Goal: Information Seeking & Learning: Learn about a topic

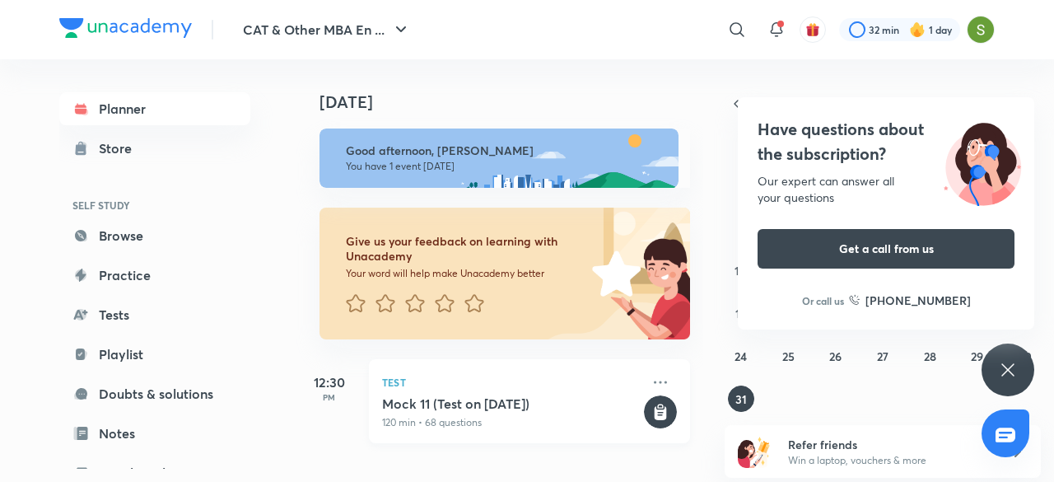
click at [475, 406] on h5 "Mock 11 (Test on [DATE])" at bounding box center [511, 403] width 259 height 16
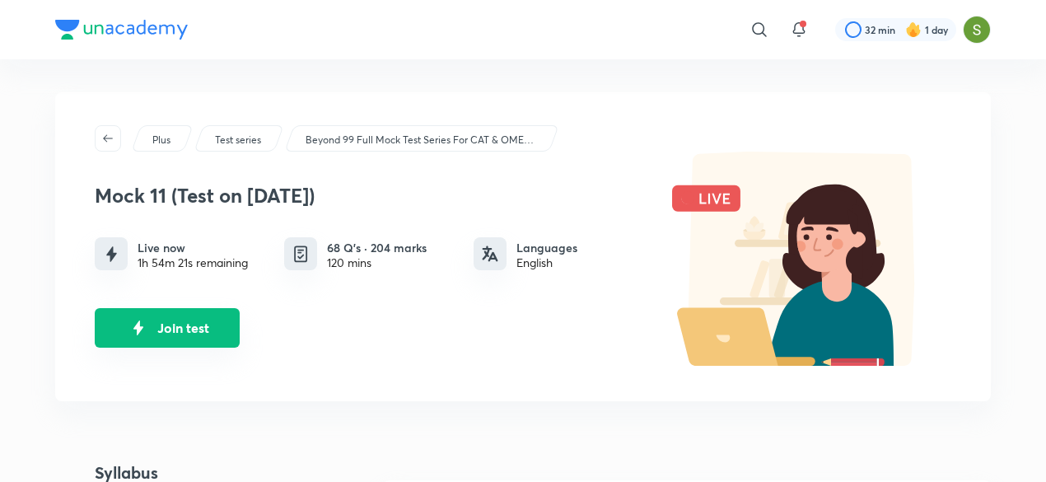
click at [177, 334] on button "Join test" at bounding box center [167, 328] width 145 height 40
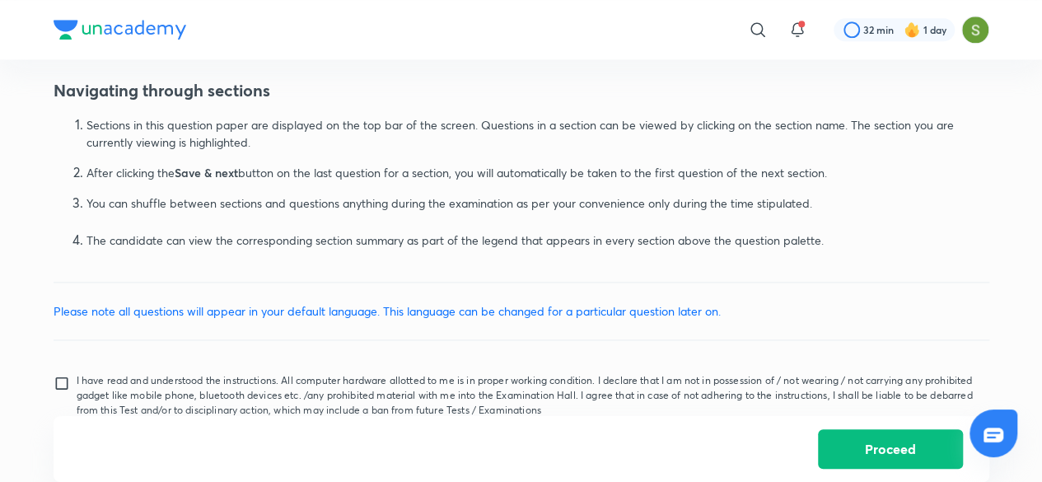
scroll to position [1106, 0]
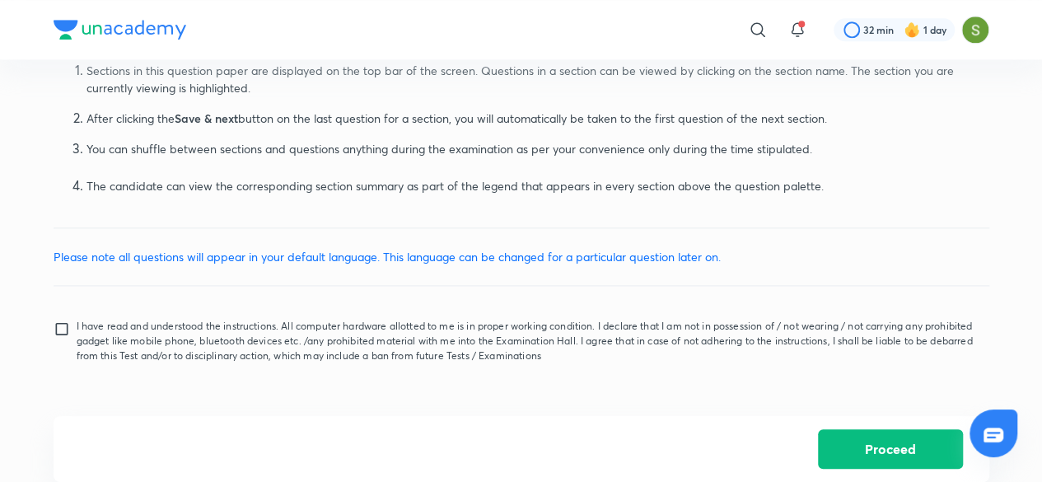
click at [55, 322] on input "I have read and understood the instructions. All computer hardware allotted to …" at bounding box center [65, 340] width 23 height 41
checkbox input "true"
click at [892, 443] on button "Proceed" at bounding box center [890, 447] width 145 height 40
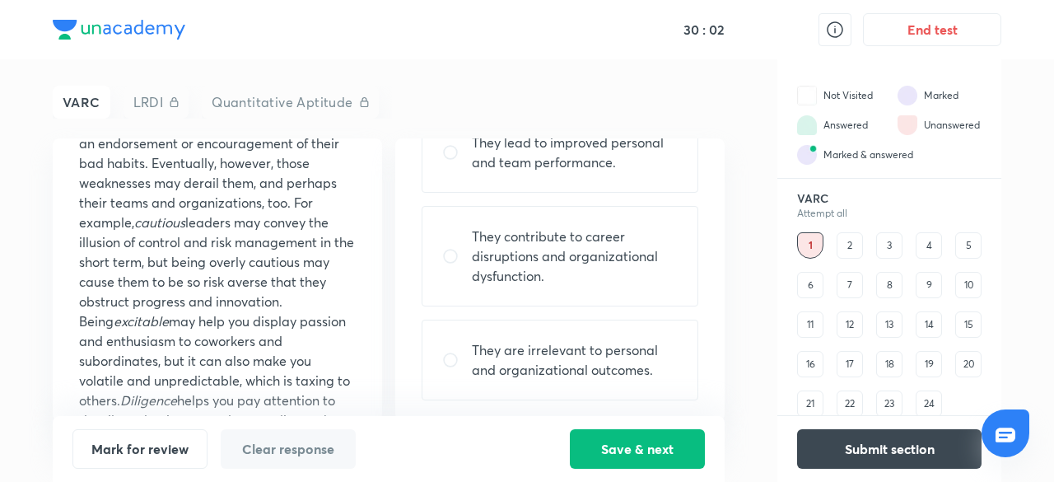
scroll to position [255, 0]
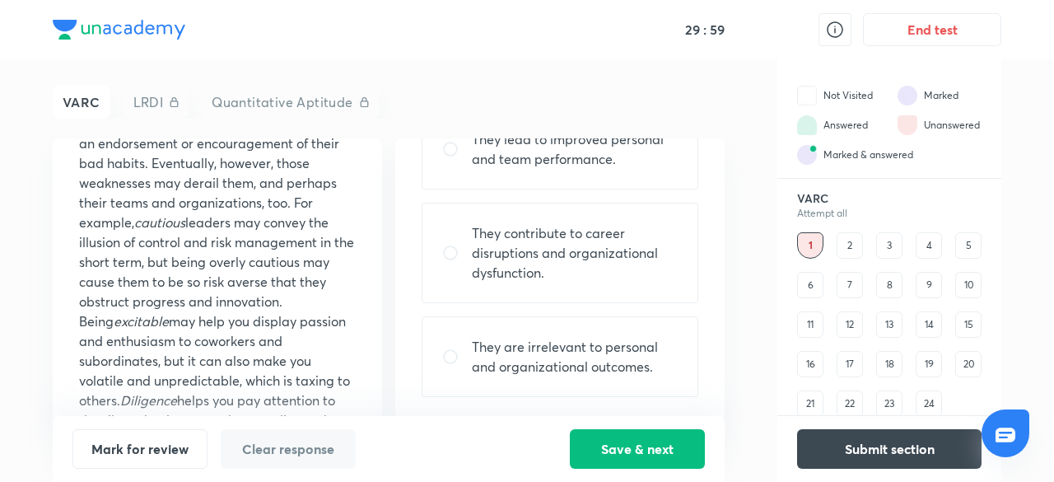
click at [446, 254] on input "radio" at bounding box center [457, 253] width 30 height 16
radio input "true"
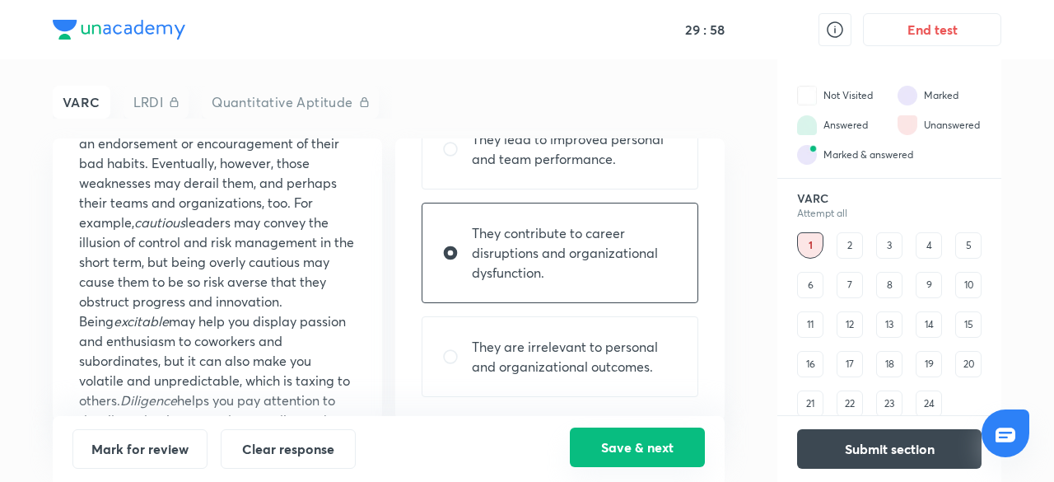
click at [628, 444] on button "Save & next" at bounding box center [637, 447] width 135 height 40
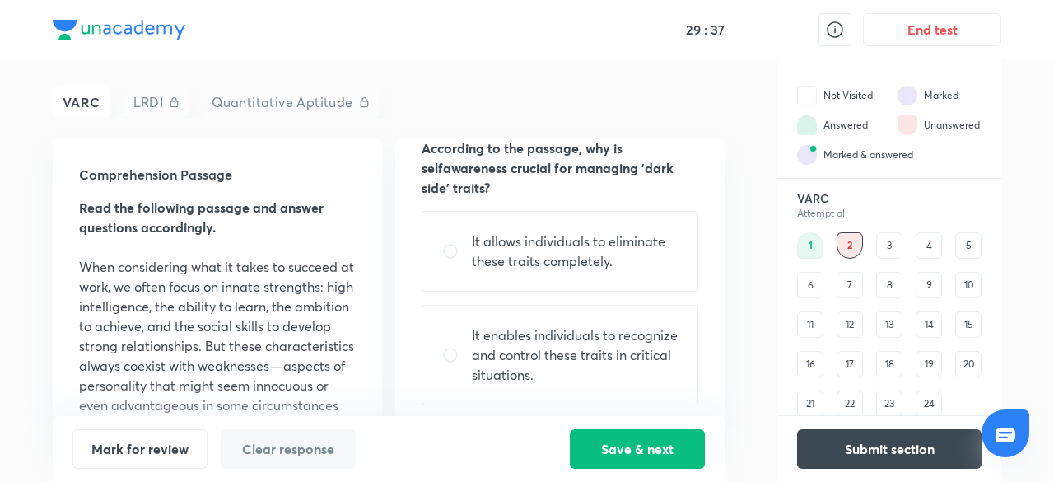
scroll to position [56, 0]
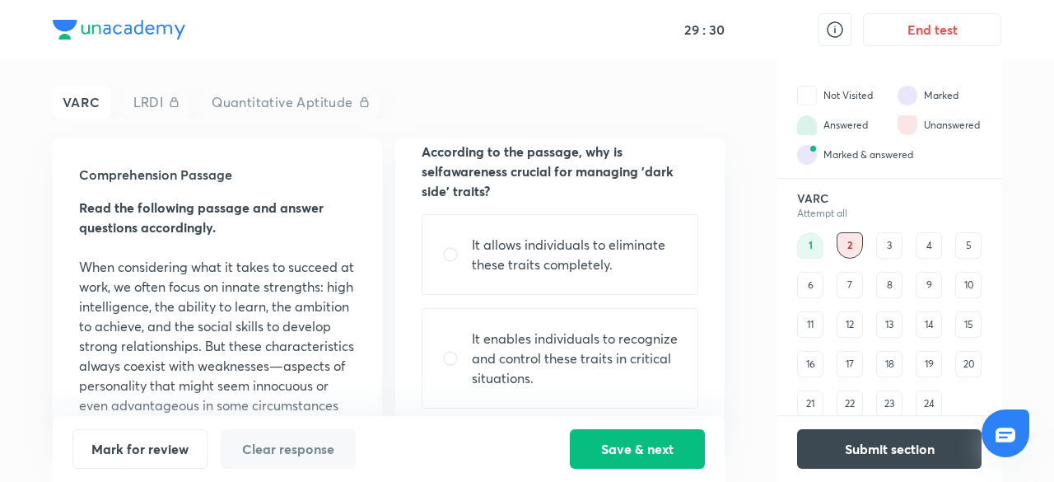
click at [453, 352] on input "radio" at bounding box center [457, 358] width 30 height 16
radio input "true"
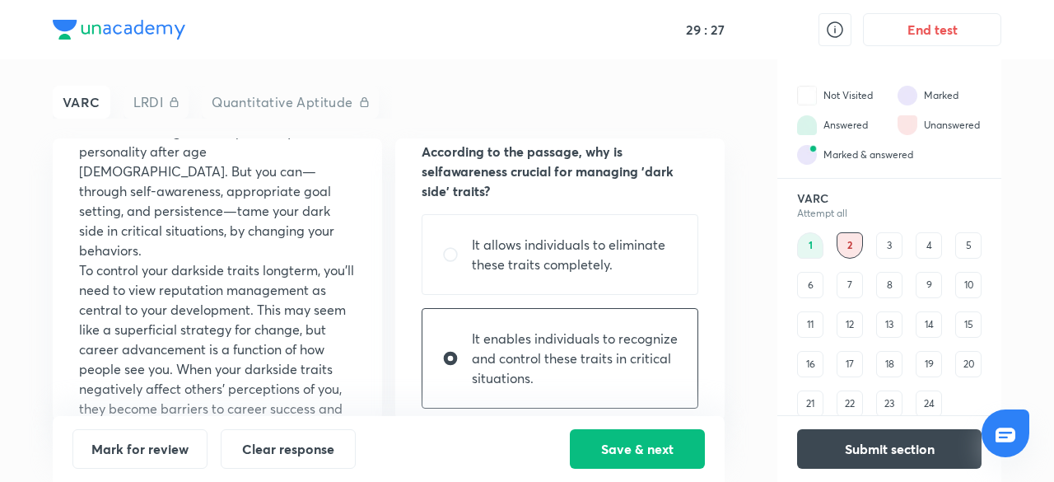
scroll to position [1038, 0]
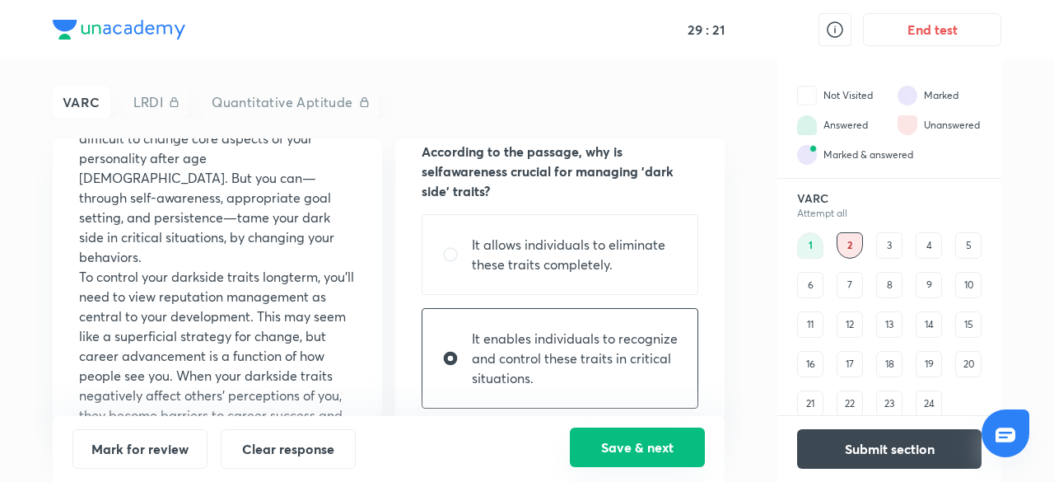
click at [645, 441] on button "Save & next" at bounding box center [637, 447] width 135 height 40
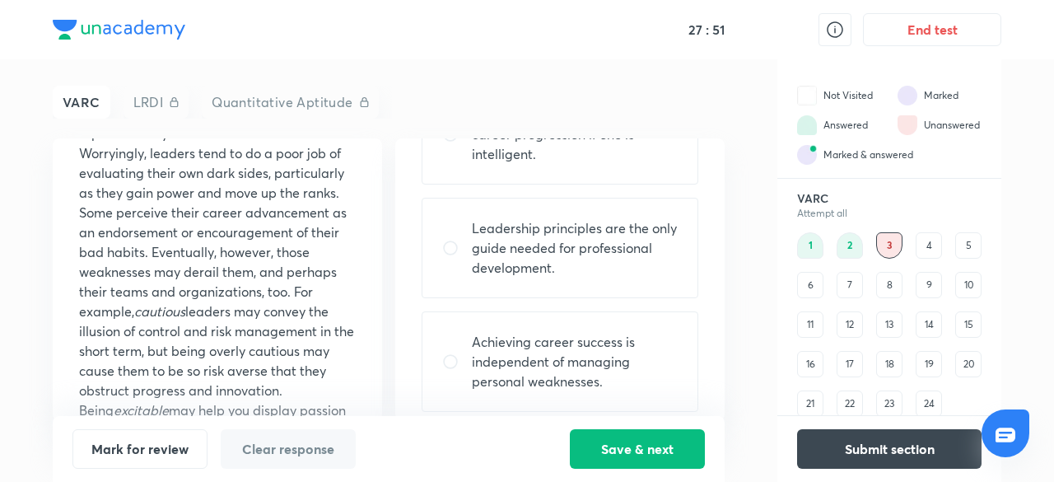
scroll to position [275, 0]
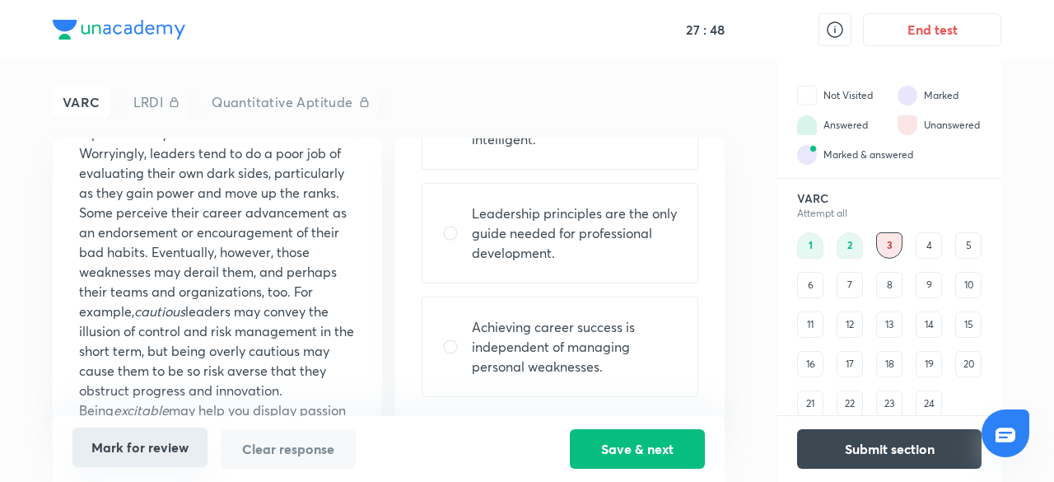
click at [131, 446] on button "Mark for review" at bounding box center [139, 447] width 135 height 40
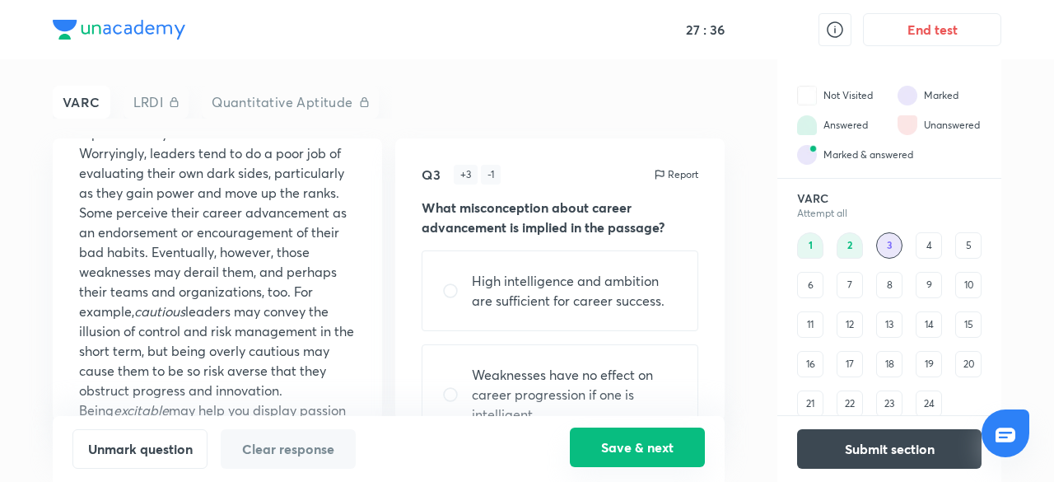
click at [632, 451] on button "Save & next" at bounding box center [637, 447] width 135 height 40
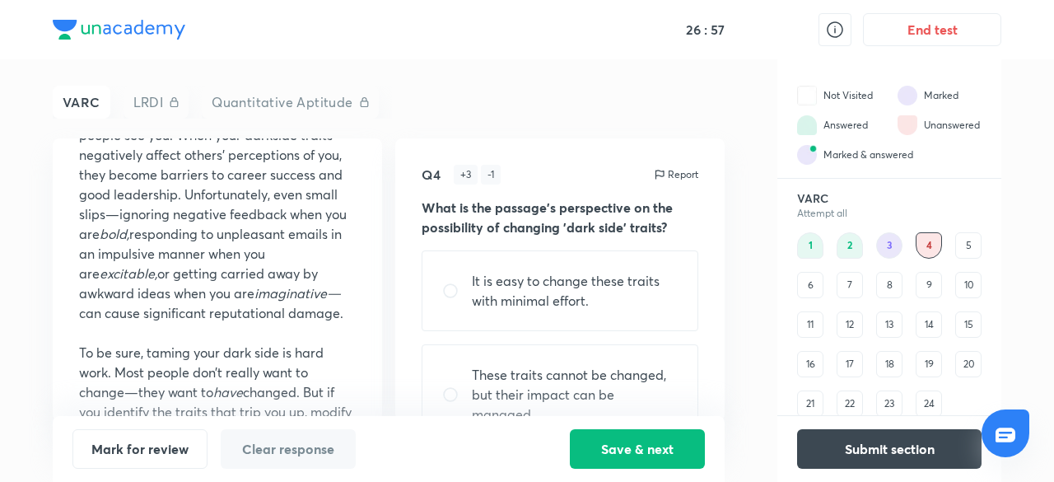
scroll to position [89, 0]
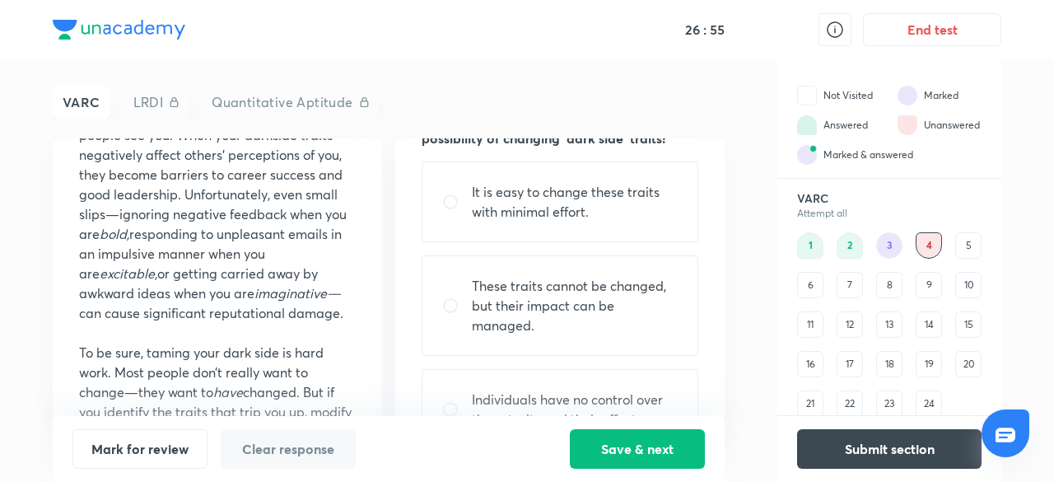
click at [446, 304] on input "radio" at bounding box center [457, 305] width 30 height 16
radio input "true"
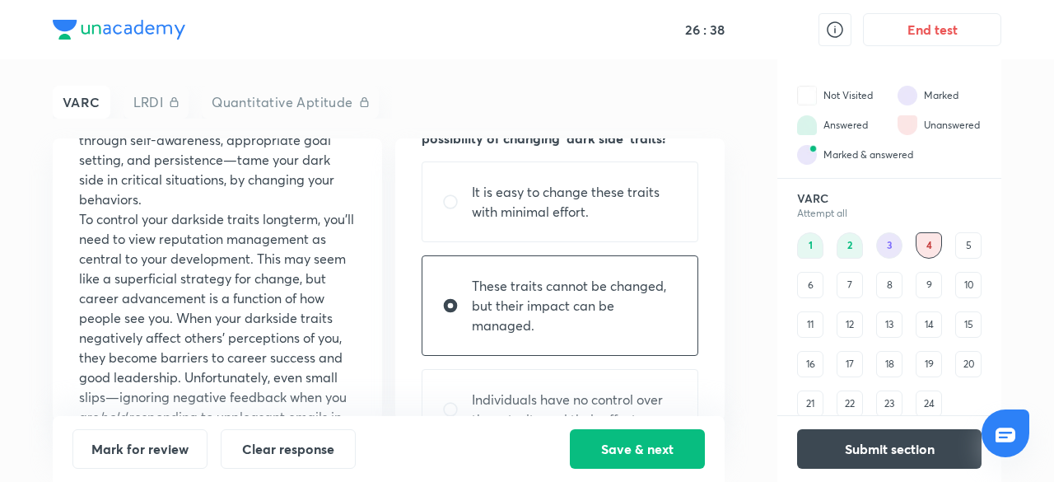
scroll to position [1099, 0]
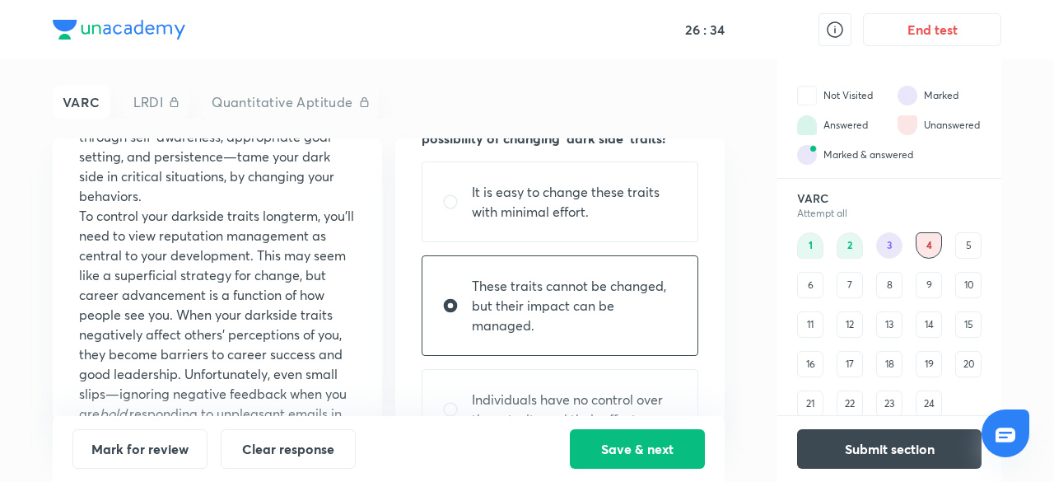
click at [183, 322] on p "To control your darkside traits longterm, you’ll need to view reputation manage…" at bounding box center [217, 354] width 277 height 296
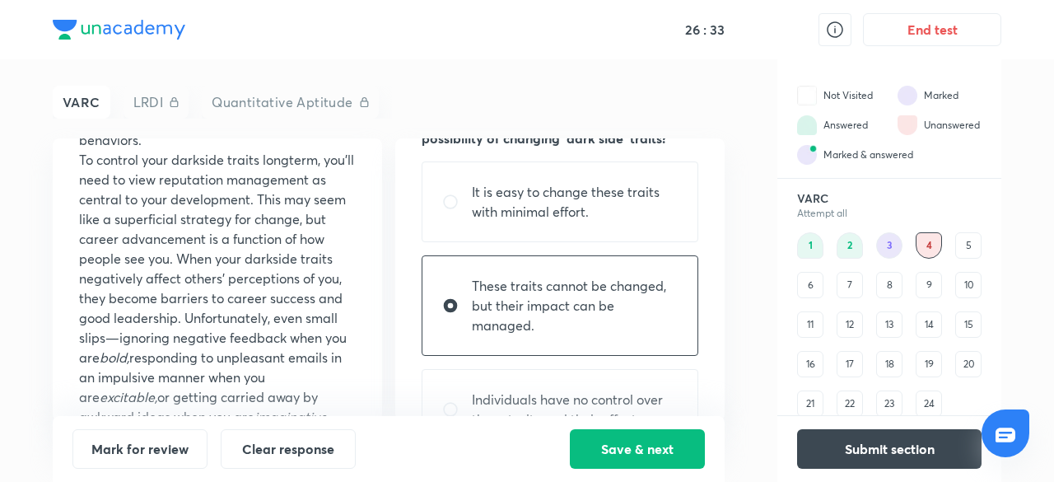
scroll to position [1161, 0]
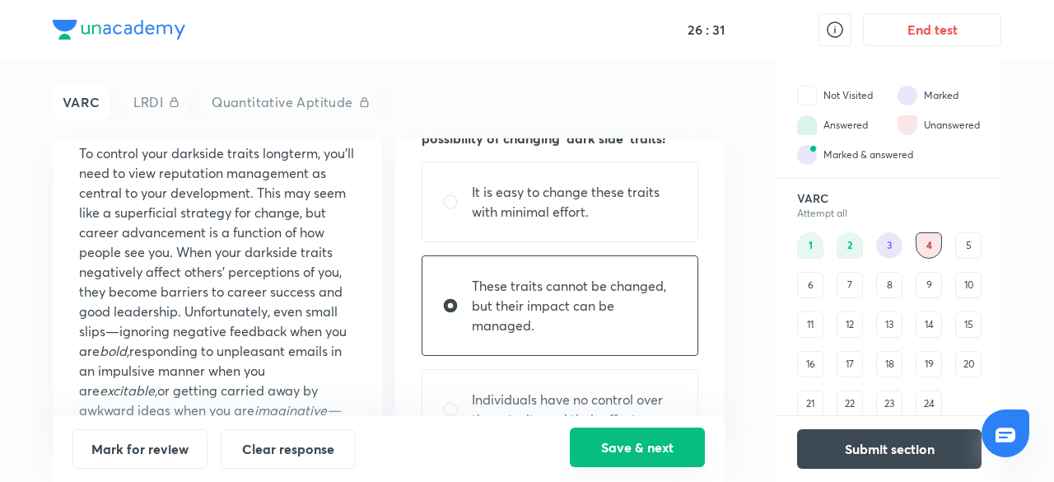
click at [633, 443] on button "Save & next" at bounding box center [637, 447] width 135 height 40
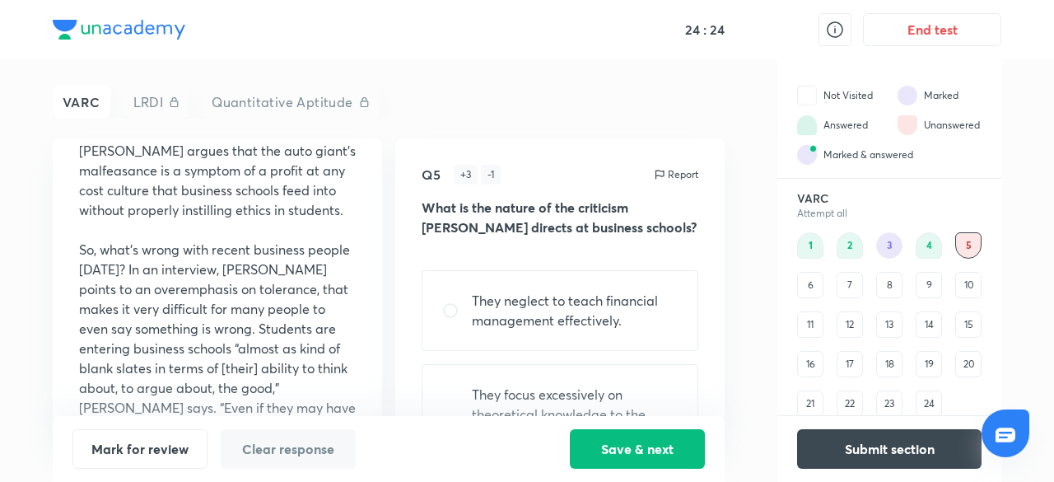
scroll to position [988, 0]
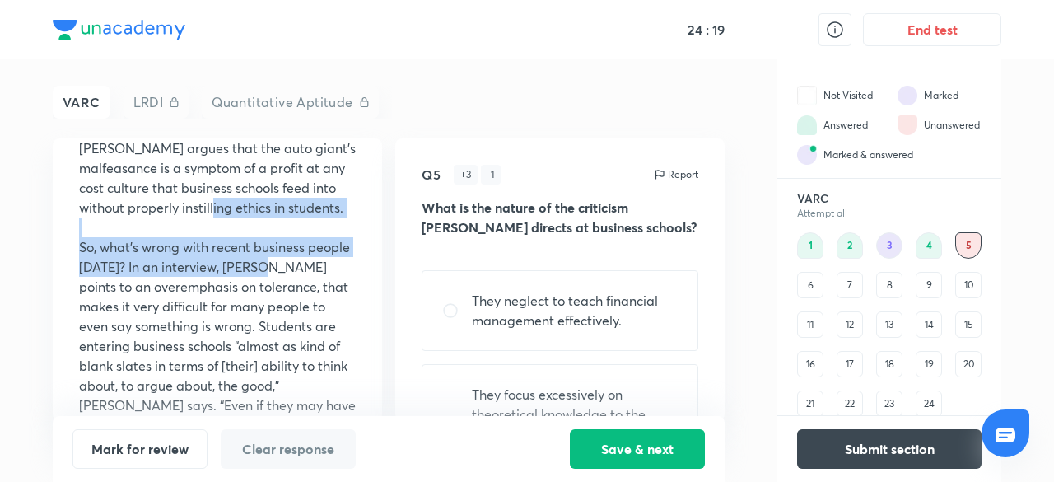
drag, startPoint x: 318, startPoint y: 241, endPoint x: 321, endPoint y: 190, distance: 51.2
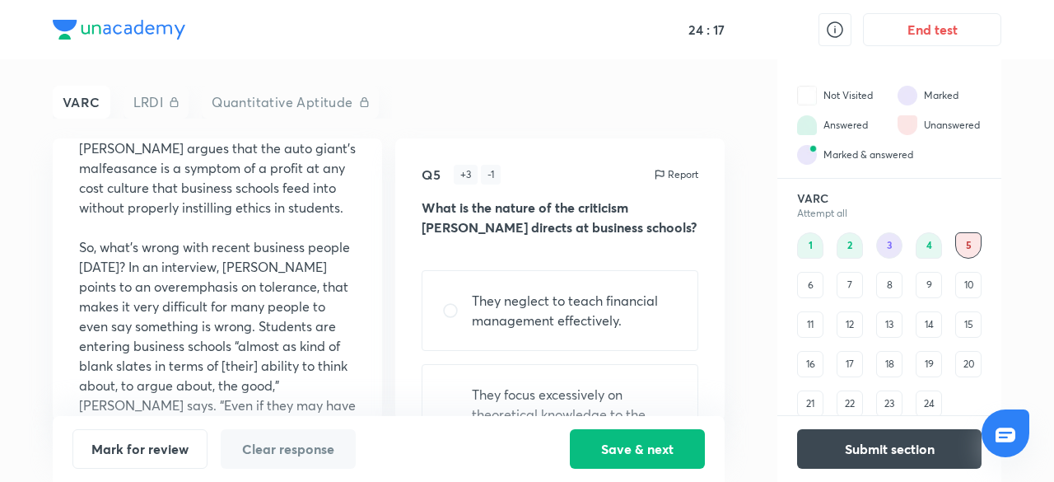
click at [332, 295] on p "So, what’s wrong with recent business people [DATE]? In an interview, [PERSON_N…" at bounding box center [217, 365] width 277 height 257
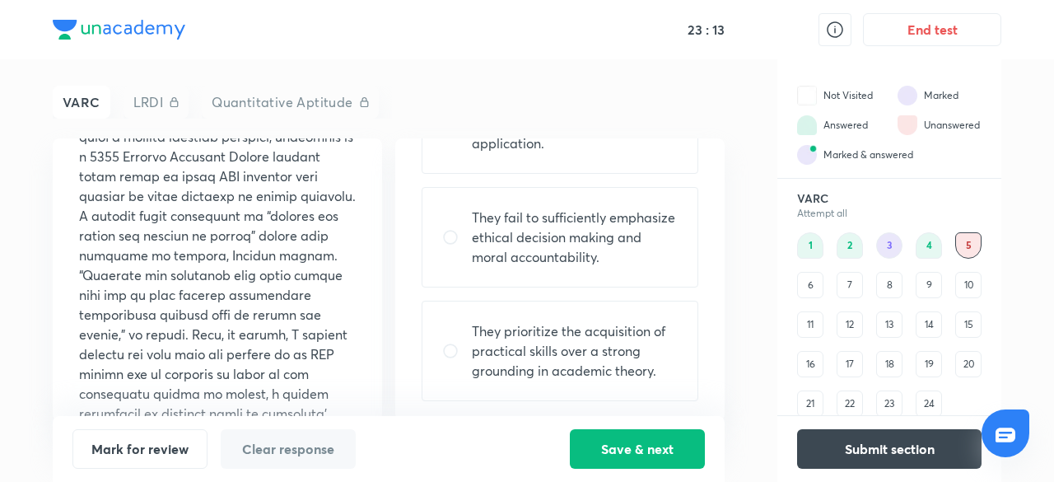
scroll to position [315, 0]
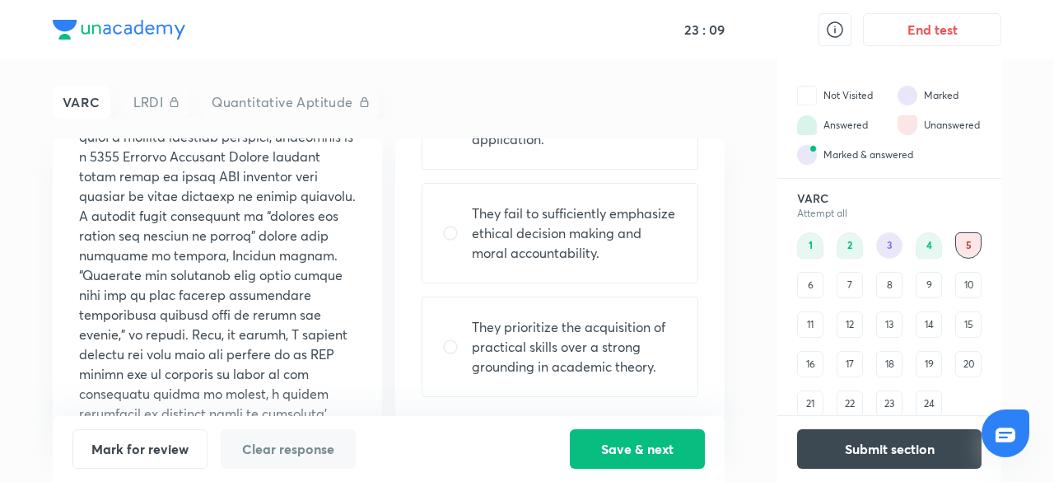
click at [450, 228] on input "radio" at bounding box center [457, 233] width 30 height 16
radio input "true"
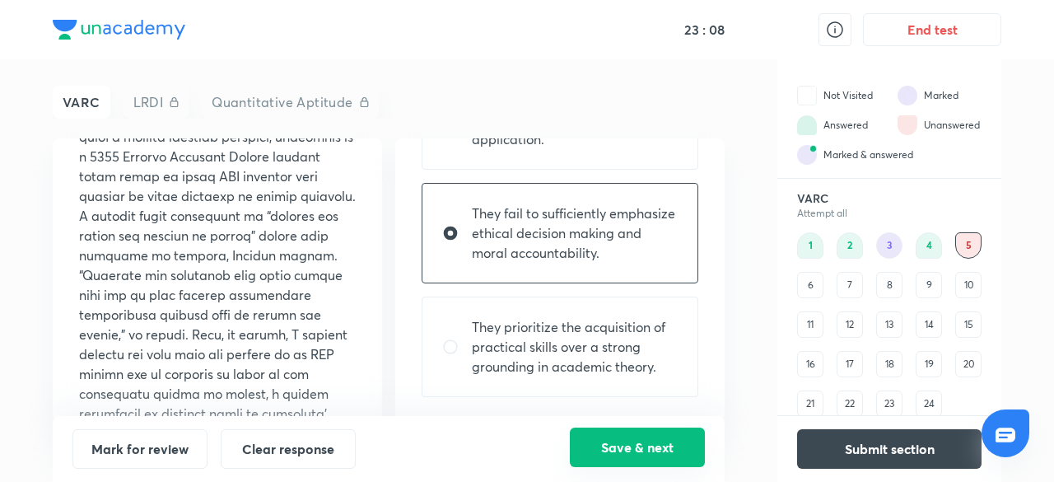
click at [646, 451] on button "Save & next" at bounding box center [637, 447] width 135 height 40
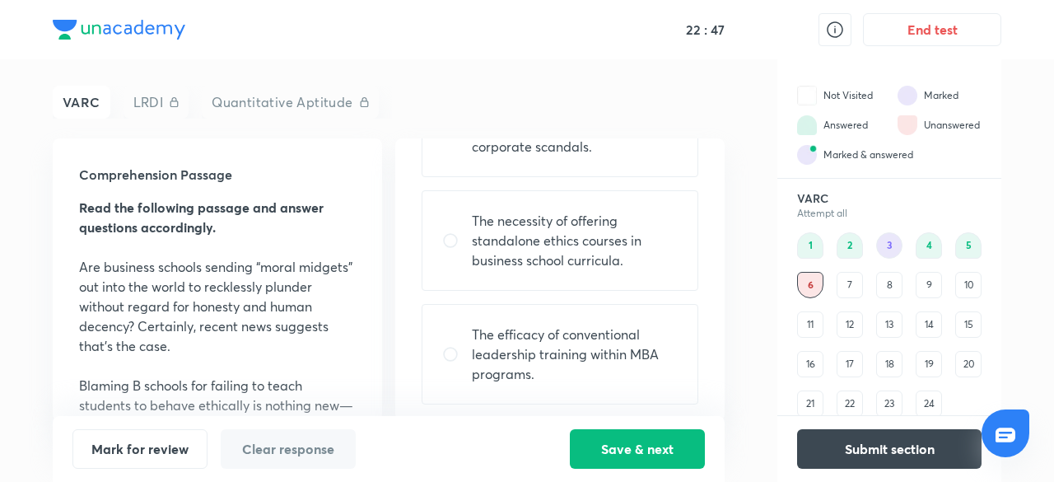
scroll to position [334, 0]
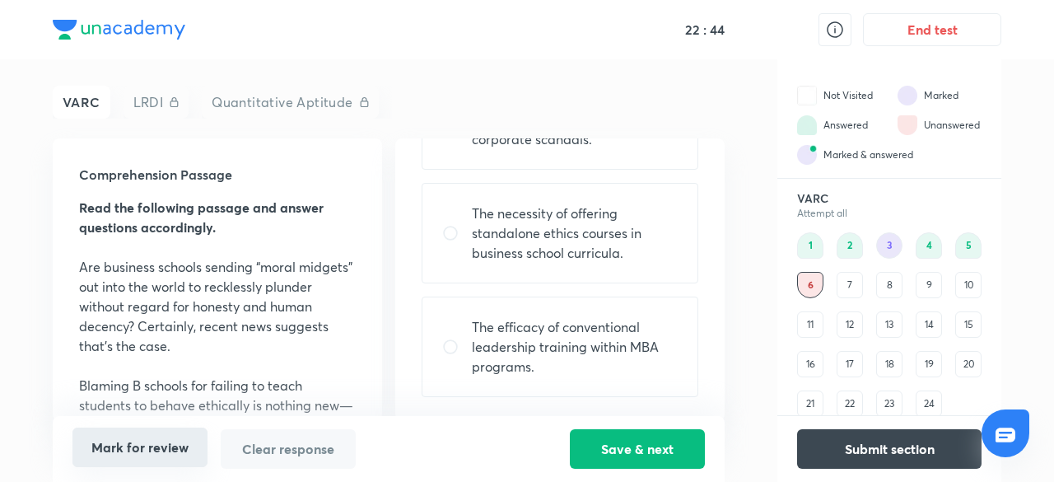
click at [155, 441] on button "Mark for review" at bounding box center [139, 447] width 135 height 40
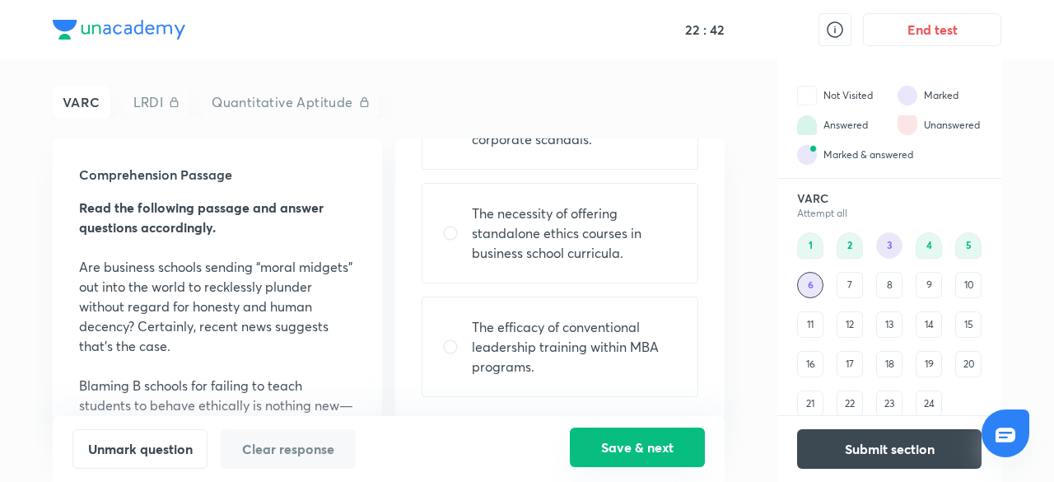
click at [651, 454] on button "Save & next" at bounding box center [637, 447] width 135 height 40
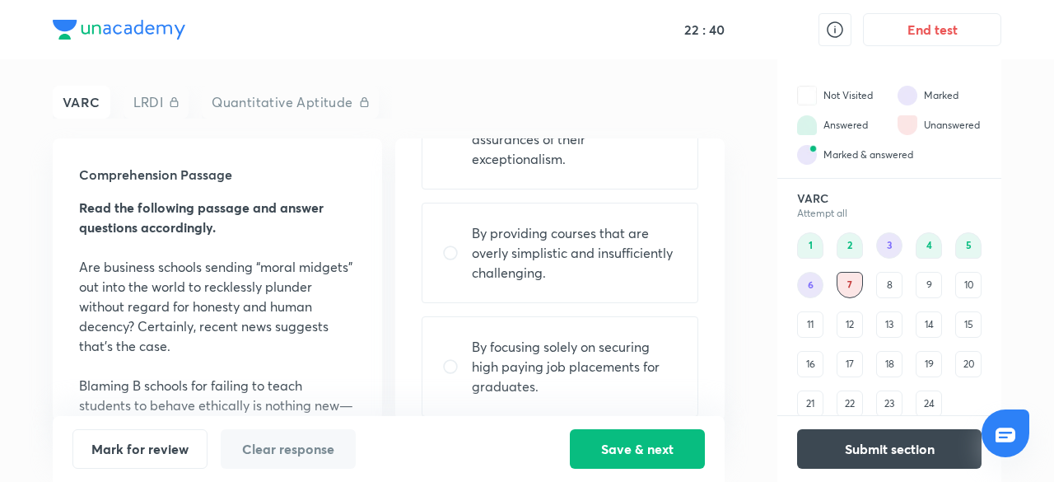
scroll to position [0, 0]
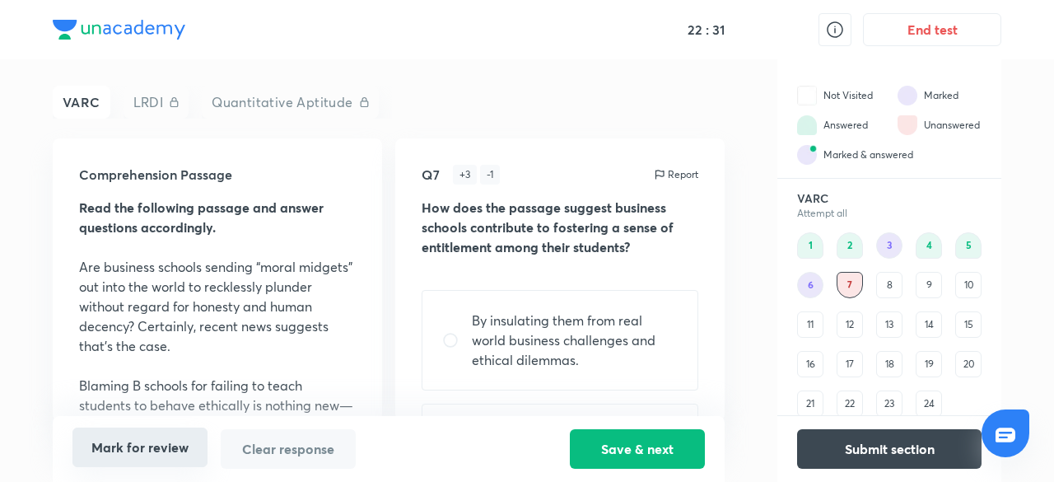
click at [115, 445] on button "Mark for review" at bounding box center [139, 447] width 135 height 40
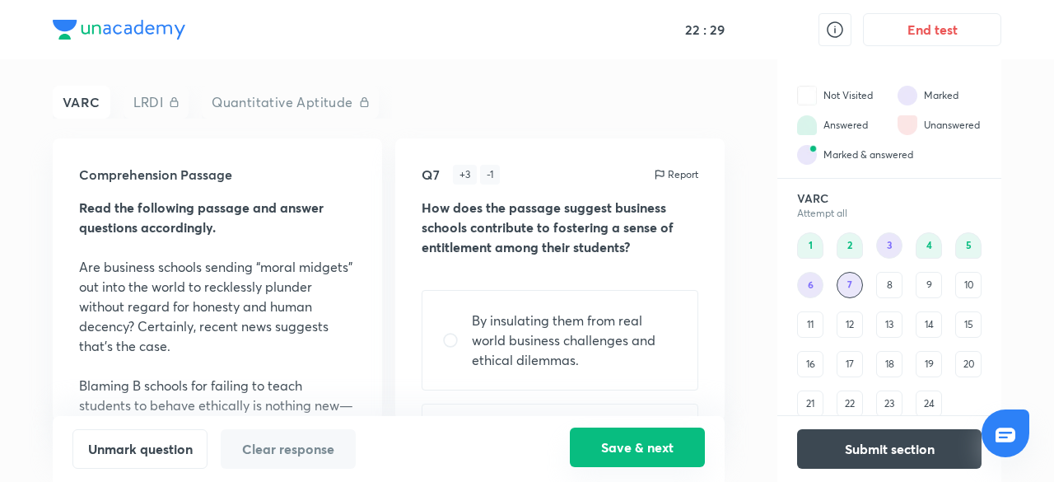
click at [618, 441] on button "Save & next" at bounding box center [637, 447] width 135 height 40
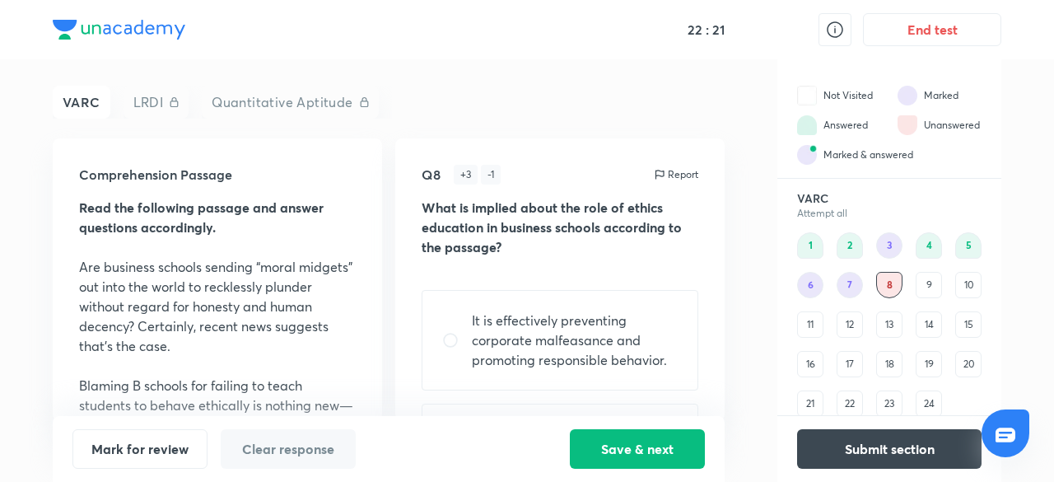
click at [525, 216] on strong "What is implied about the role of ethics education in business schools accordin…" at bounding box center [552, 226] width 260 height 57
click at [521, 280] on div "Q8 + 3 - 1 Report What is implied about the role of ethics education in busines…" at bounding box center [559, 279] width 329 height 282
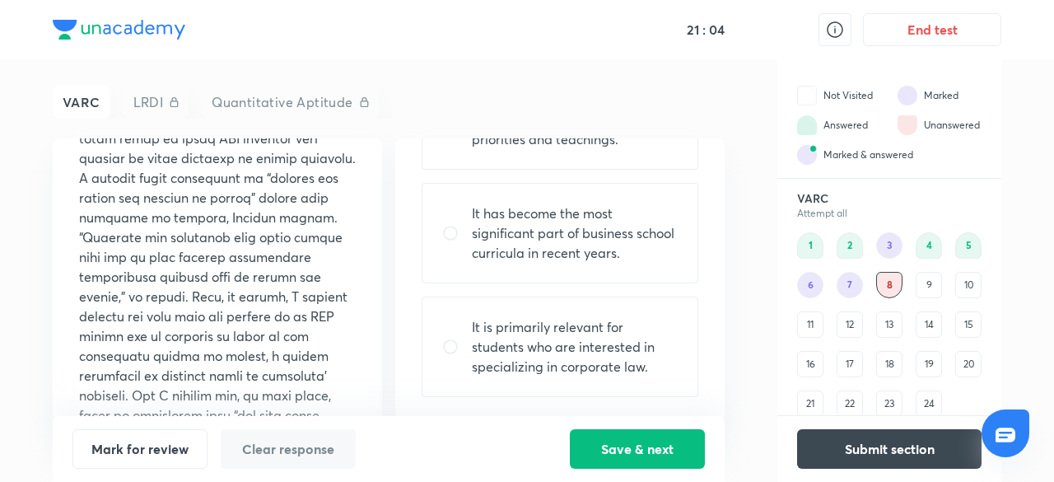
scroll to position [2723, 0]
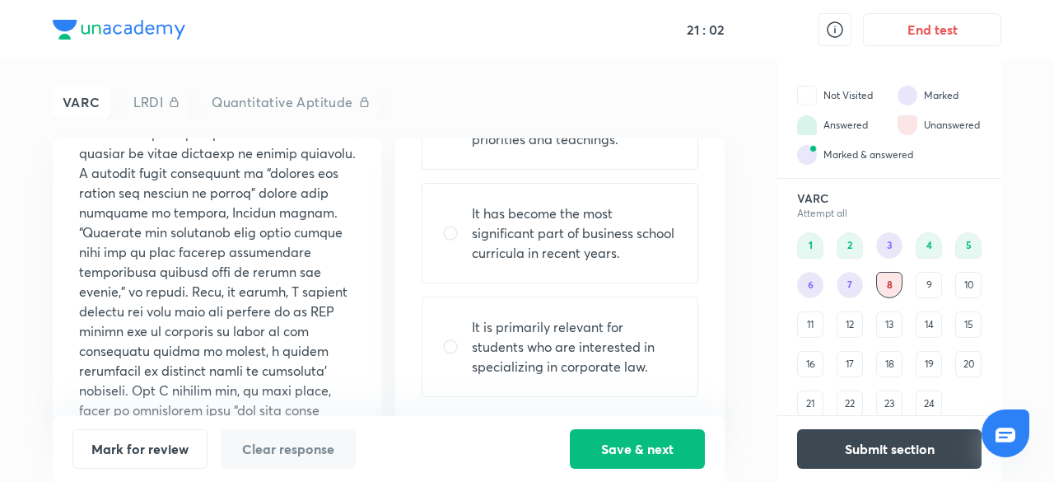
drag, startPoint x: 173, startPoint y: 368, endPoint x: 117, endPoint y: 334, distance: 65.8
click at [117, 334] on p at bounding box center [217, 222] width 277 height 514
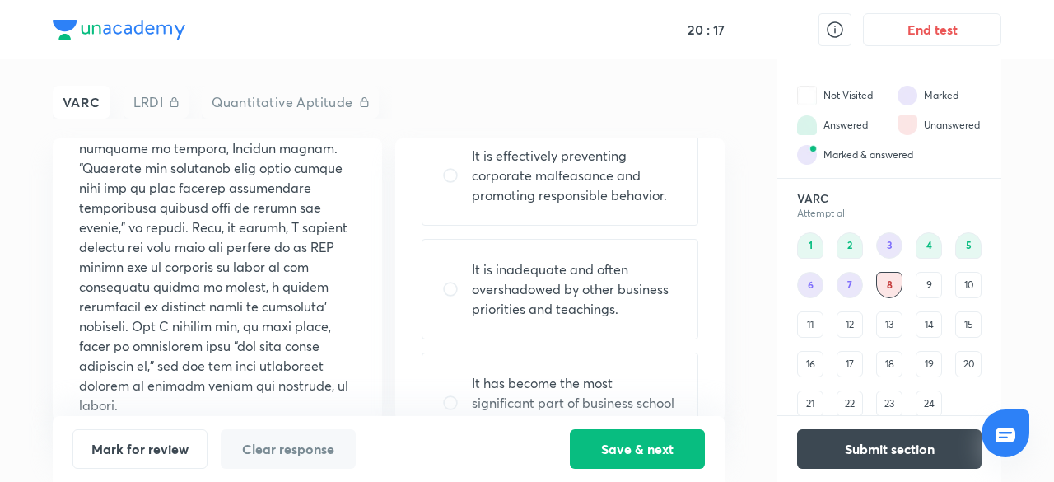
scroll to position [166, 0]
click at [449, 283] on input "radio" at bounding box center [457, 288] width 30 height 16
radio input "true"
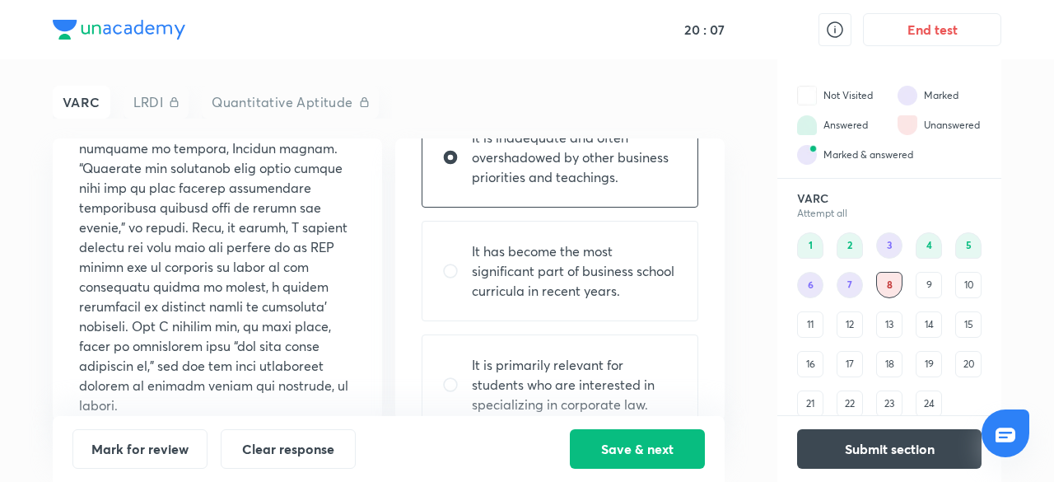
scroll to position [334, 0]
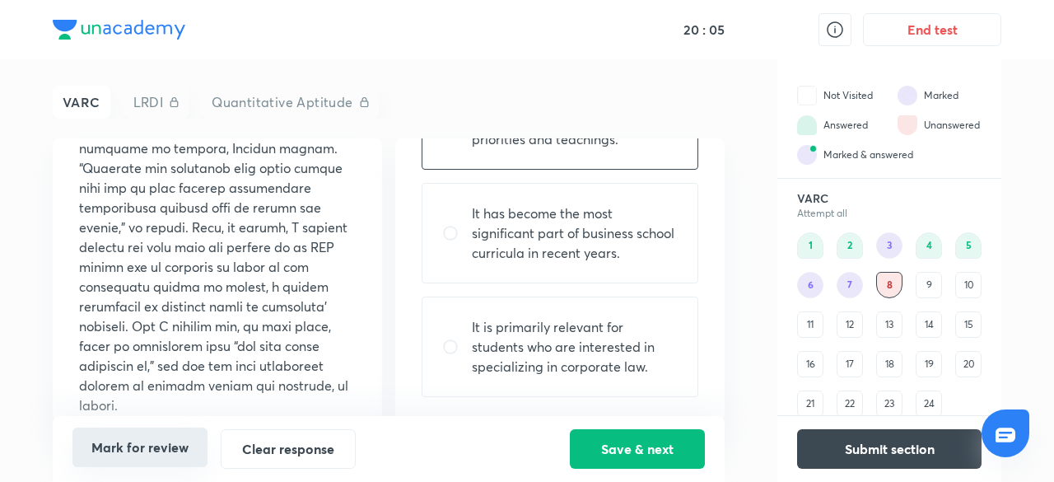
click at [179, 437] on button "Mark for review" at bounding box center [139, 447] width 135 height 40
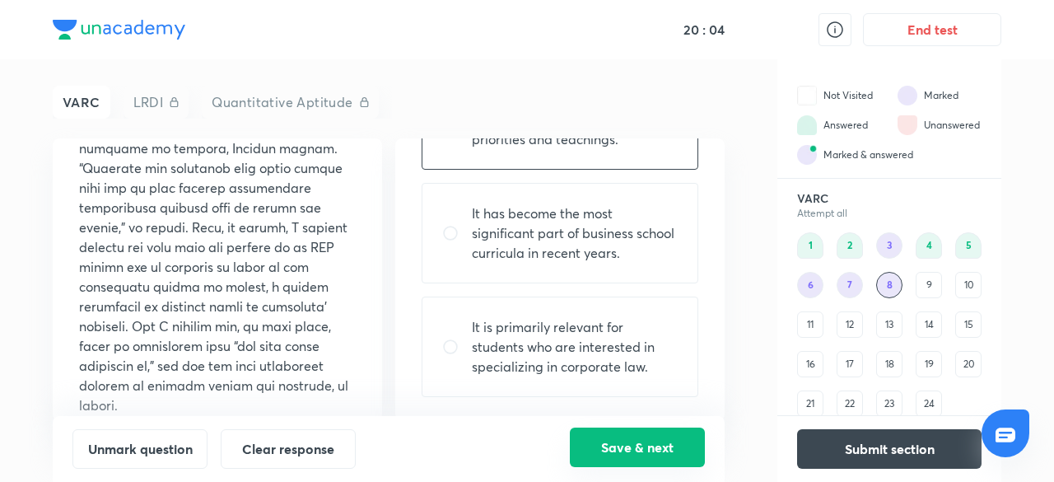
click at [651, 441] on button "Save & next" at bounding box center [637, 447] width 135 height 40
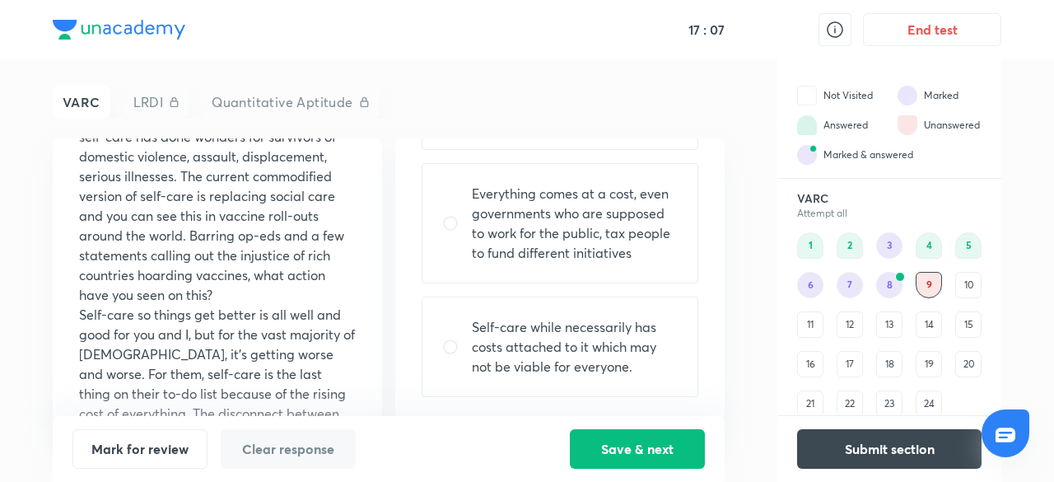
scroll to position [0, 0]
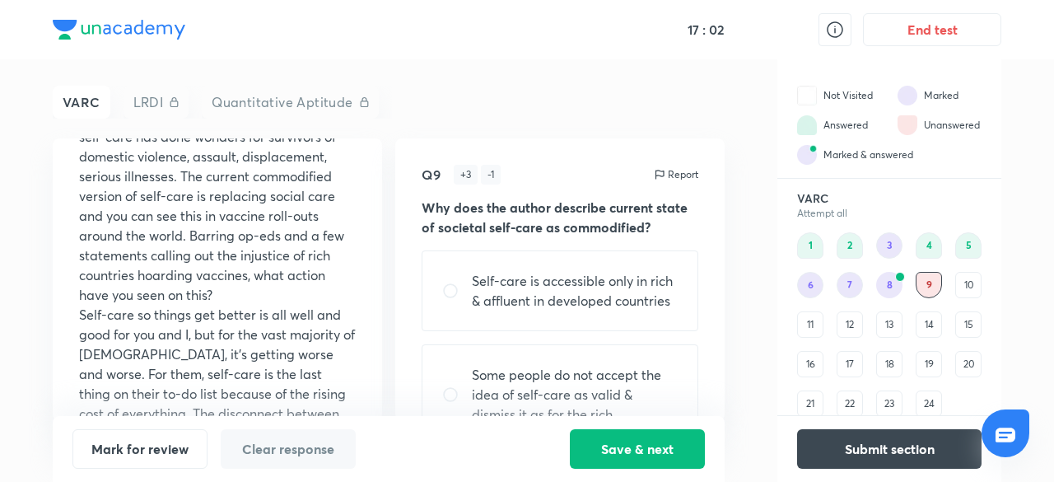
click at [450, 287] on input "radio" at bounding box center [457, 290] width 30 height 16
radio input "true"
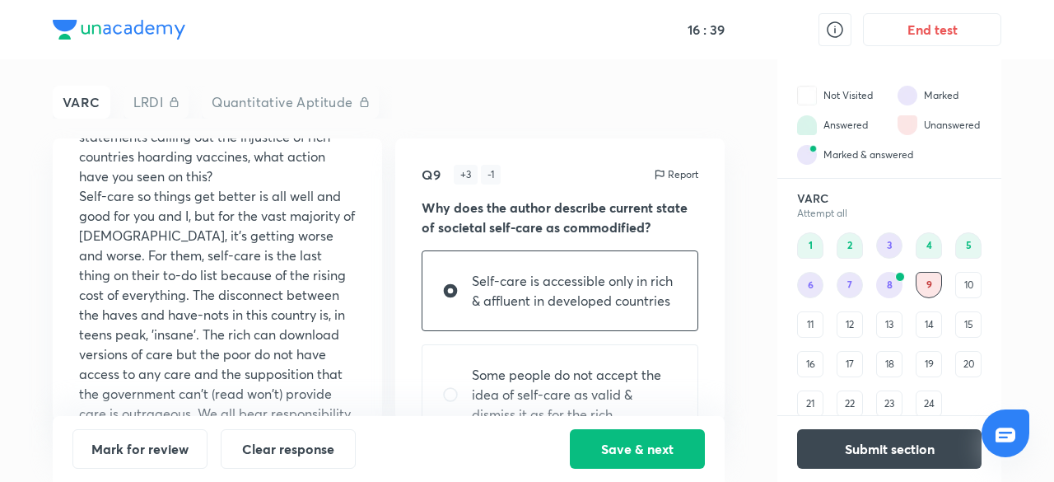
scroll to position [295, 0]
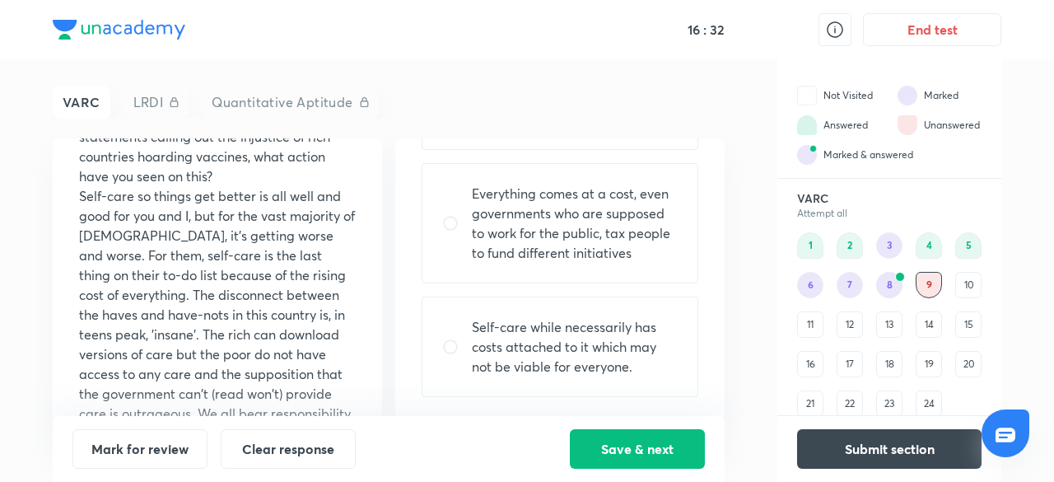
click at [450, 343] on input "radio" at bounding box center [457, 346] width 30 height 16
radio input "true"
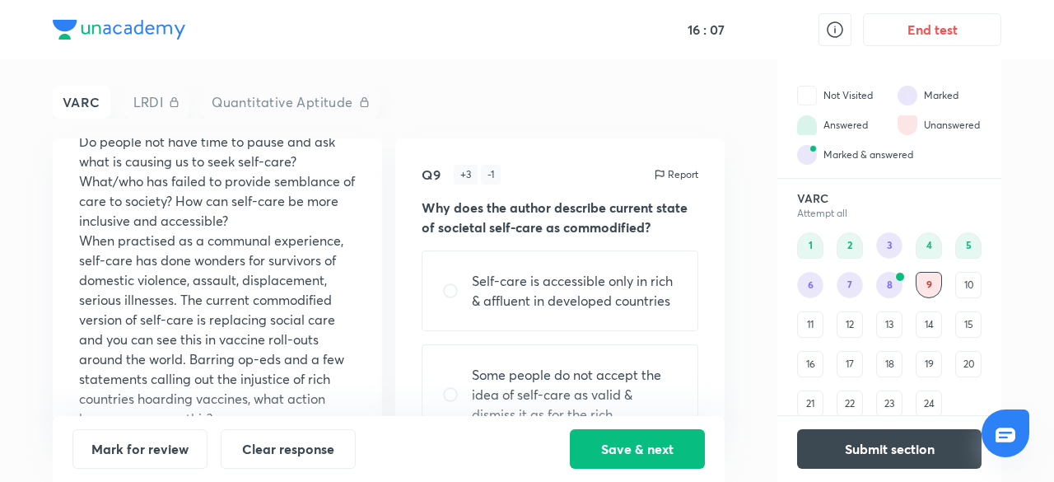
scroll to position [126, 0]
click at [449, 293] on input "radio" at bounding box center [457, 290] width 30 height 16
radio input "true"
radio input "false"
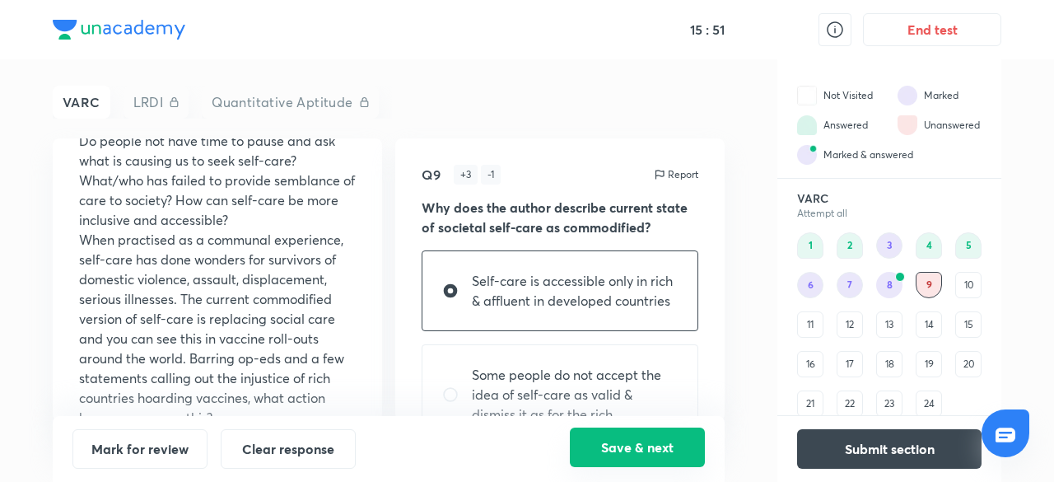
click at [639, 452] on button "Save & next" at bounding box center [637, 447] width 135 height 40
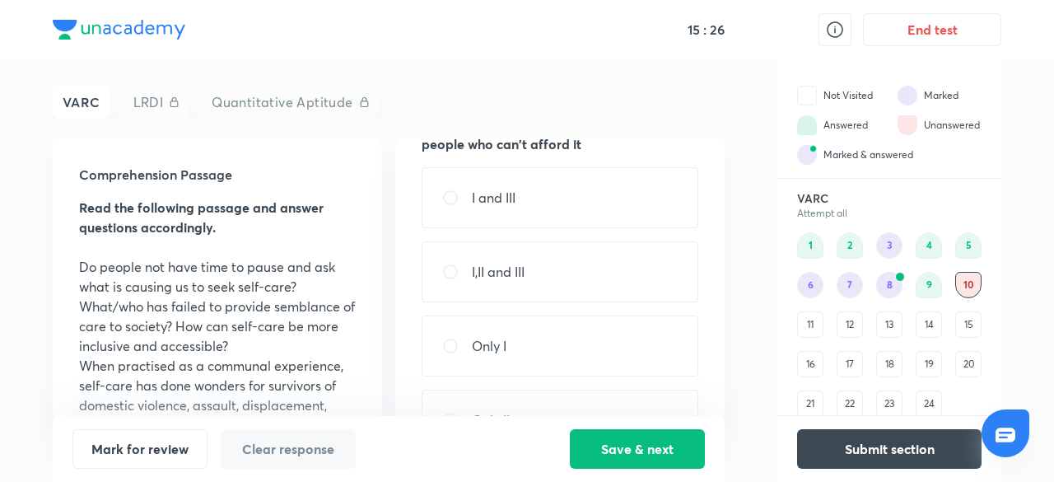
scroll to position [255, 0]
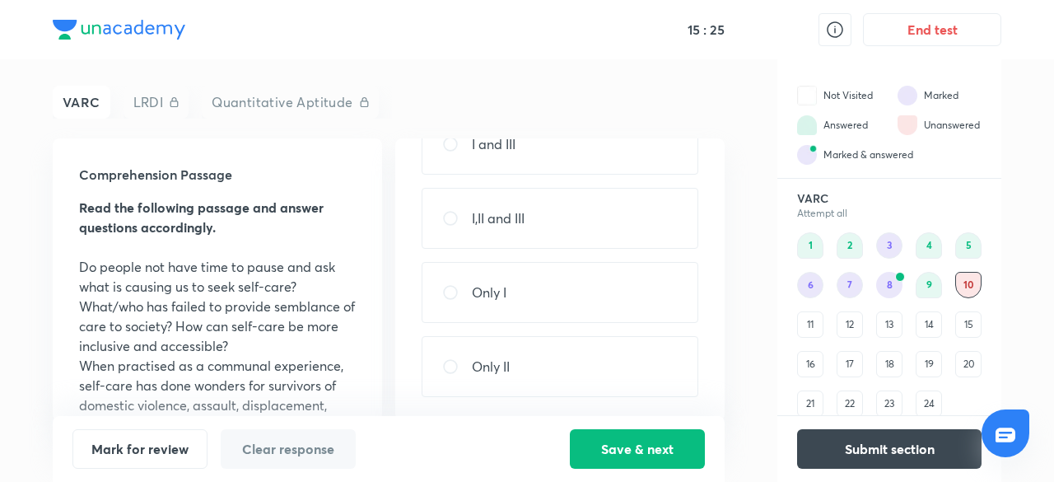
click at [448, 288] on input "radio" at bounding box center [457, 292] width 30 height 16
radio input "true"
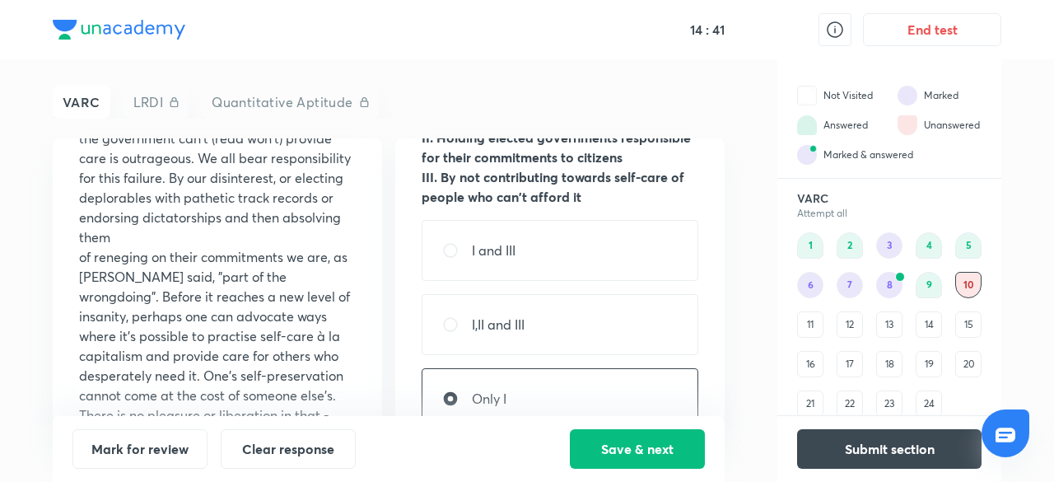
scroll to position [148, 0]
click at [450, 243] on input "radio" at bounding box center [457, 251] width 30 height 16
radio input "true"
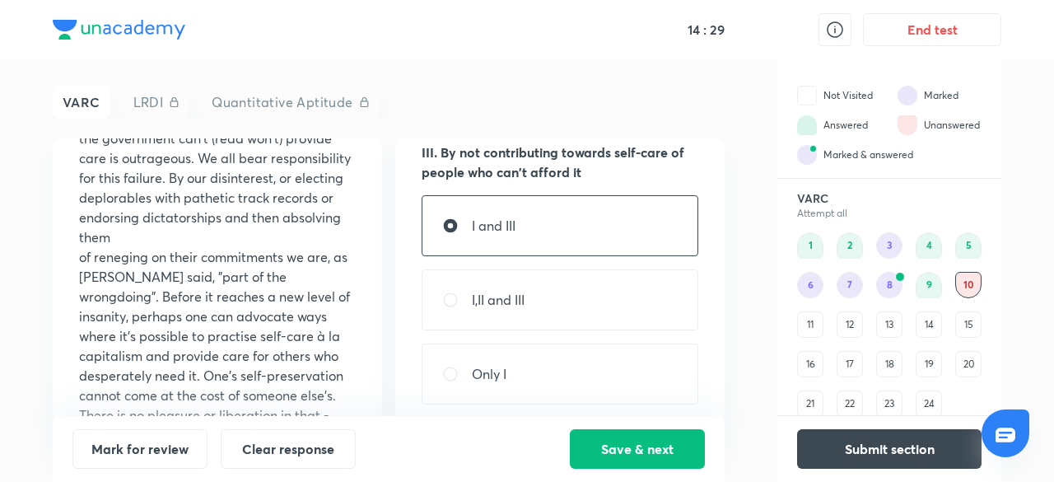
scroll to position [180, 0]
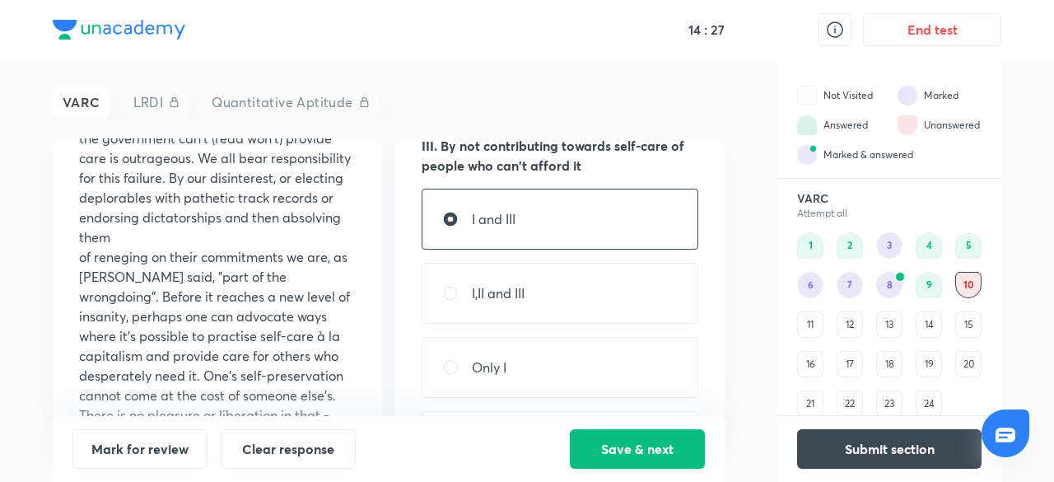
click at [451, 360] on input "radio" at bounding box center [457, 367] width 30 height 16
radio input "true"
radio input "false"
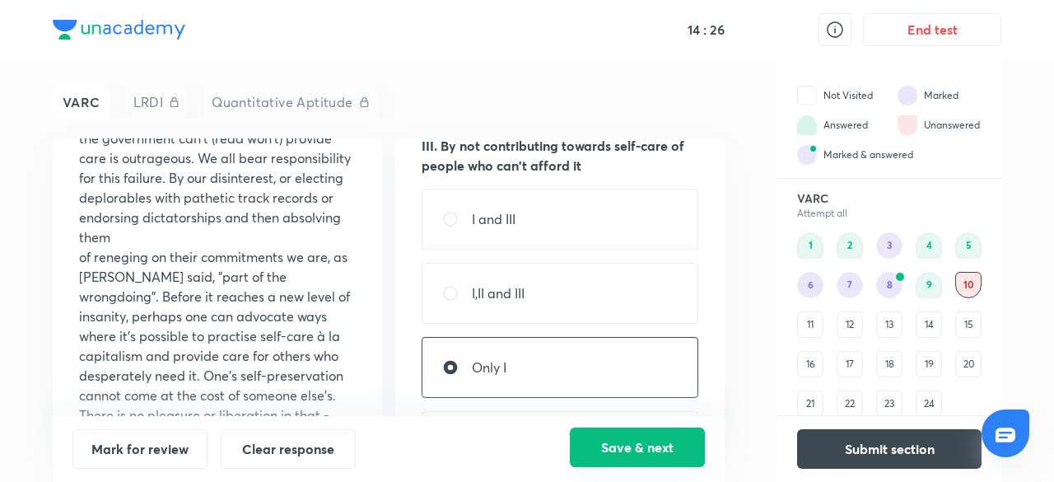
click at [634, 446] on button "Save & next" at bounding box center [637, 447] width 135 height 40
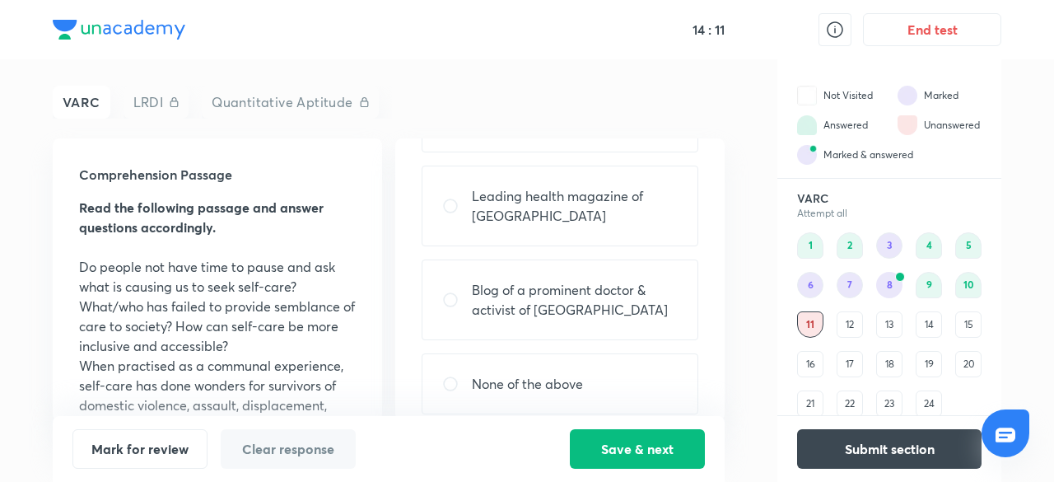
scroll to position [176, 0]
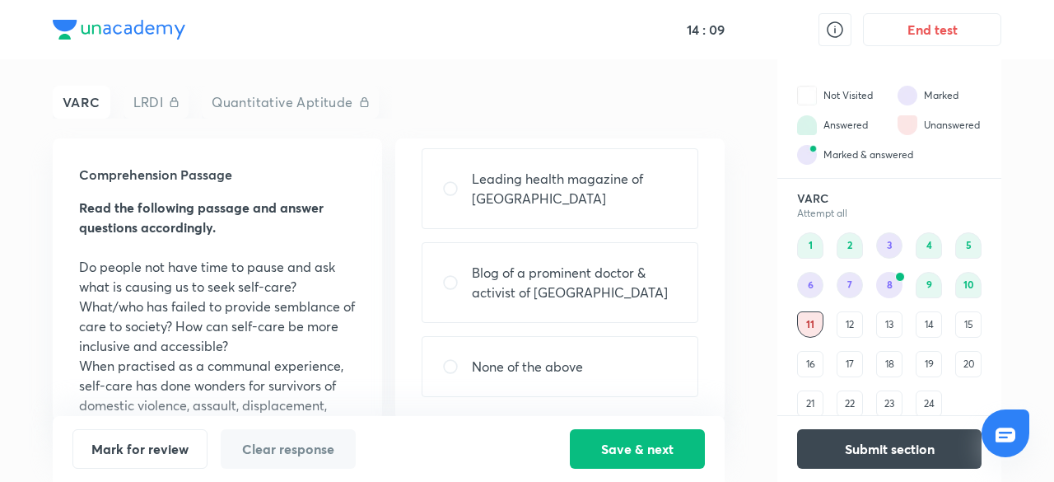
click at [260, 388] on p "When practised as a communal experience, self-care has done wonders for survivo…" at bounding box center [217, 455] width 277 height 198
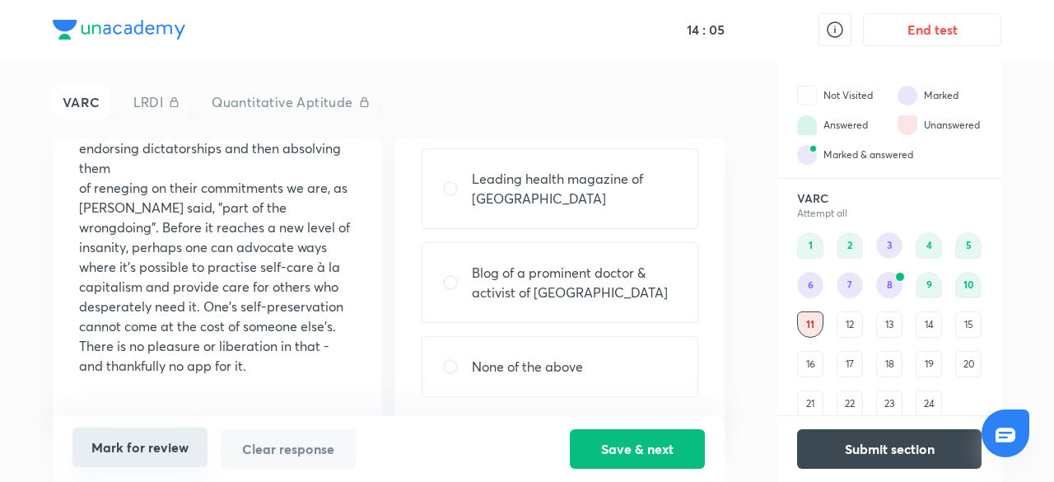
click at [152, 444] on button "Mark for review" at bounding box center [139, 447] width 135 height 40
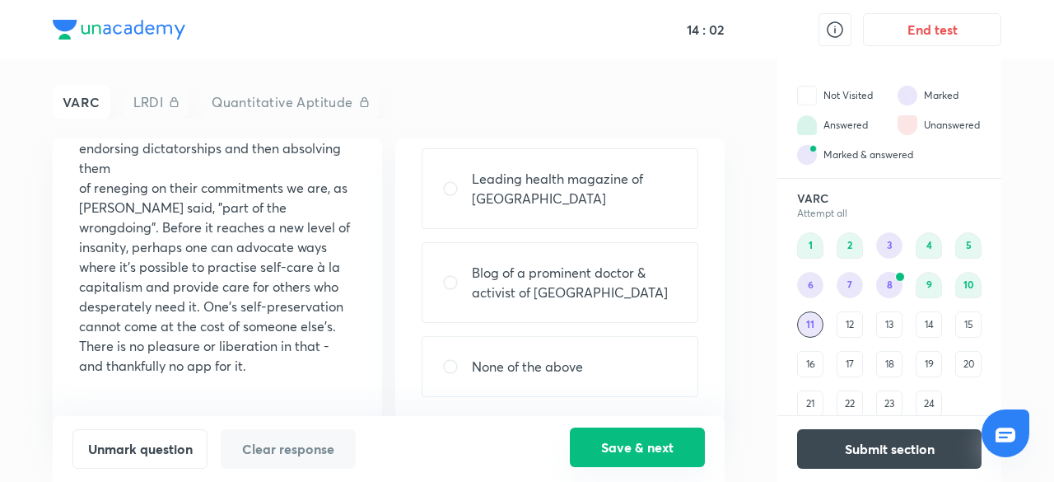
click at [654, 449] on button "Save & next" at bounding box center [637, 447] width 135 height 40
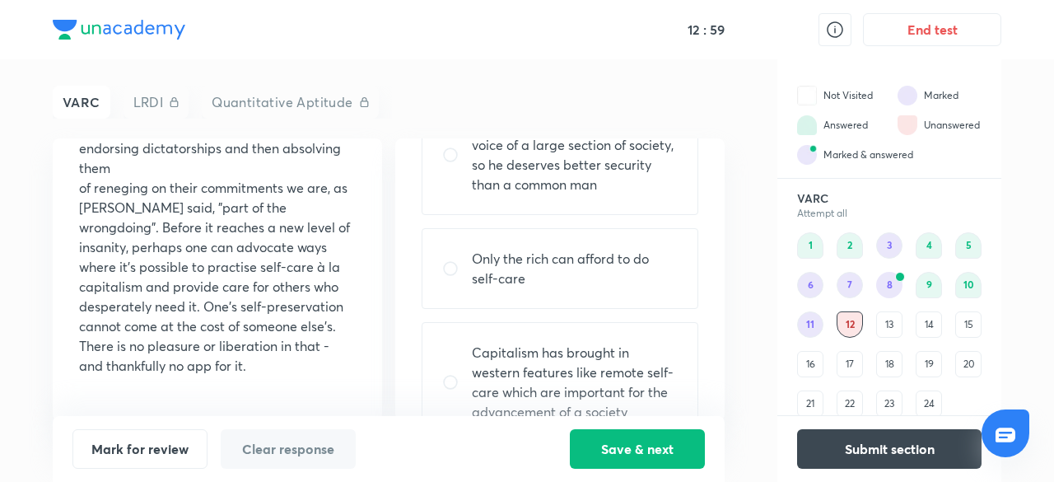
scroll to position [156, 0]
click at [450, 260] on input "radio" at bounding box center [457, 267] width 30 height 16
radio input "true"
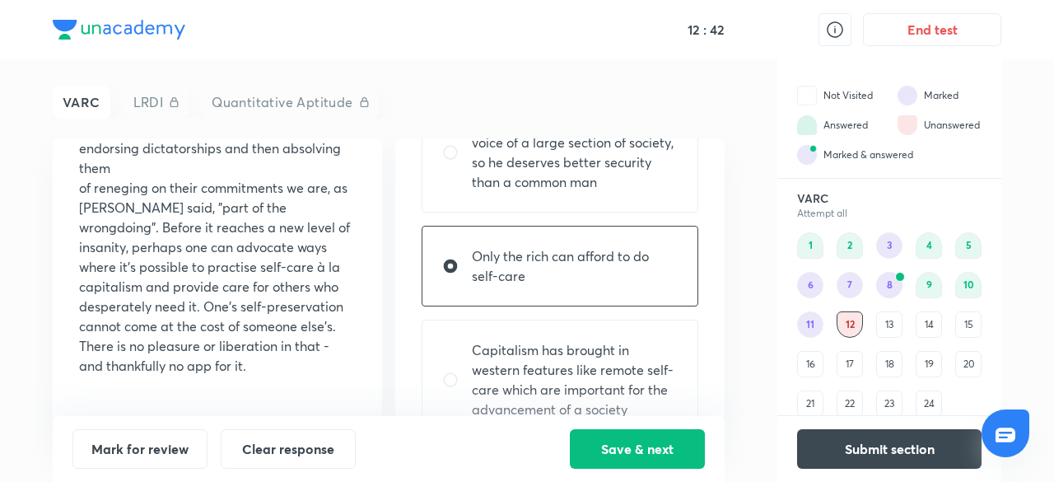
scroll to position [315, 0]
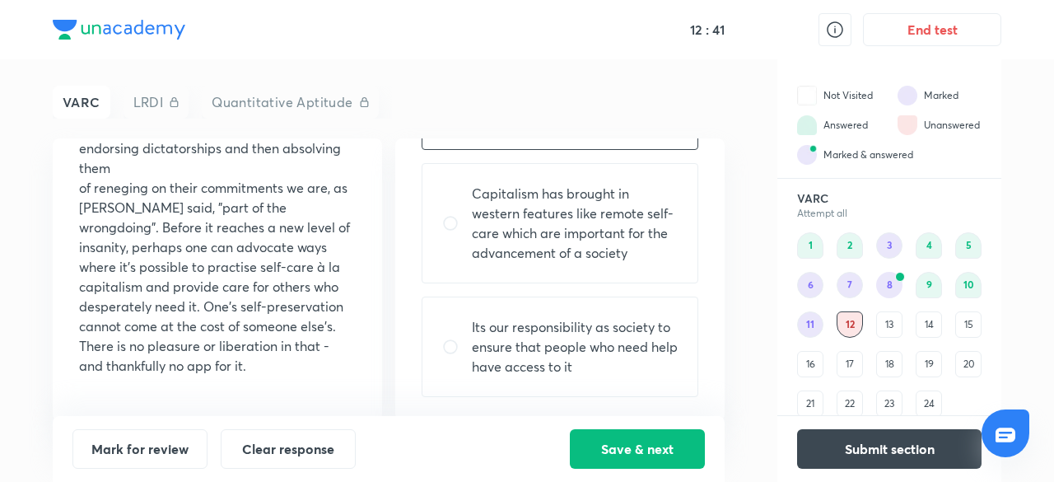
click at [451, 342] on input "radio" at bounding box center [457, 346] width 30 height 16
radio input "true"
radio input "false"
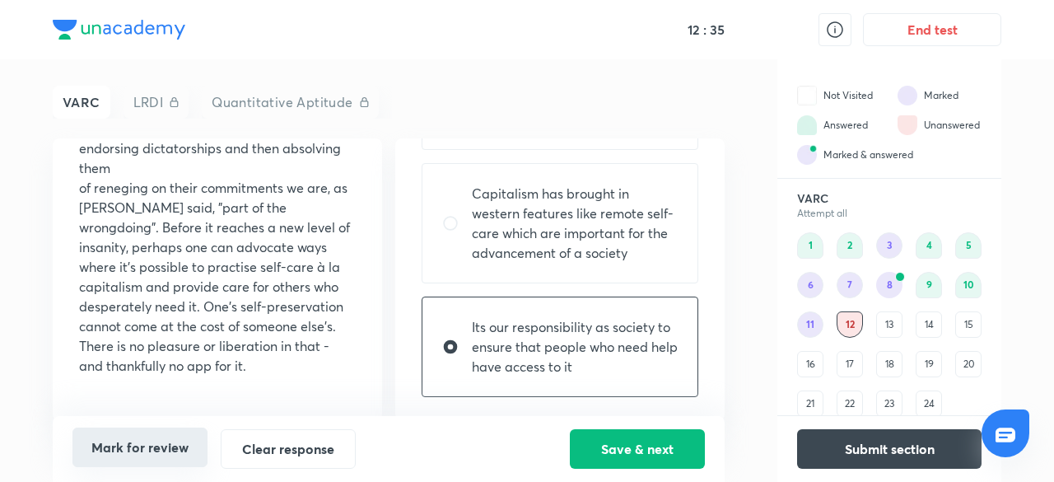
click at [170, 452] on button "Mark for review" at bounding box center [139, 447] width 135 height 40
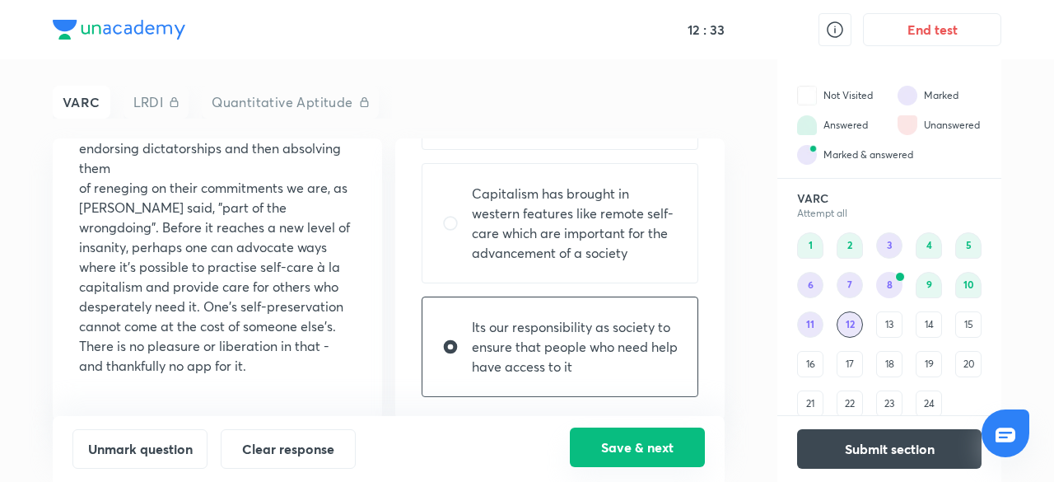
click at [619, 437] on button "Save & next" at bounding box center [637, 447] width 135 height 40
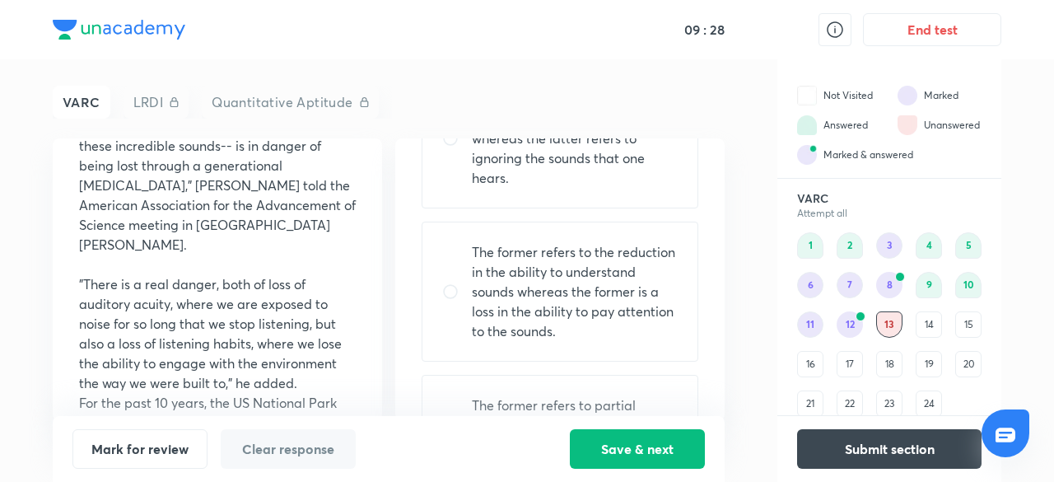
scroll to position [453, 0]
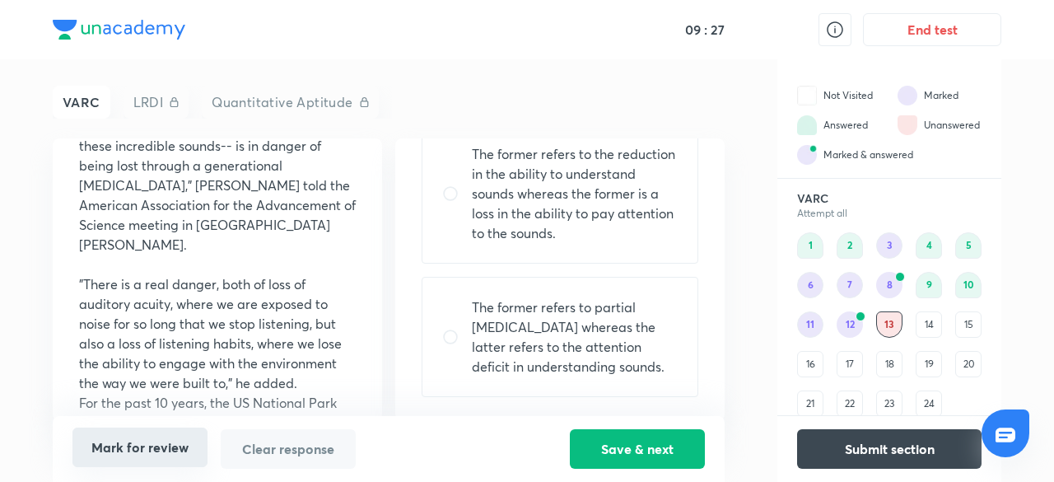
click at [135, 446] on button "Mark for review" at bounding box center [139, 447] width 135 height 40
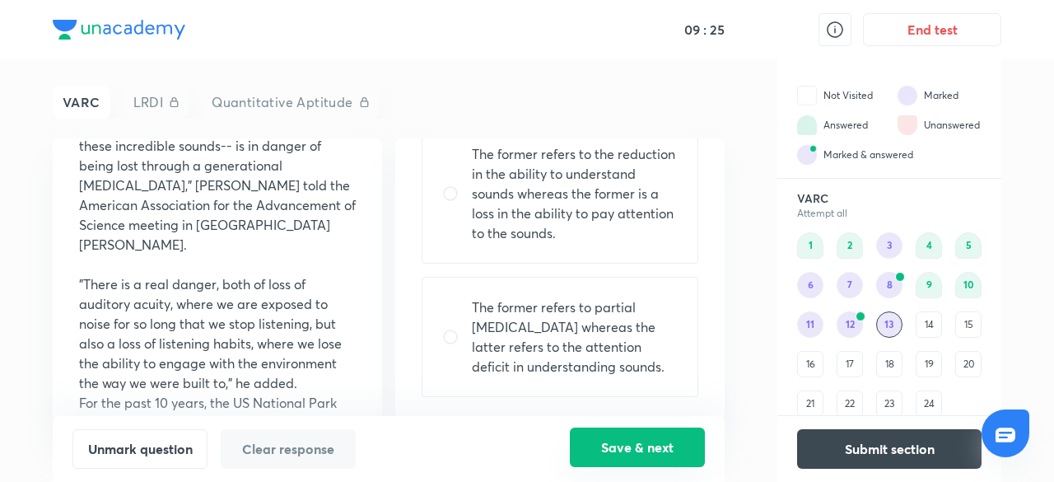
click at [613, 437] on button "Save & next" at bounding box center [637, 447] width 135 height 40
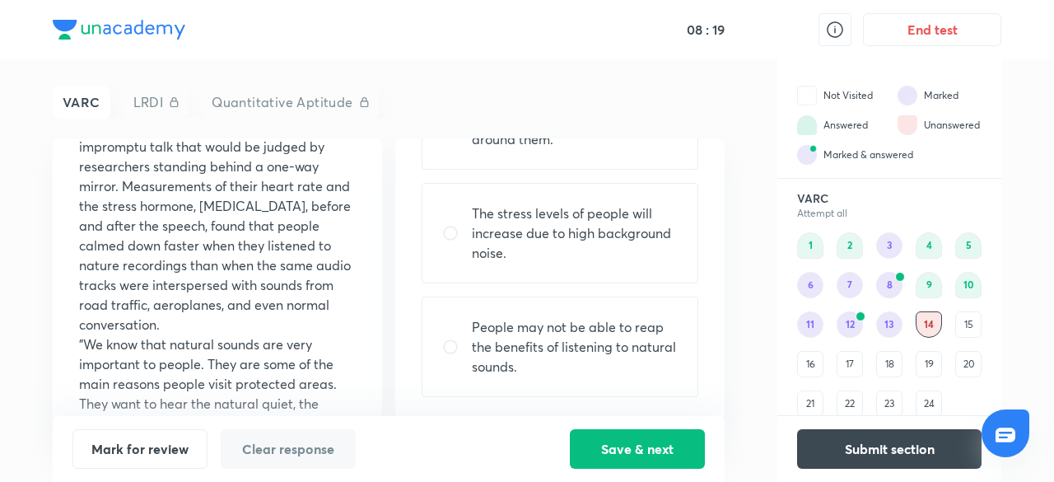
scroll to position [1580, 0]
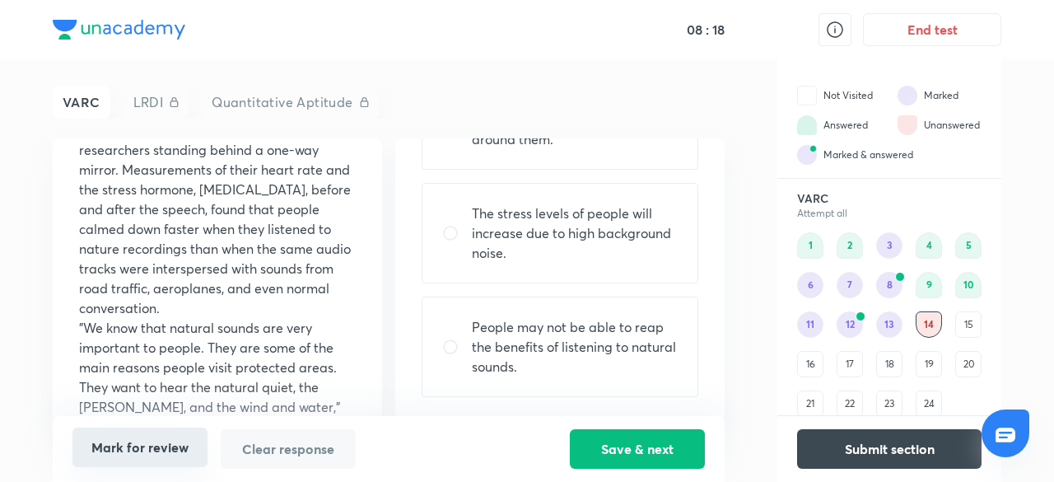
click at [148, 439] on button "Mark for review" at bounding box center [139, 447] width 135 height 40
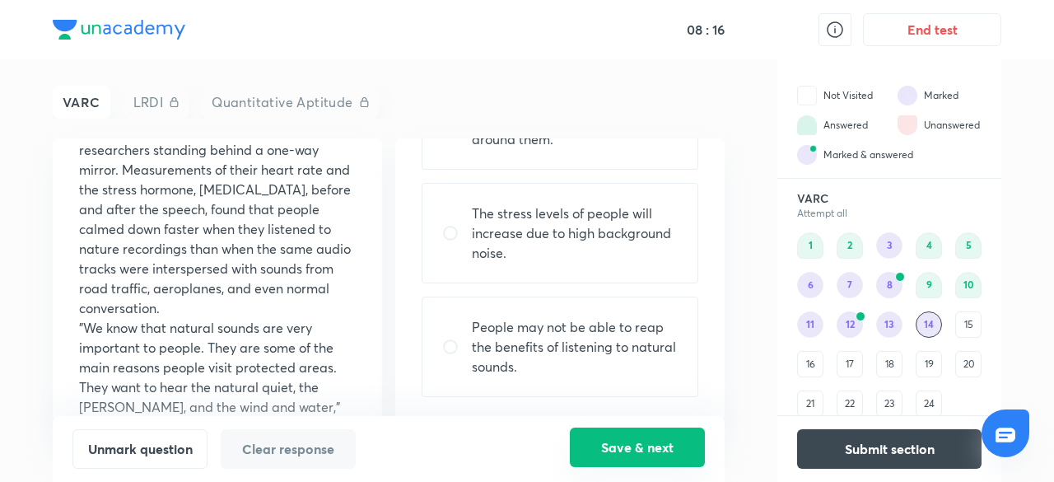
click at [606, 441] on button "Save & next" at bounding box center [637, 447] width 135 height 40
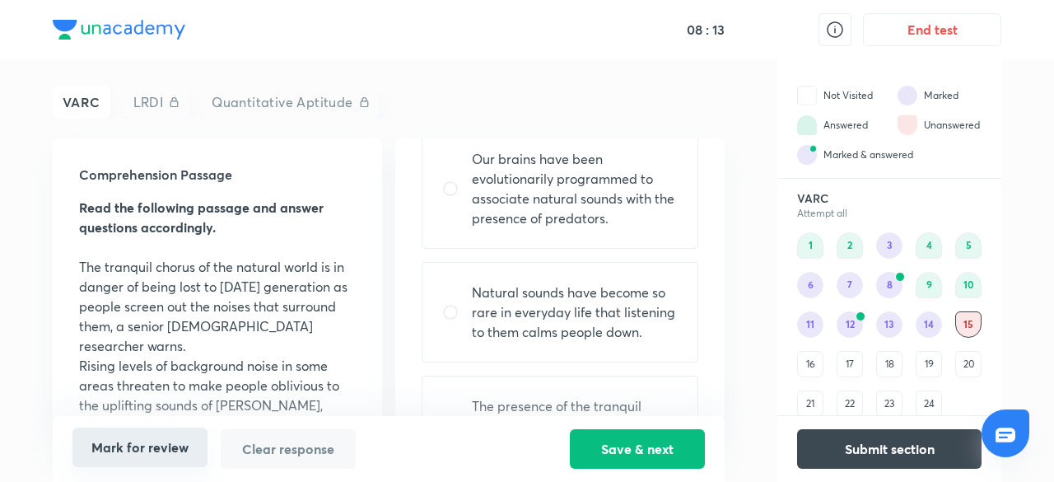
click at [145, 454] on button "Mark for review" at bounding box center [139, 447] width 135 height 40
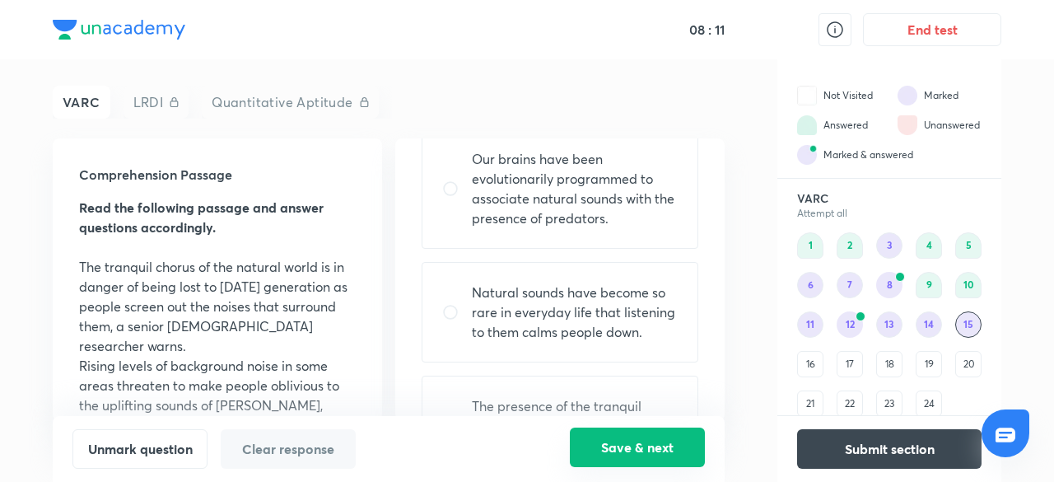
click at [650, 437] on button "Save & next" at bounding box center [637, 447] width 135 height 40
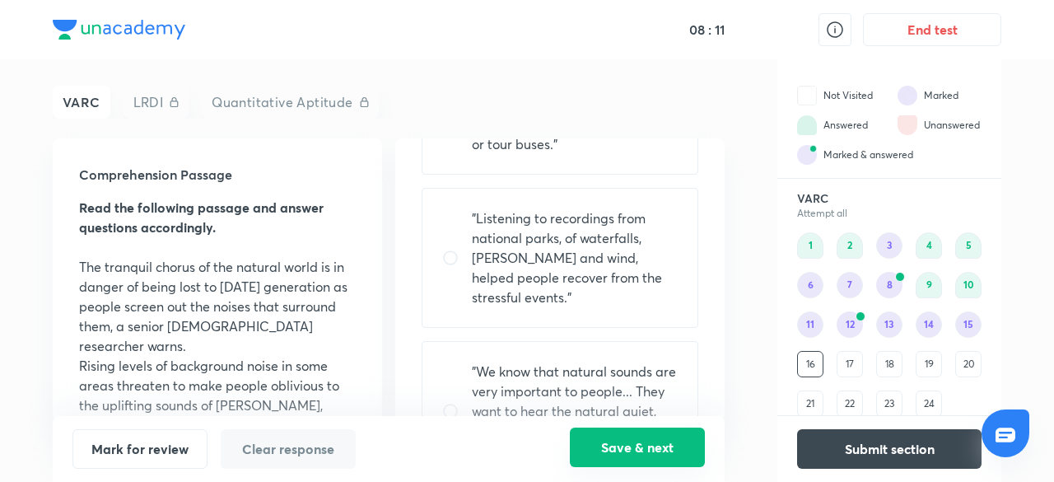
scroll to position [334, 0]
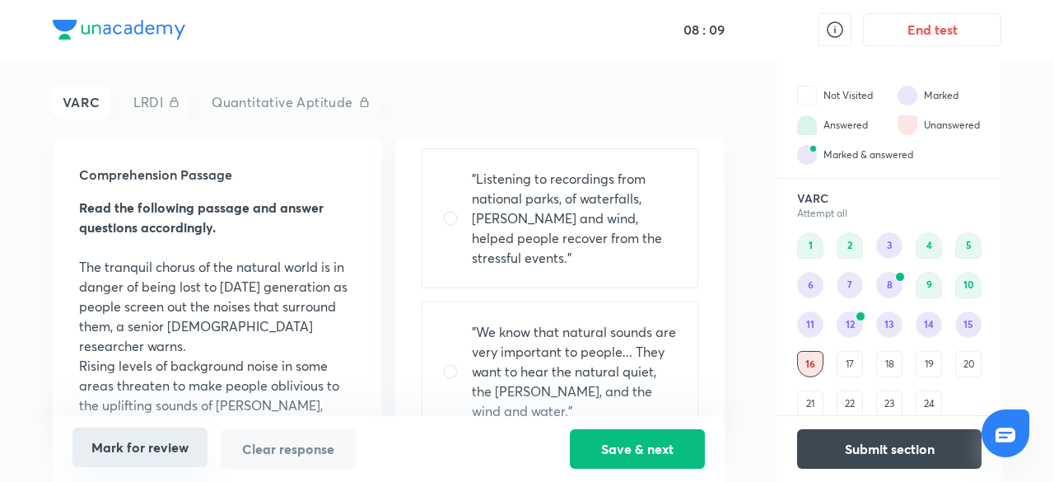
click at [150, 436] on button "Mark for review" at bounding box center [139, 447] width 135 height 40
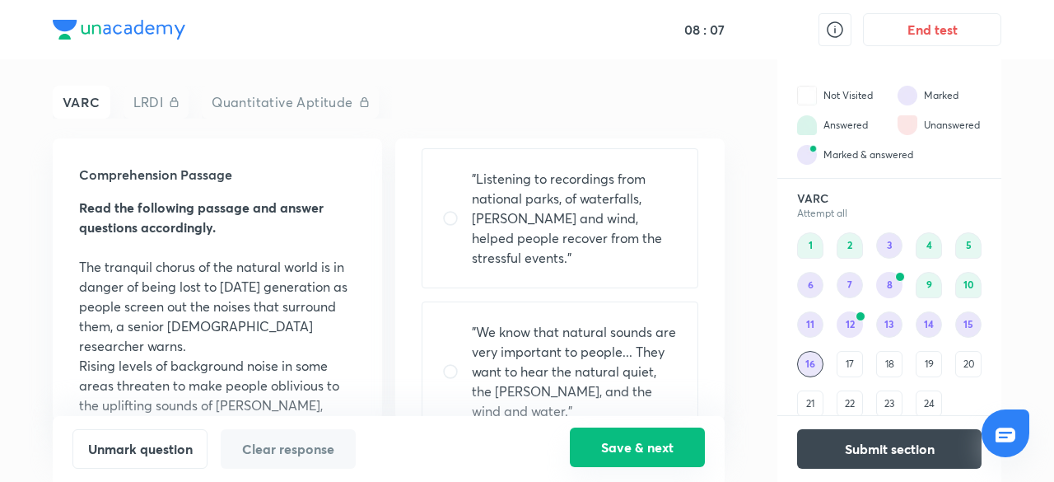
click at [662, 449] on button "Save & next" at bounding box center [637, 447] width 135 height 40
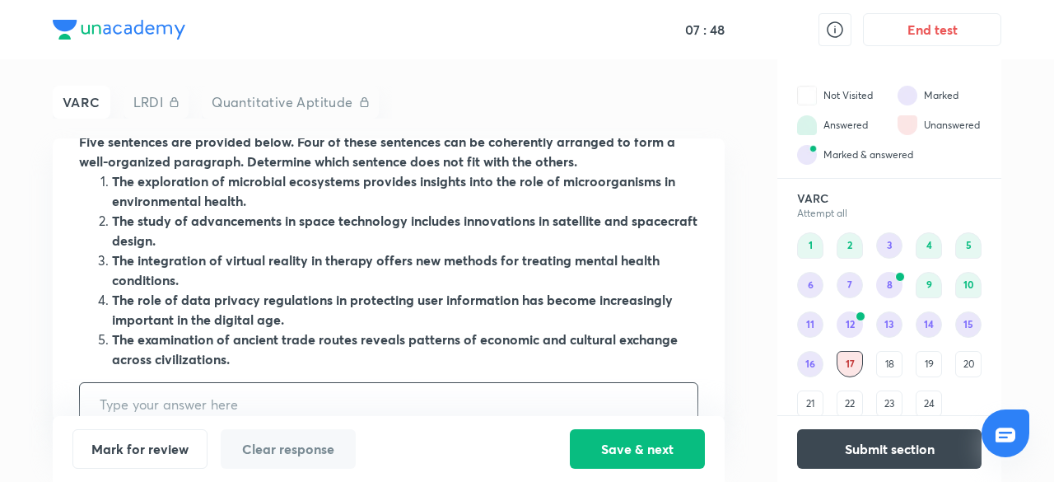
scroll to position [67, 0]
click at [185, 388] on input "text" at bounding box center [389, 403] width 618 height 42
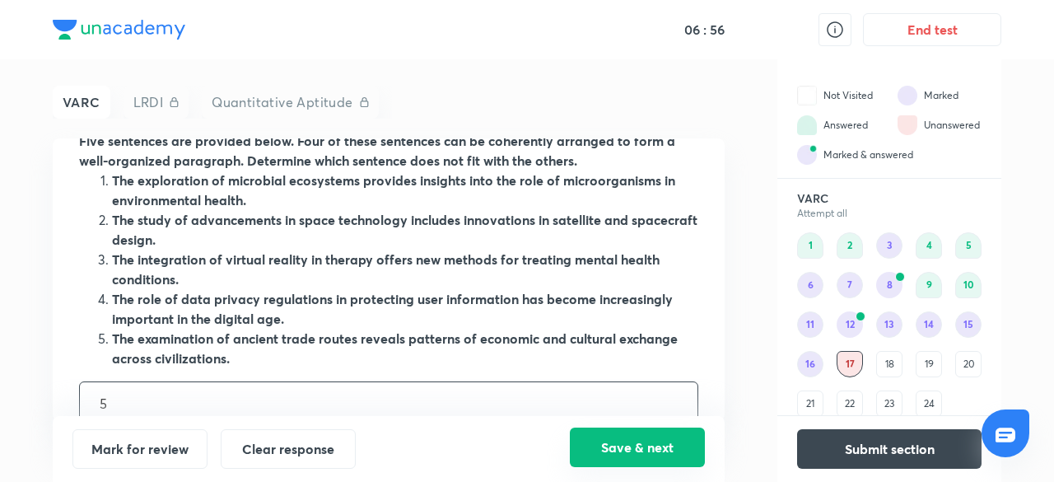
type input "5"
click at [629, 441] on button "Save & next" at bounding box center [637, 447] width 135 height 40
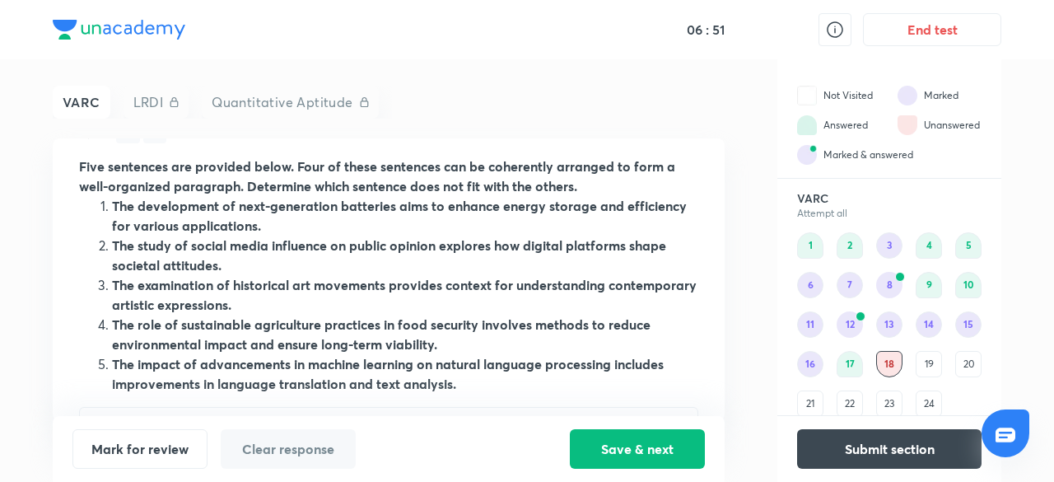
scroll to position [47, 0]
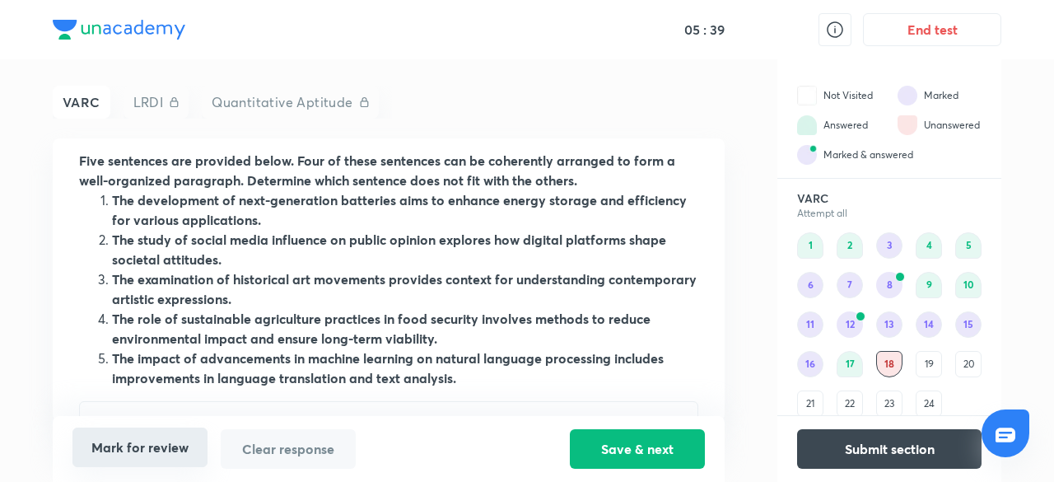
click at [148, 447] on button "Mark for review" at bounding box center [139, 447] width 135 height 40
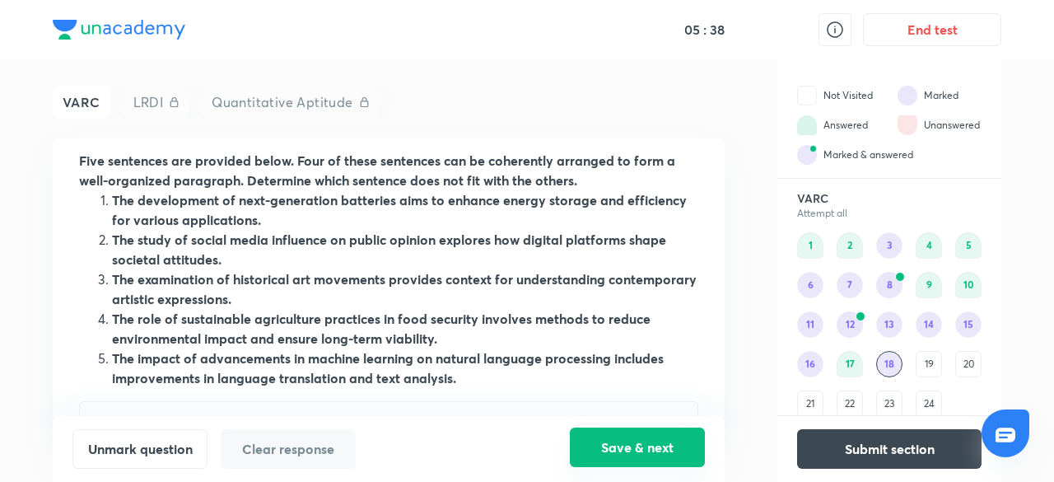
click at [652, 444] on button "Save & next" at bounding box center [637, 447] width 135 height 40
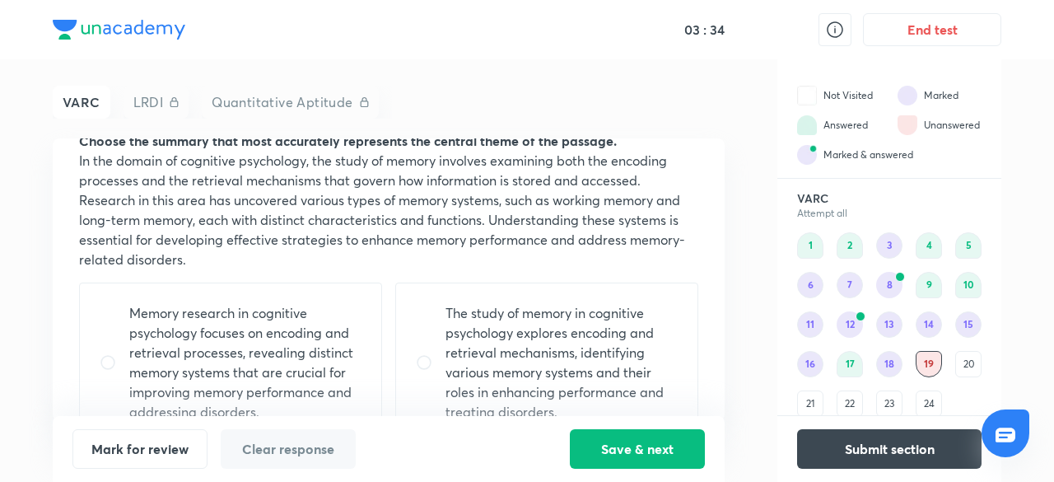
scroll to position [66, 0]
click at [254, 317] on p "Memory research in cognitive psychology focuses on encoding and retrieval proce…" at bounding box center [245, 363] width 232 height 119
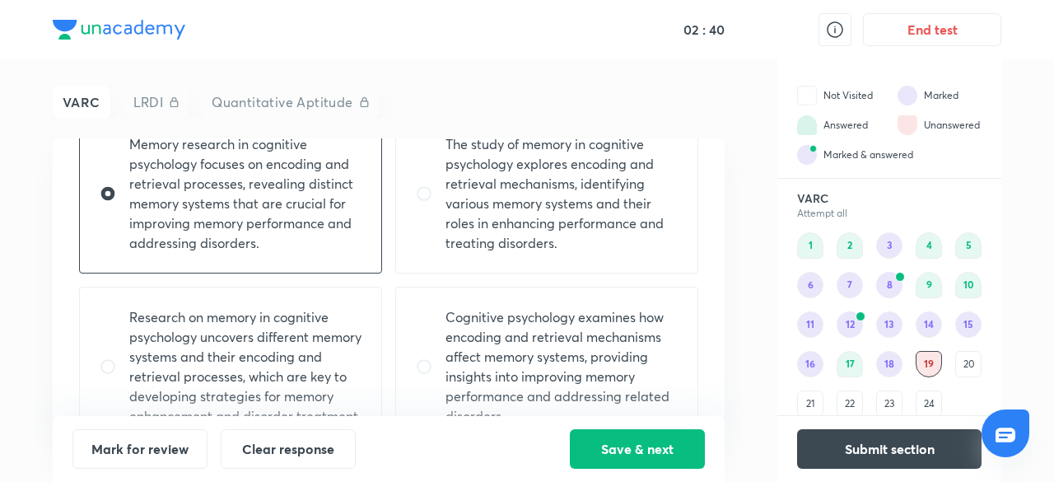
scroll to position [286, 0]
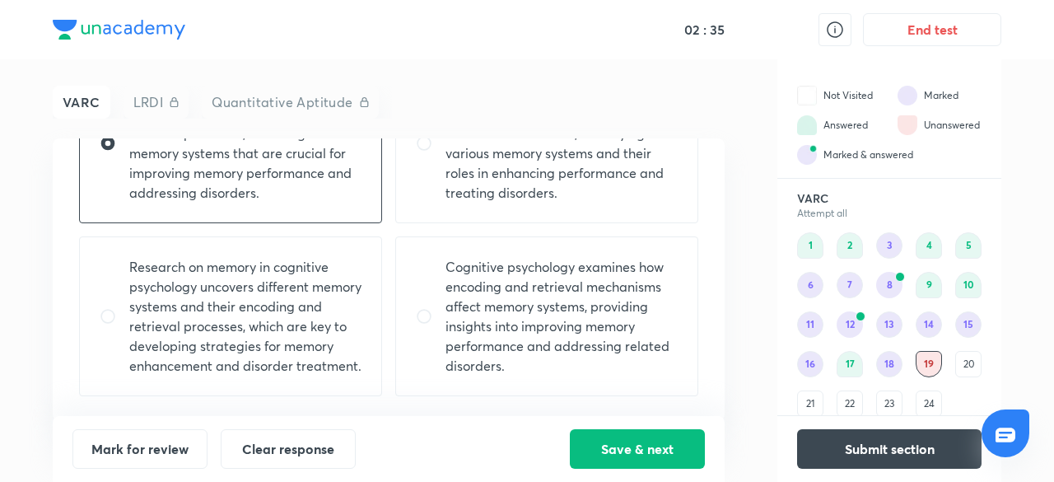
click at [634, 317] on p "Cognitive psychology examines how encoding and retrieval mechanisms affect memo…" at bounding box center [562, 316] width 232 height 119
radio input "false"
radio input "true"
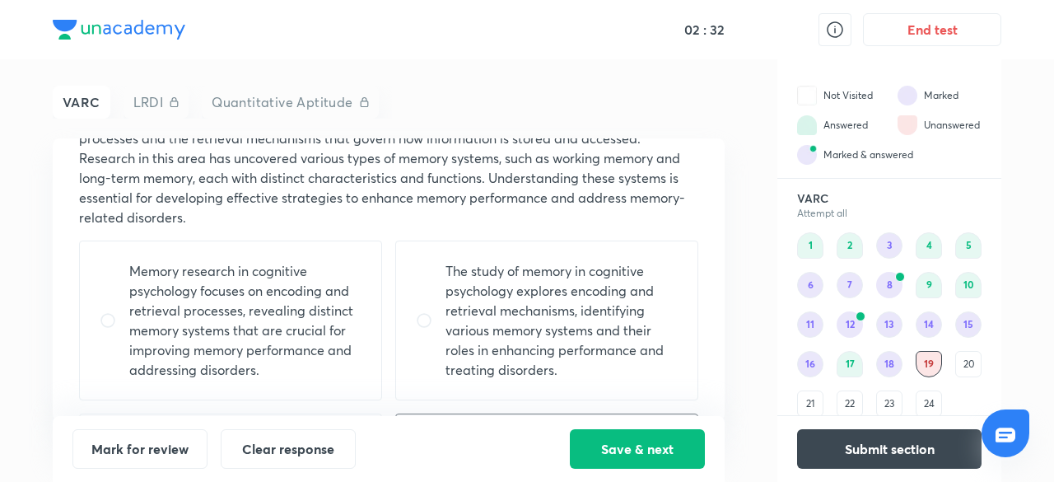
scroll to position [98, 0]
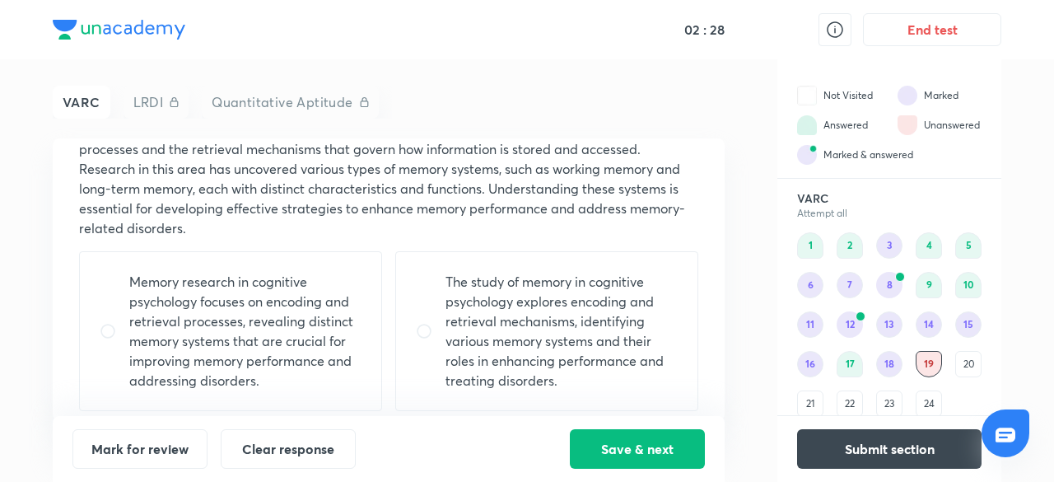
click at [219, 335] on p "Memory research in cognitive psychology focuses on encoding and retrieval proce…" at bounding box center [245, 331] width 232 height 119
radio input "true"
radio input "false"
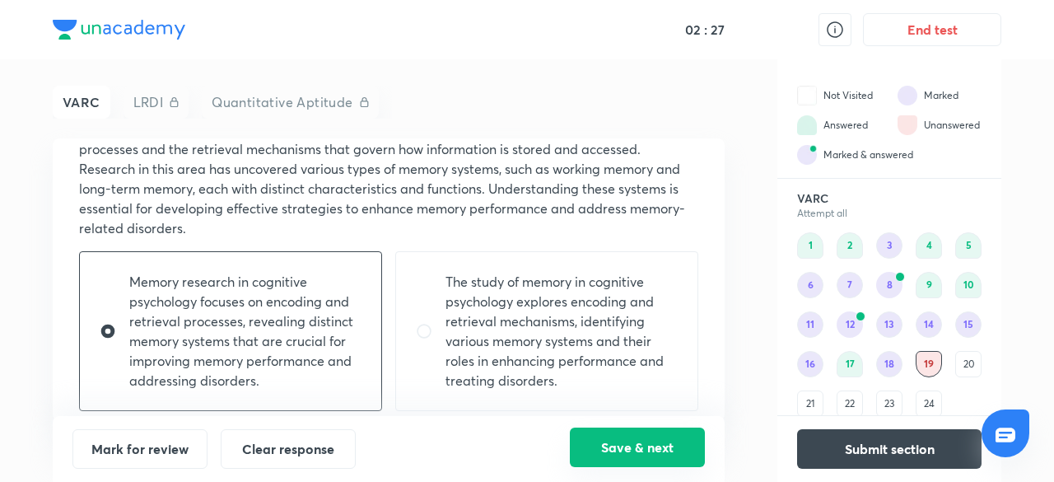
click at [607, 446] on button "Save & next" at bounding box center [637, 447] width 135 height 40
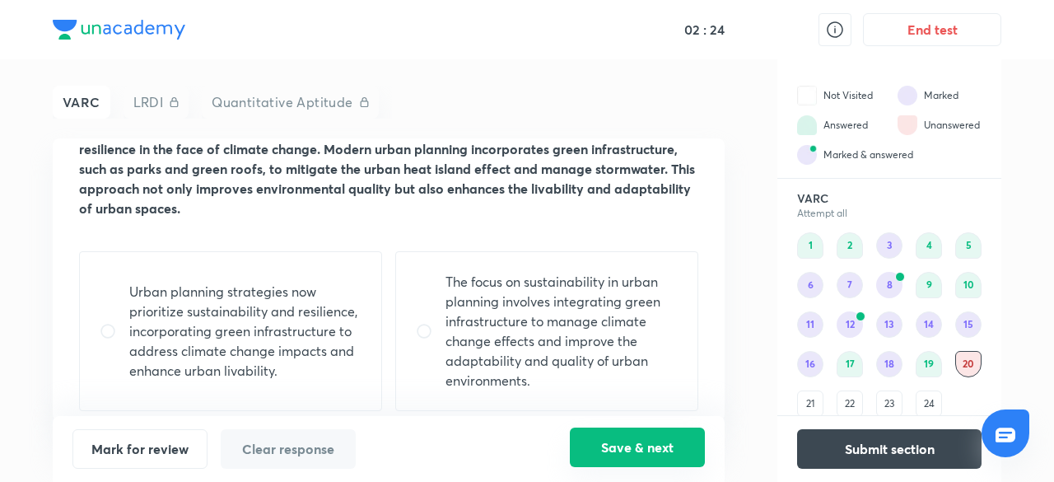
click at [661, 447] on button "Save & next" at bounding box center [637, 447] width 135 height 40
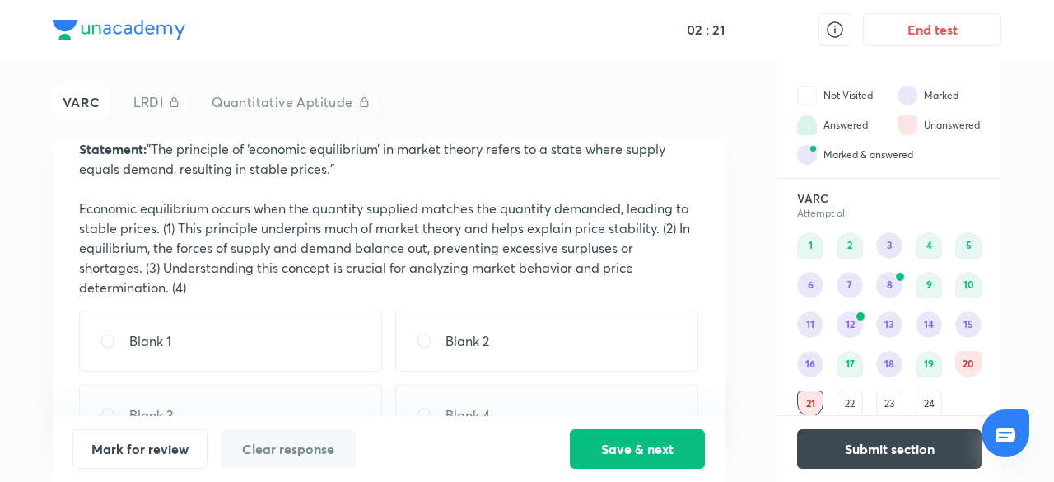
scroll to position [147, 0]
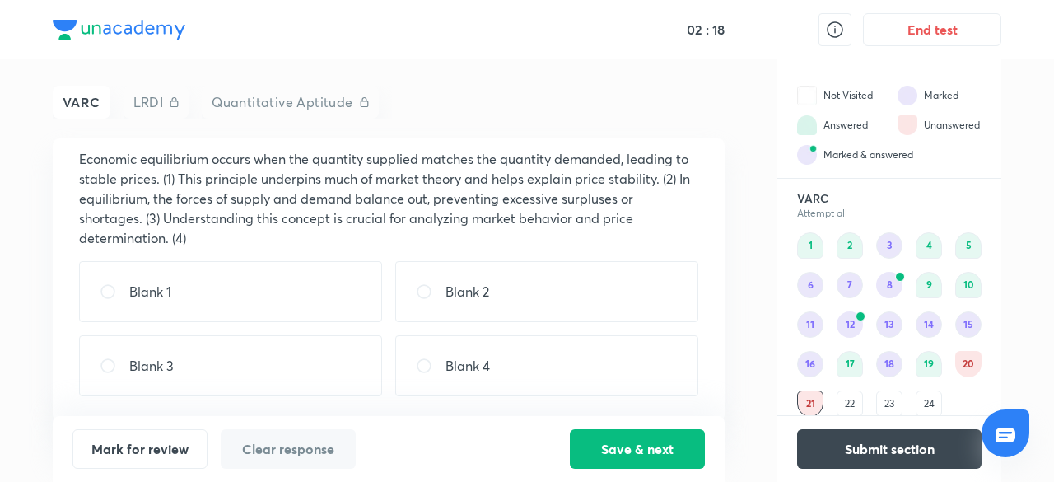
click at [969, 361] on div "20" at bounding box center [968, 364] width 26 height 26
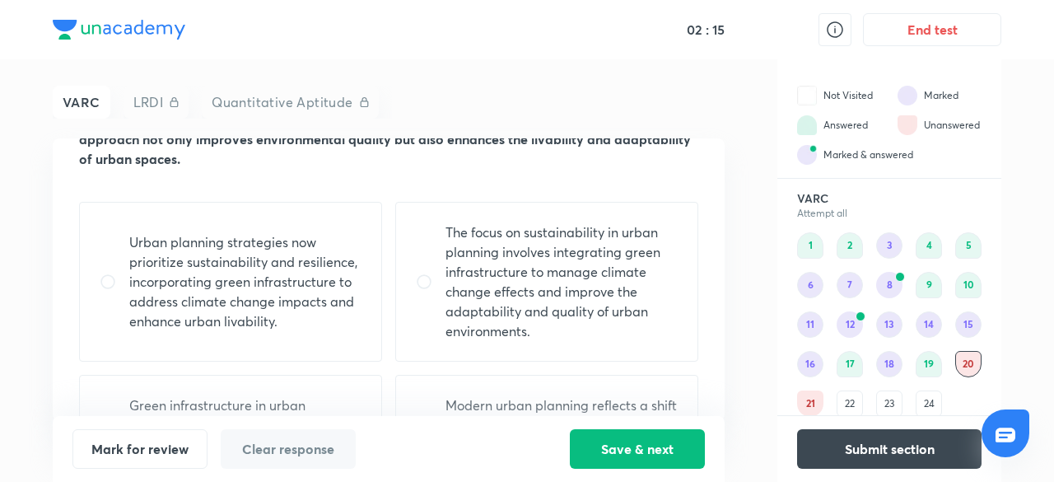
click at [927, 357] on div "19" at bounding box center [929, 364] width 26 height 26
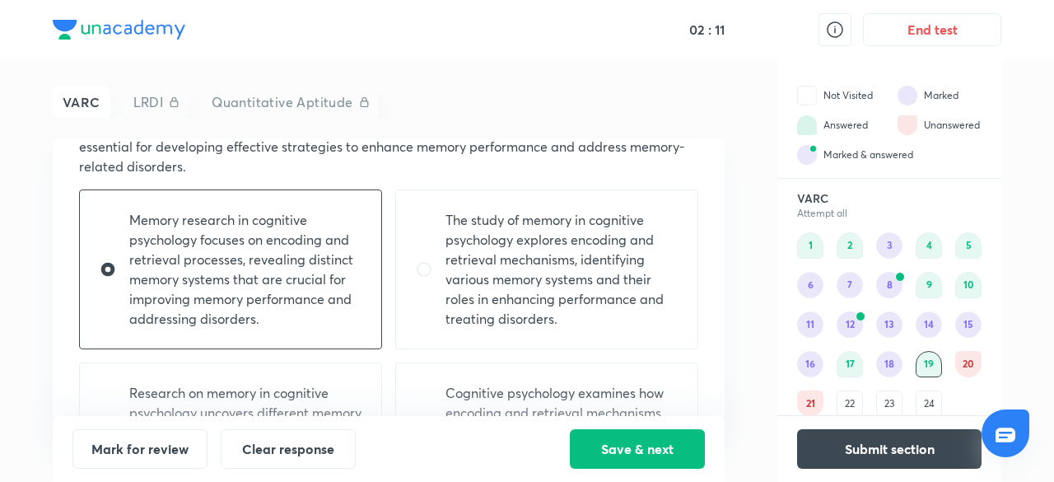
scroll to position [286, 0]
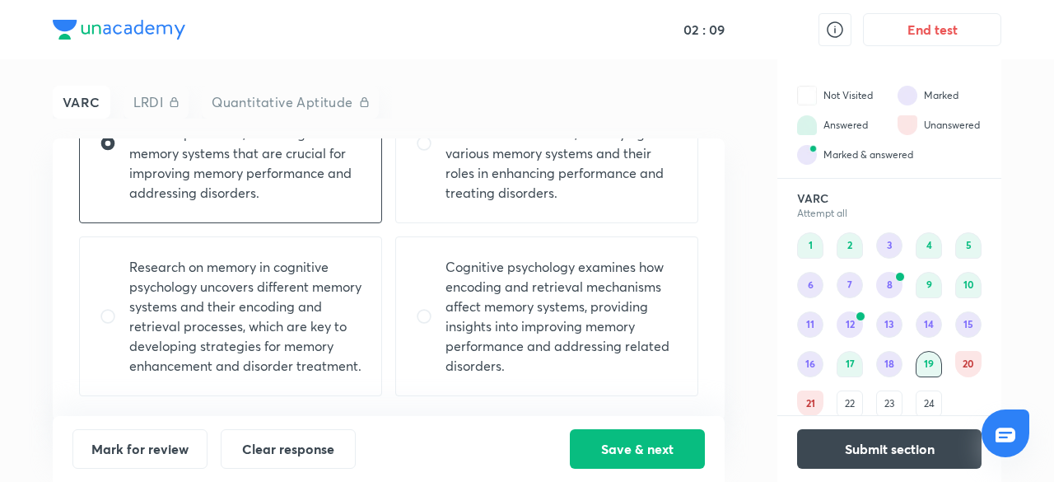
click at [974, 365] on div "20" at bounding box center [968, 364] width 26 height 26
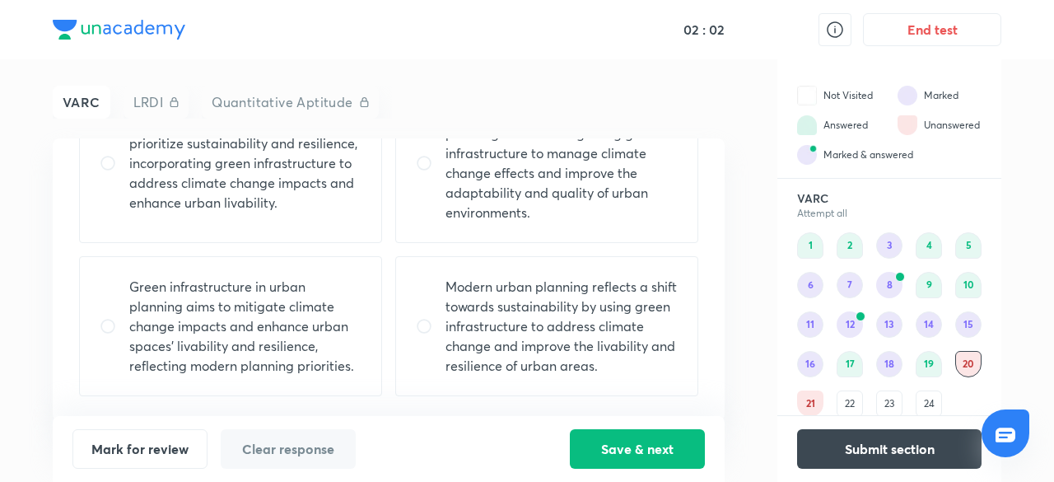
scroll to position [15, 0]
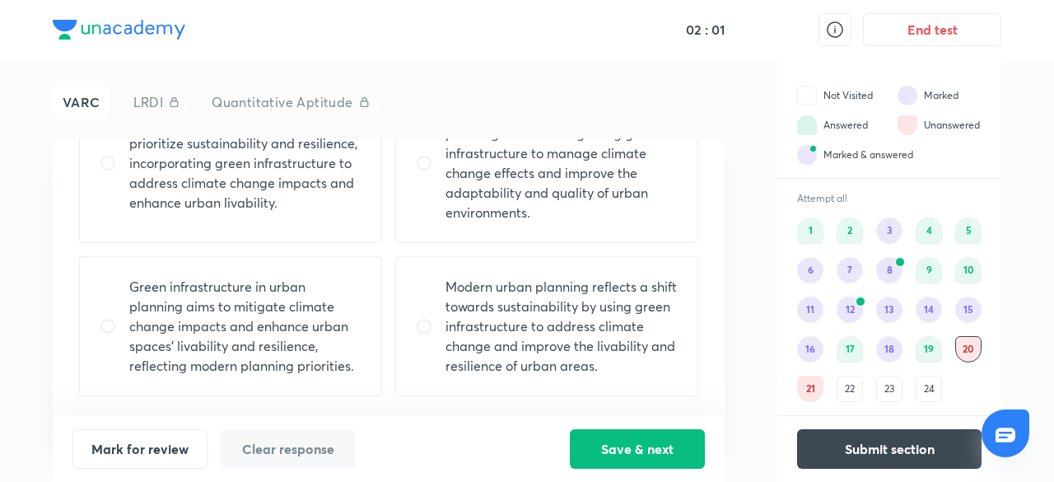
click at [857, 388] on div "22" at bounding box center [850, 389] width 26 height 26
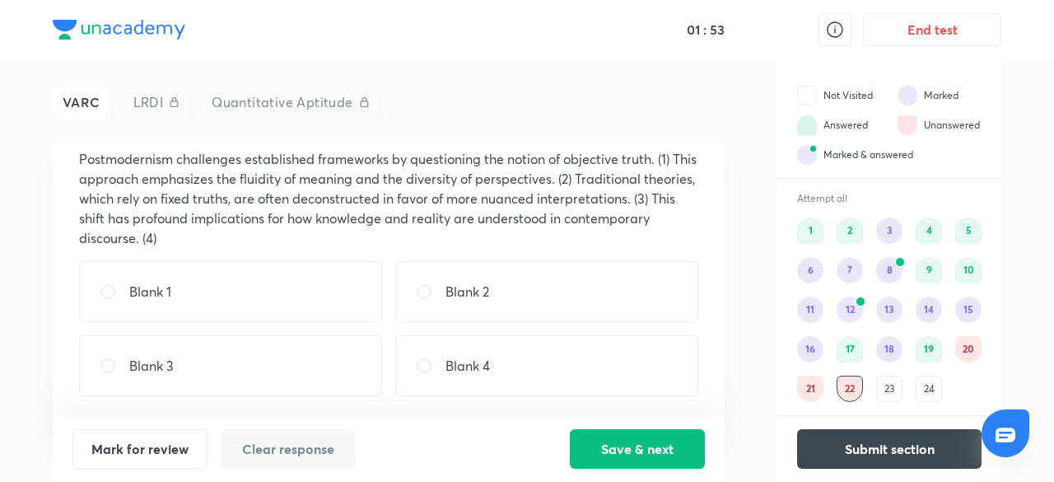
click at [891, 386] on div "23" at bounding box center [889, 389] width 26 height 26
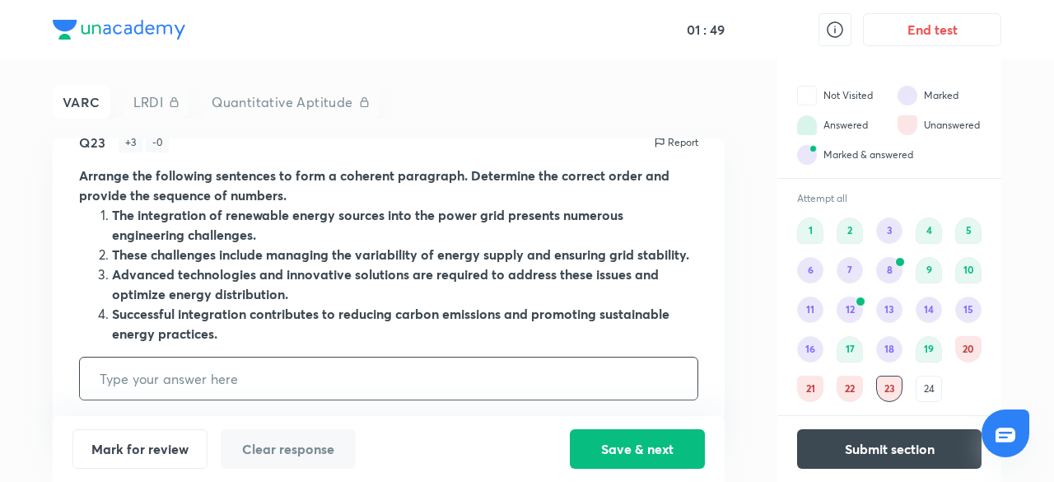
scroll to position [33, 0]
click at [280, 378] on input "text" at bounding box center [389, 378] width 618 height 42
type input "1234"
click at [305, 278] on strong "Advanced technologies and innovative solutions are required to address these is…" at bounding box center [385, 282] width 547 height 37
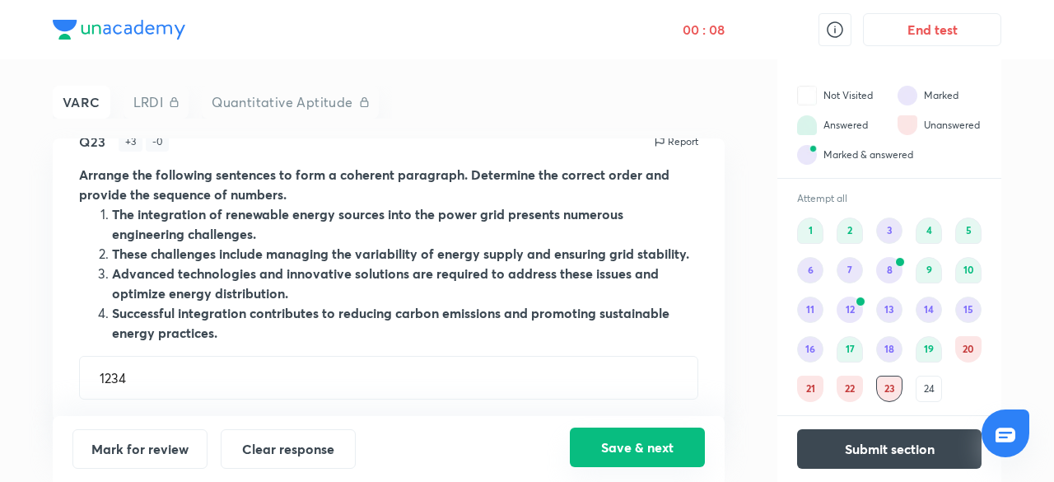
click at [652, 437] on button "Save & next" at bounding box center [637, 447] width 135 height 40
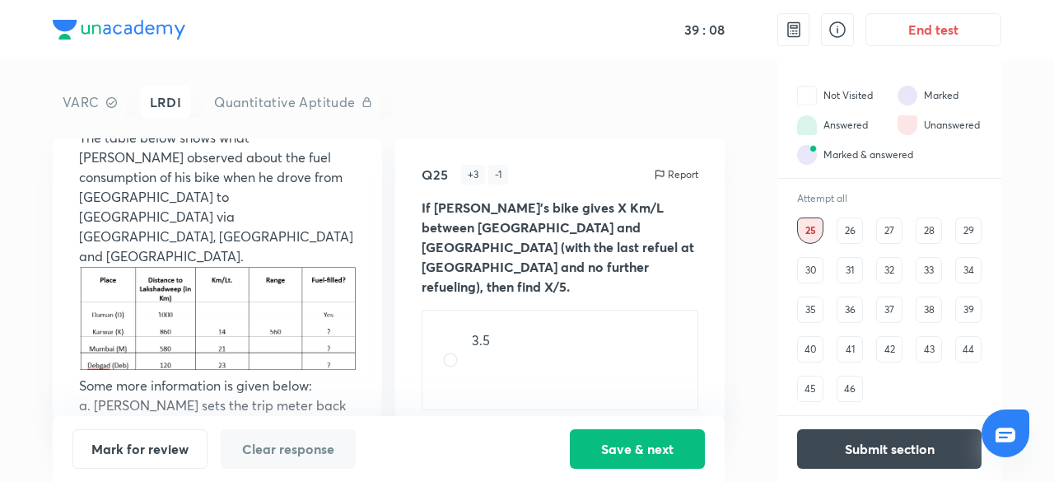
scroll to position [109, 0]
click at [847, 231] on div "26" at bounding box center [850, 230] width 26 height 26
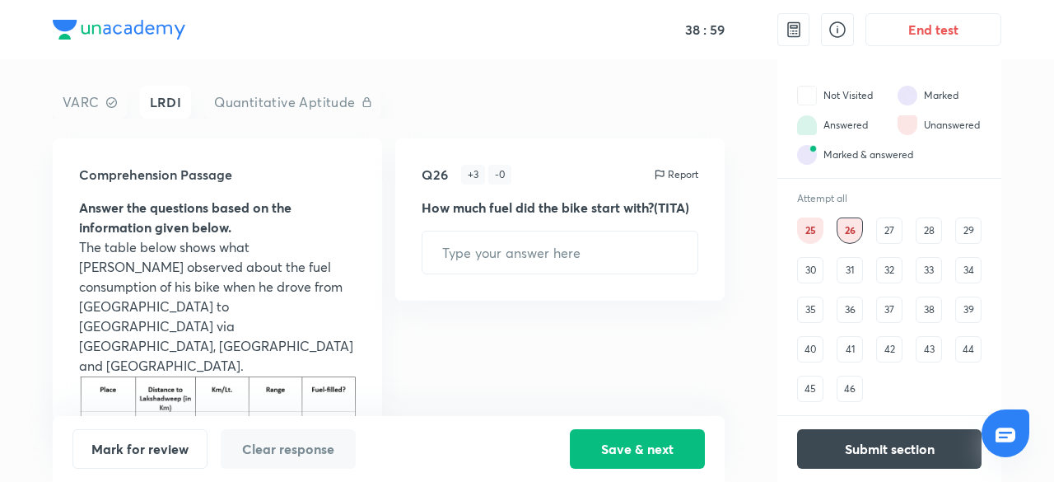
click at [810, 271] on div "30" at bounding box center [810, 270] width 26 height 26
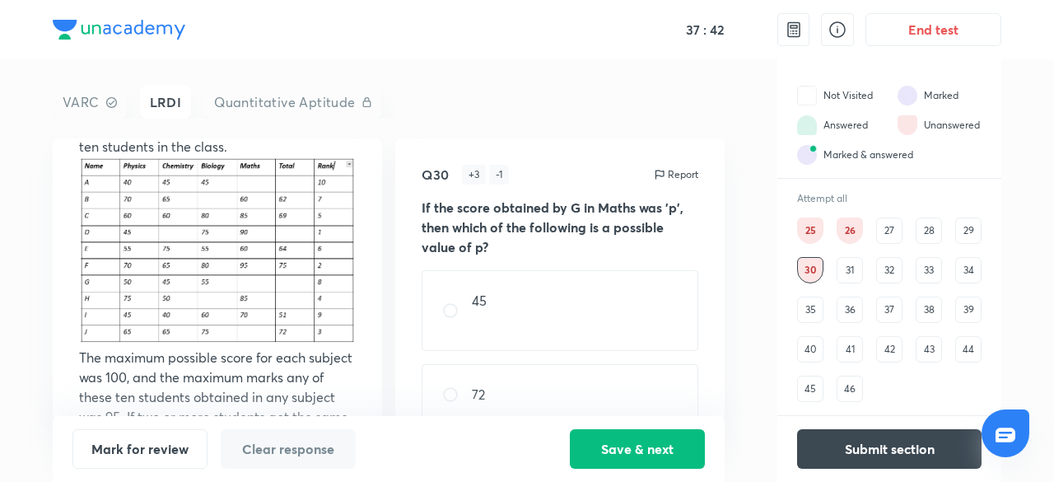
scroll to position [273, 0]
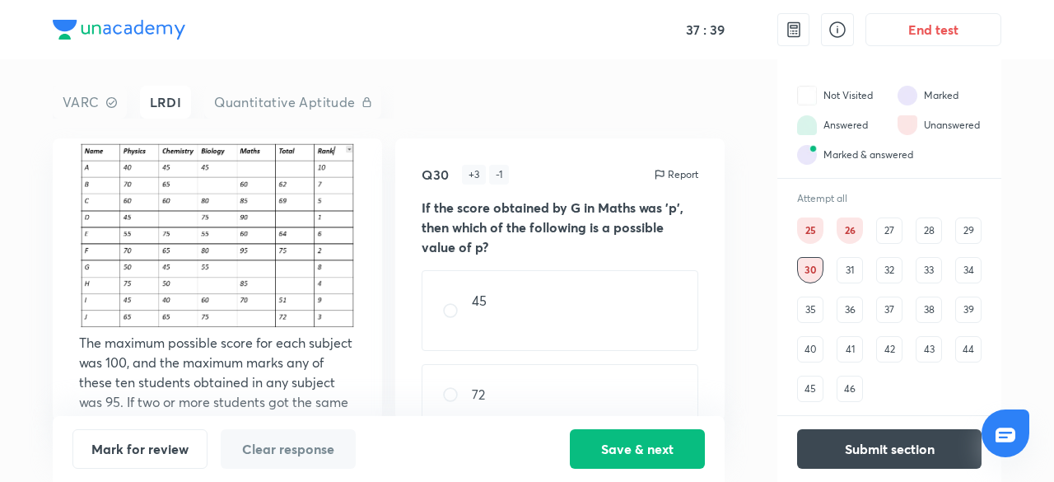
click at [848, 305] on div "36" at bounding box center [850, 309] width 26 height 26
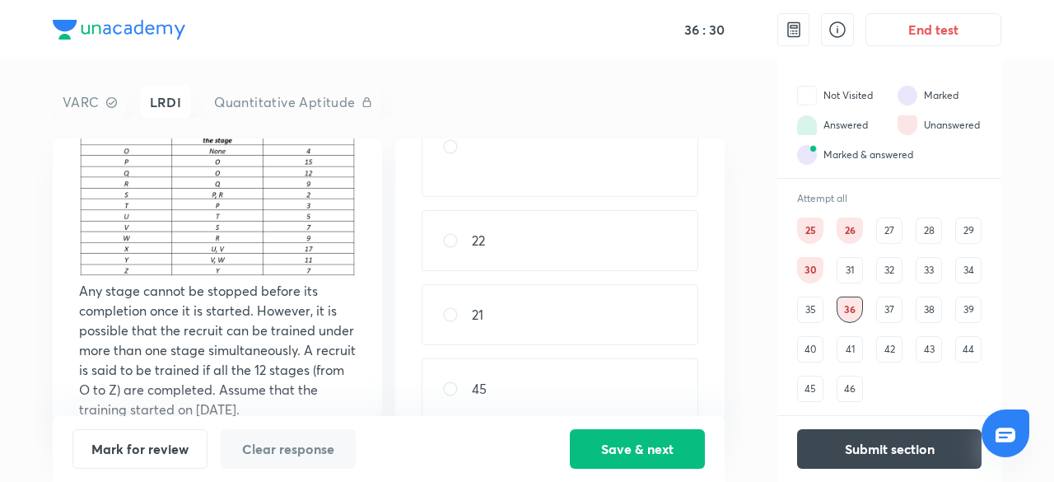
scroll to position [181, 0]
click at [846, 353] on div "41" at bounding box center [850, 349] width 26 height 26
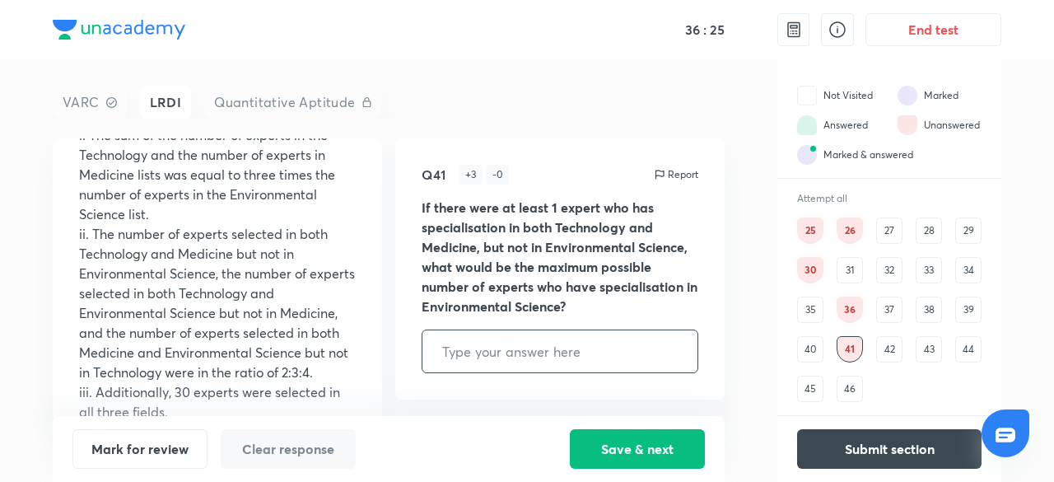
scroll to position [0, 0]
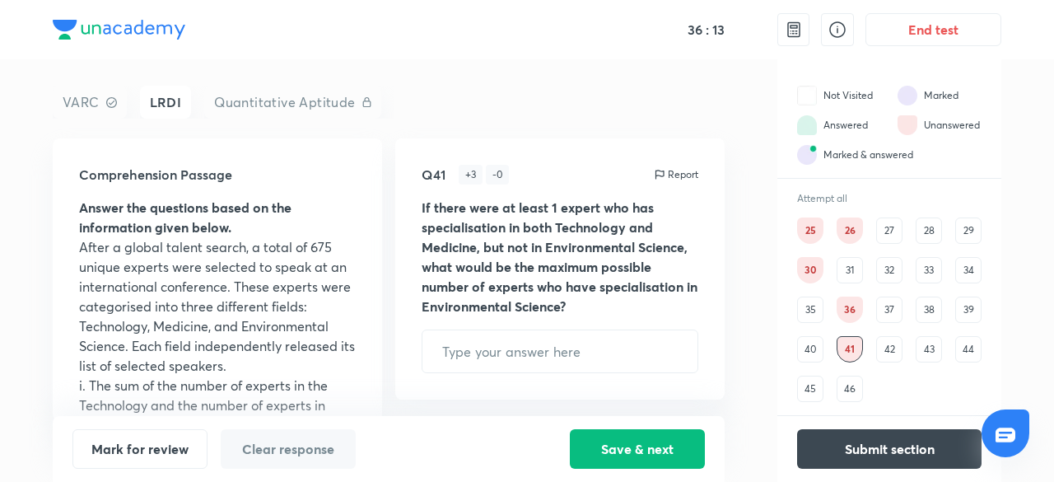
click at [889, 303] on div "37" at bounding box center [889, 309] width 26 height 26
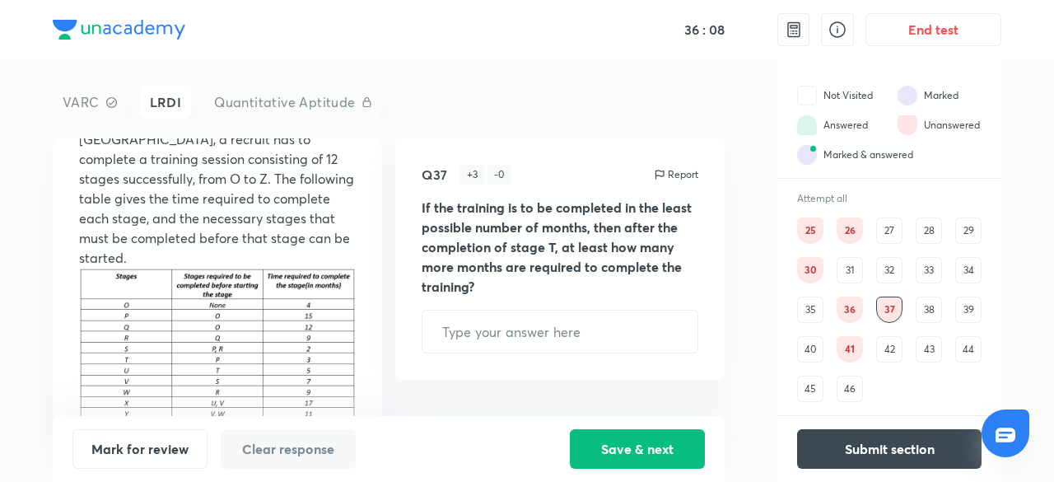
scroll to position [148, 0]
click at [811, 309] on div "35" at bounding box center [810, 309] width 26 height 26
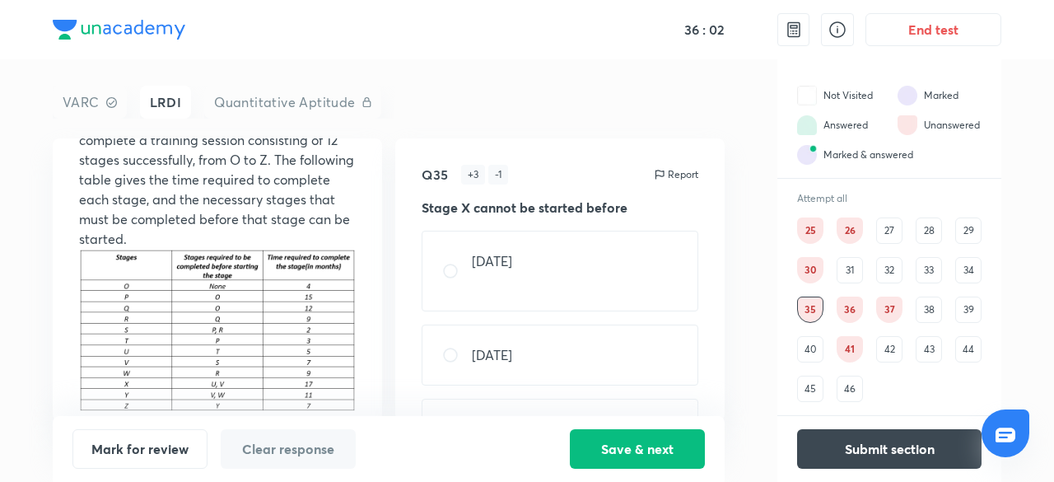
scroll to position [181, 0]
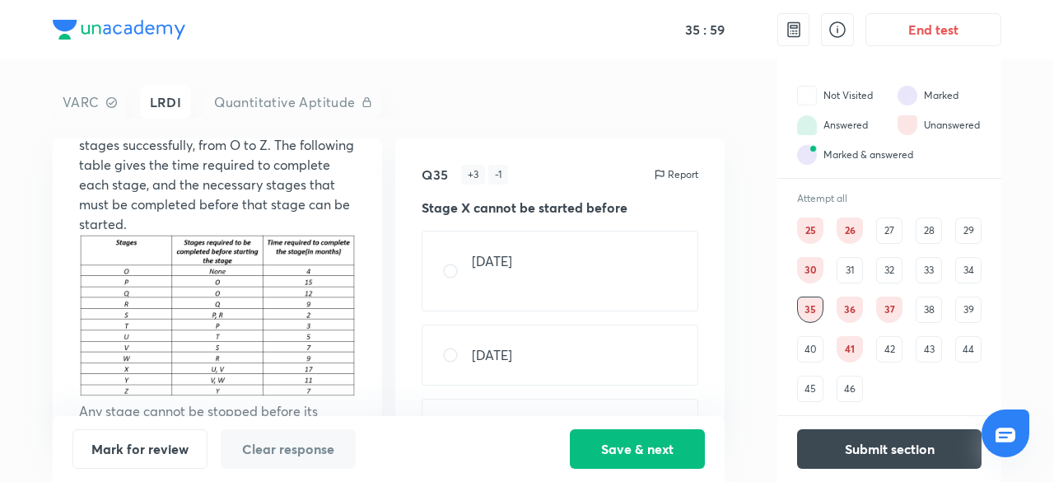
click at [962, 265] on div "34" at bounding box center [968, 270] width 26 height 26
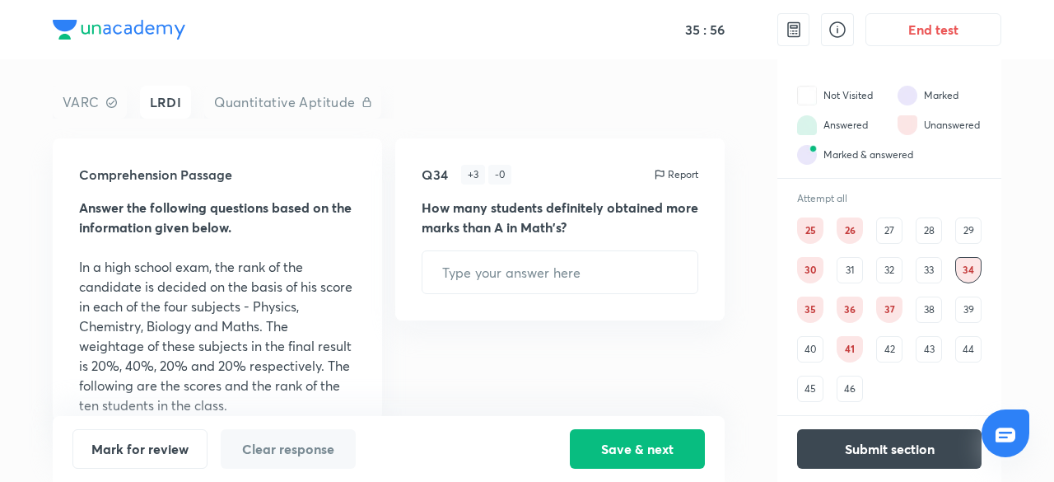
click at [809, 306] on div "35" at bounding box center [810, 309] width 26 height 26
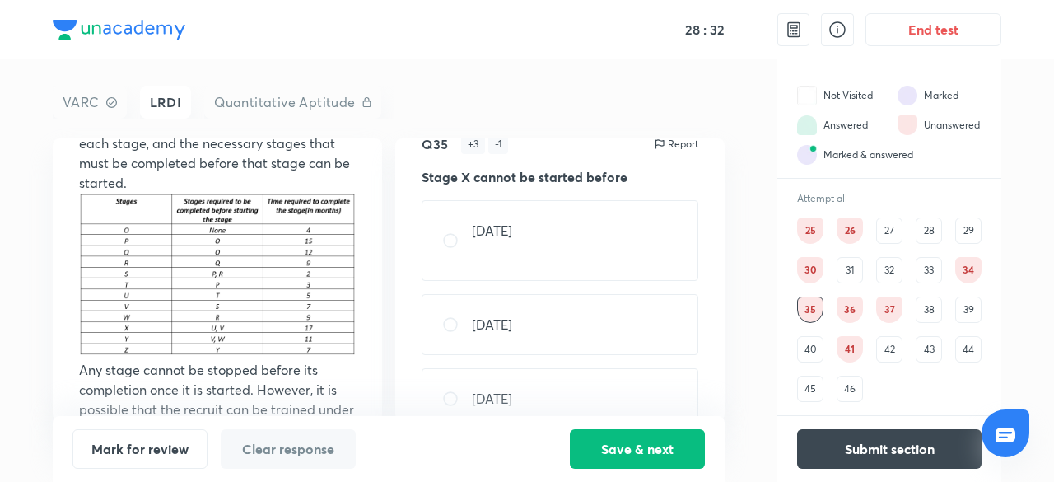
scroll to position [137, 0]
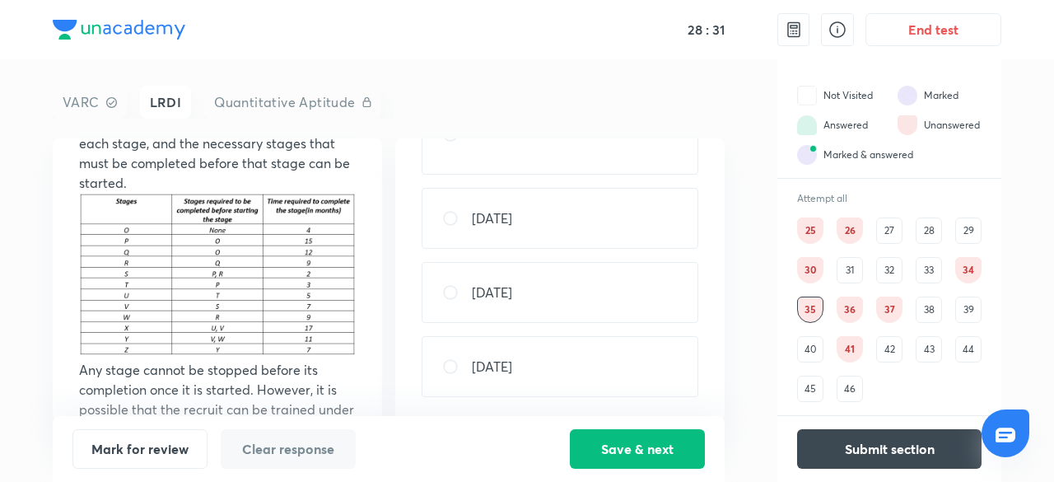
click at [452, 360] on input "radio" at bounding box center [457, 366] width 30 height 16
radio input "true"
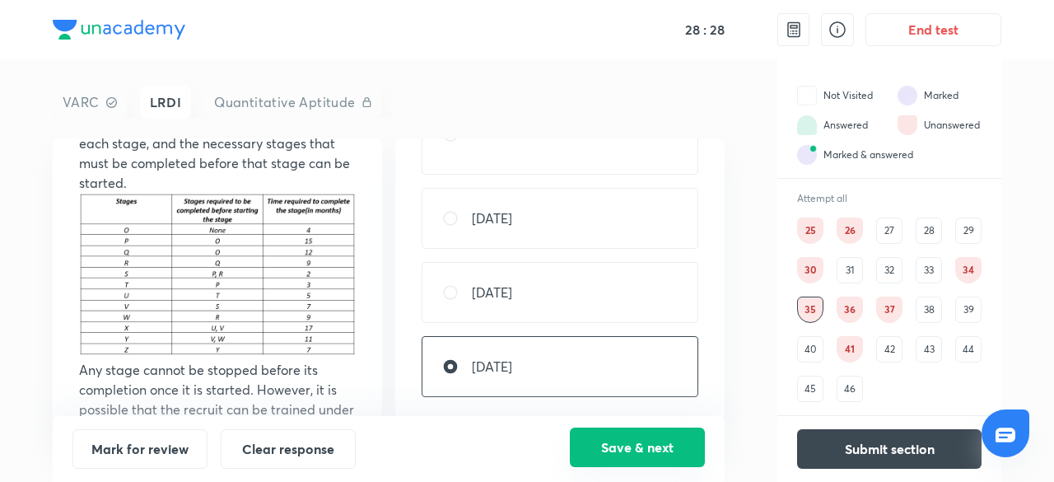
click at [674, 446] on button "Save & next" at bounding box center [637, 447] width 135 height 40
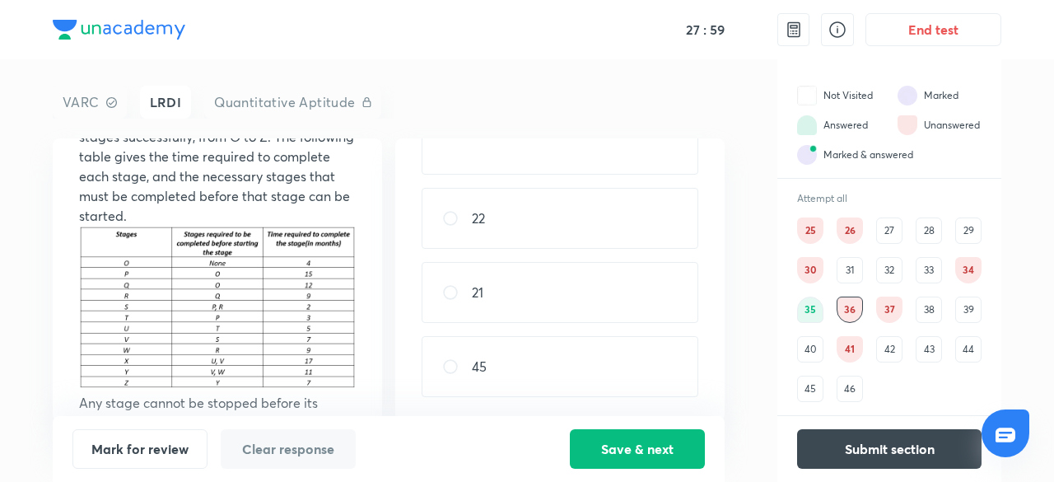
scroll to position [102, 0]
click at [451, 215] on input "radio" at bounding box center [457, 218] width 30 height 16
radio input "true"
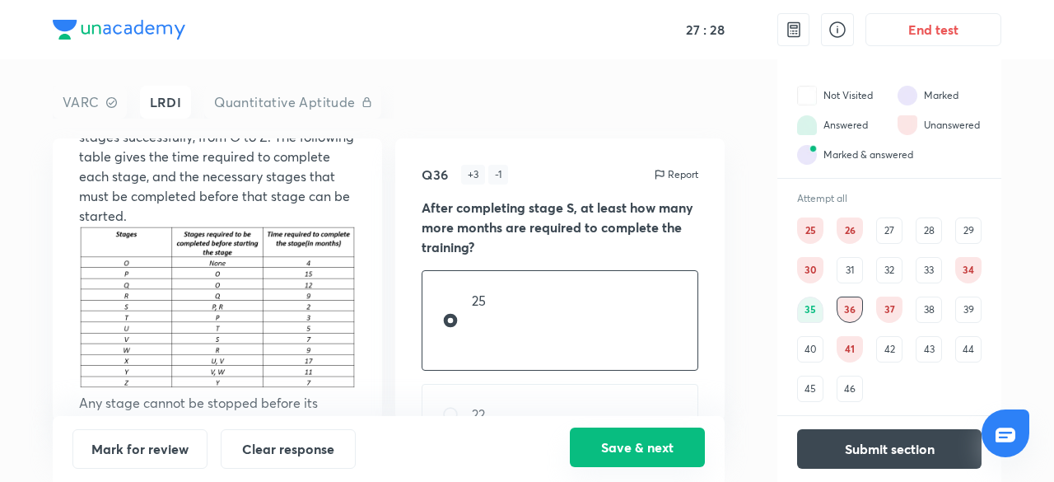
click at [616, 434] on button "Save & next" at bounding box center [637, 447] width 135 height 40
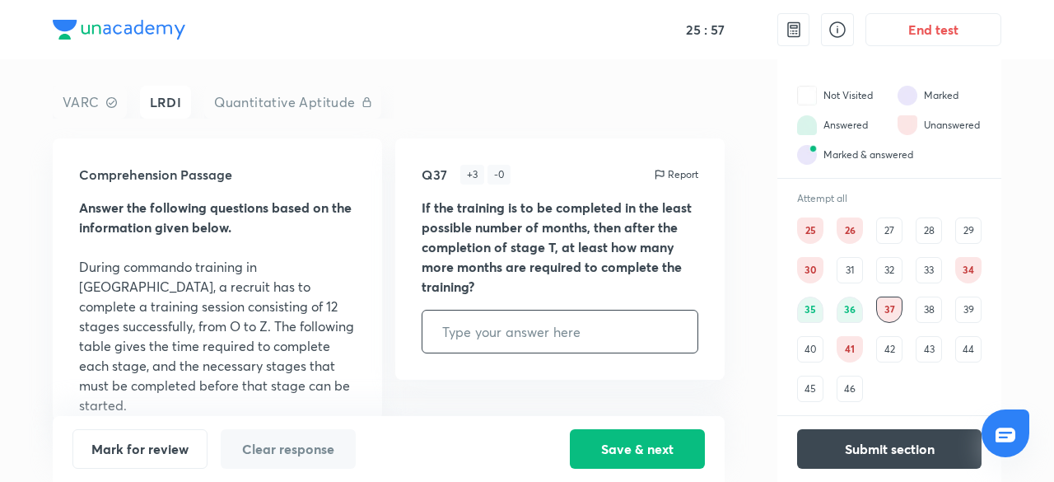
click at [480, 327] on input "text" at bounding box center [560, 331] width 275 height 42
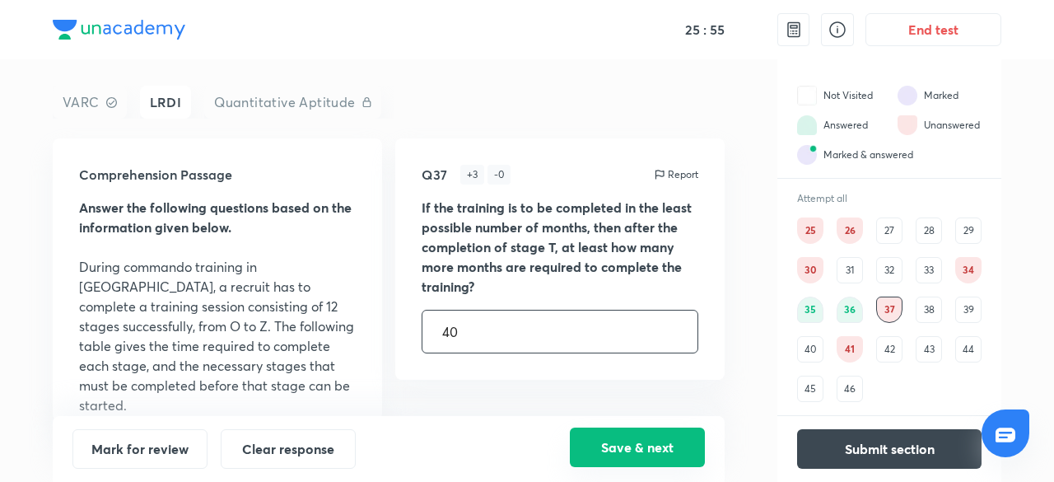
type input "40"
click at [614, 442] on button "Save & next" at bounding box center [637, 447] width 135 height 40
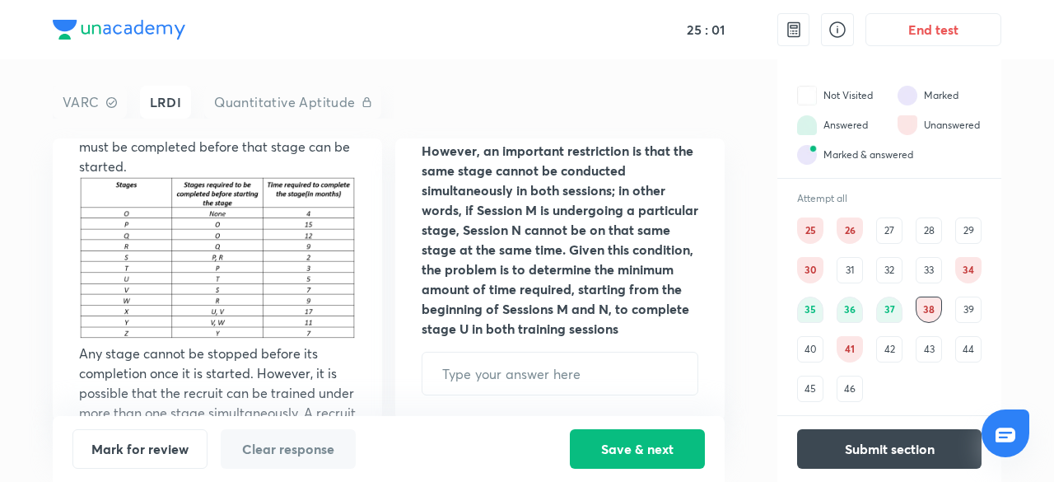
scroll to position [301, 0]
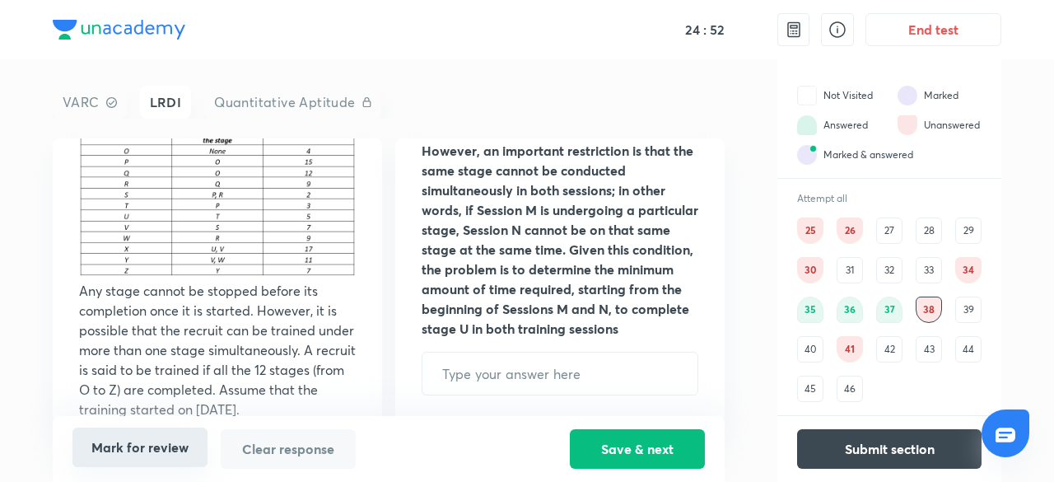
click at [142, 453] on button "Mark for review" at bounding box center [139, 447] width 135 height 40
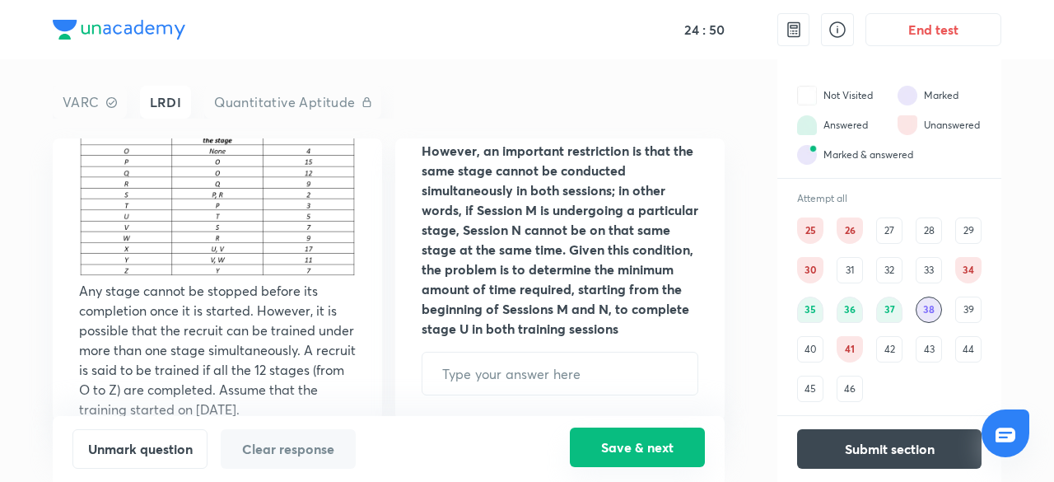
click at [620, 437] on button "Save & next" at bounding box center [637, 447] width 135 height 40
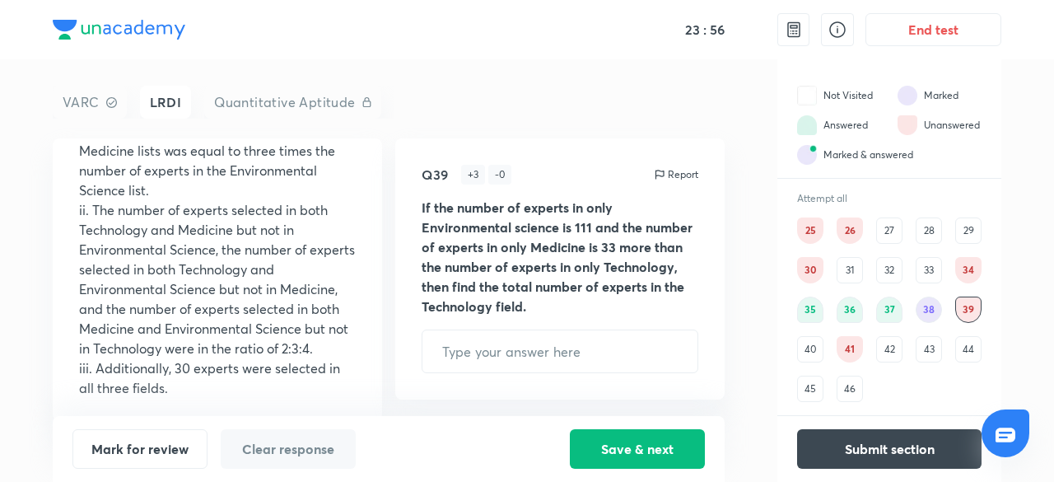
scroll to position [275, 0]
click at [616, 446] on button "Save & next" at bounding box center [637, 447] width 135 height 40
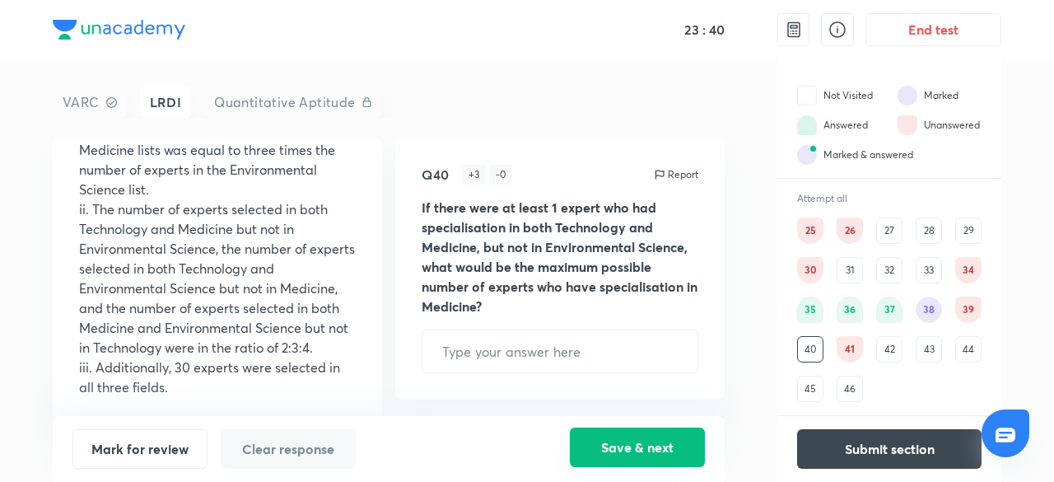
scroll to position [0, 0]
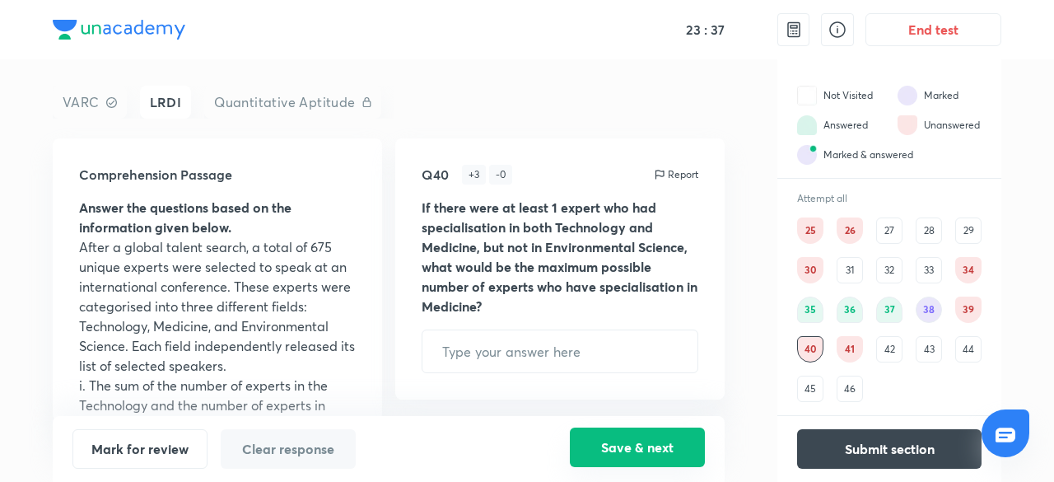
click at [616, 446] on button "Save & next" at bounding box center [637, 447] width 135 height 40
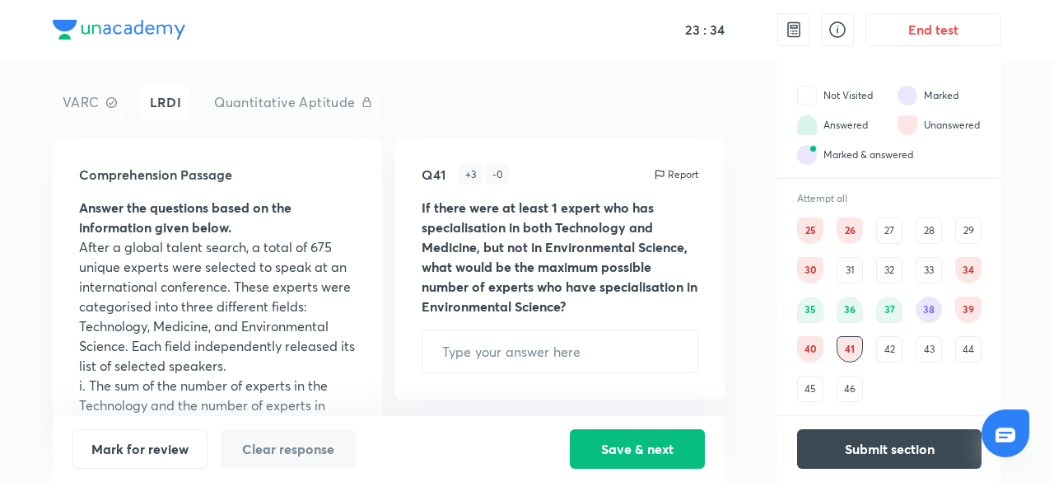
click at [849, 381] on div "46" at bounding box center [850, 389] width 26 height 26
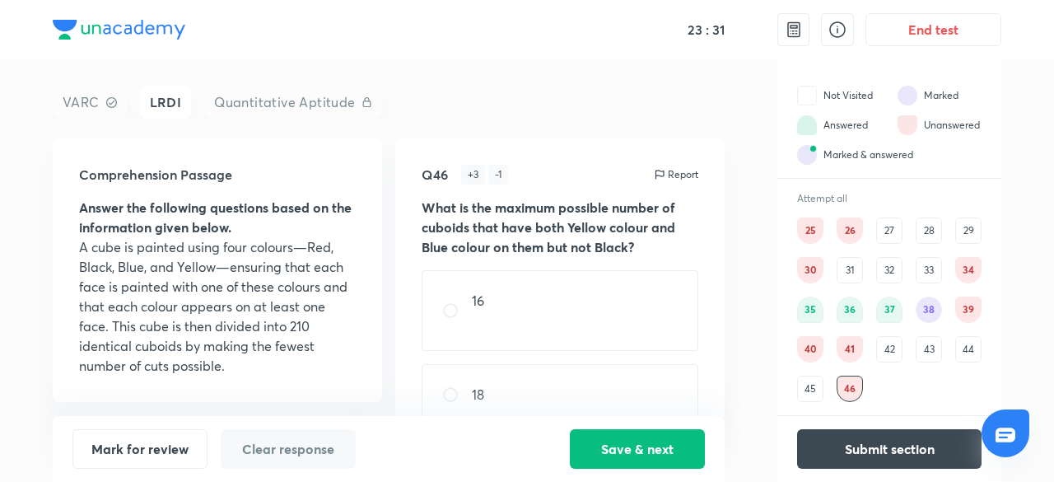
click at [891, 345] on div "42" at bounding box center [889, 349] width 26 height 26
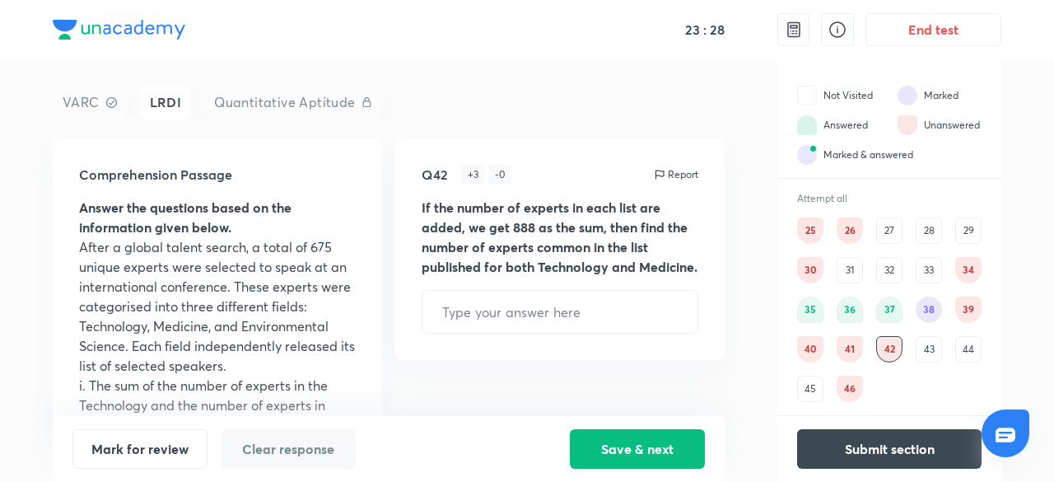
click at [921, 349] on div "43" at bounding box center [929, 349] width 26 height 26
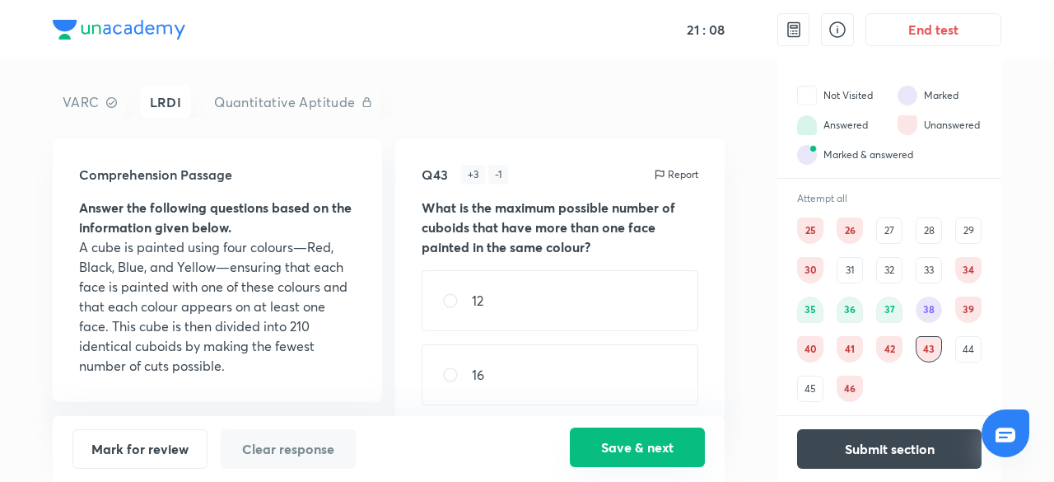
click at [636, 441] on button "Save & next" at bounding box center [637, 447] width 135 height 40
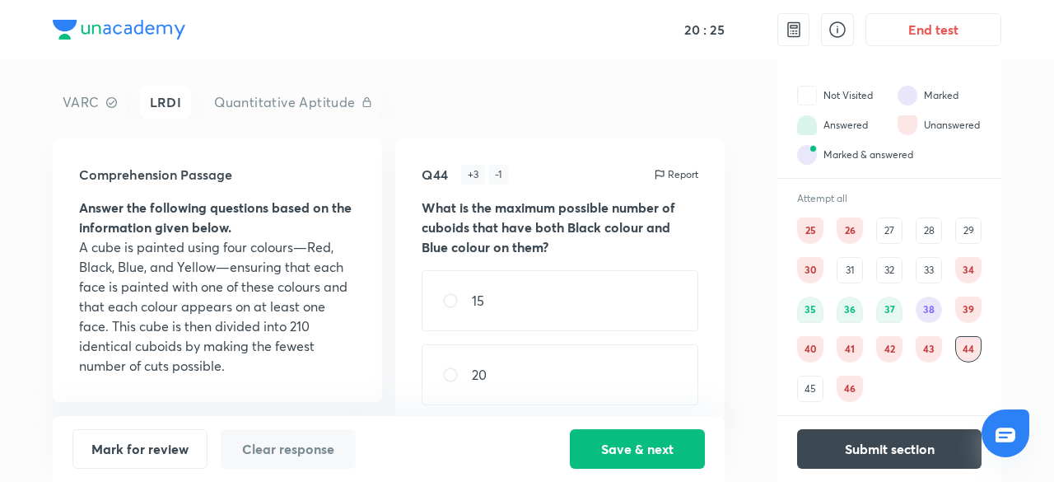
scroll to position [156, 0]
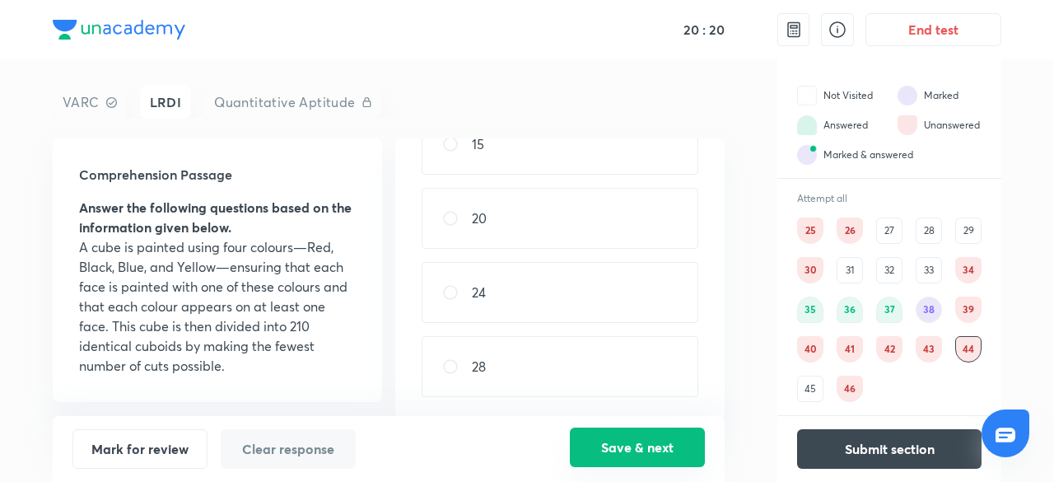
click at [657, 444] on button "Save & next" at bounding box center [637, 447] width 135 height 40
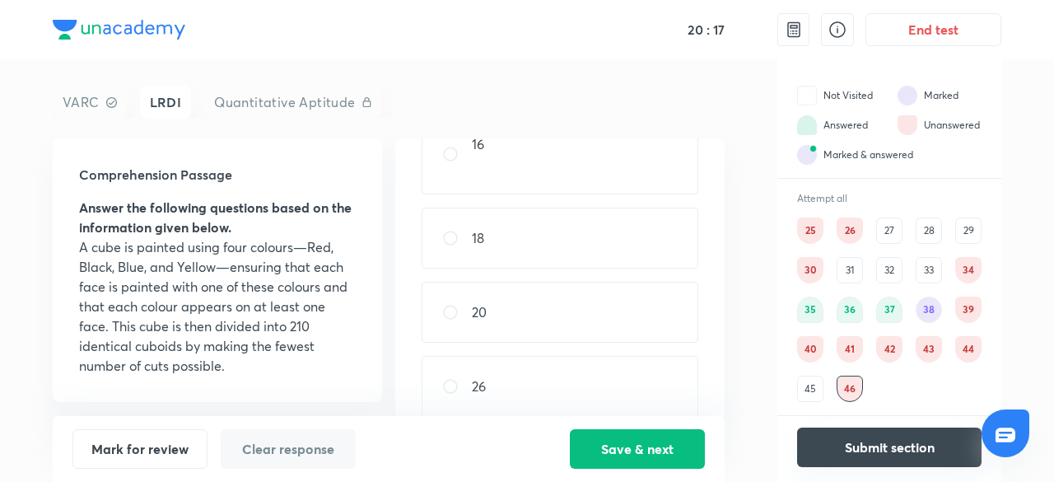
click at [891, 434] on button "Submit section" at bounding box center [889, 447] width 184 height 40
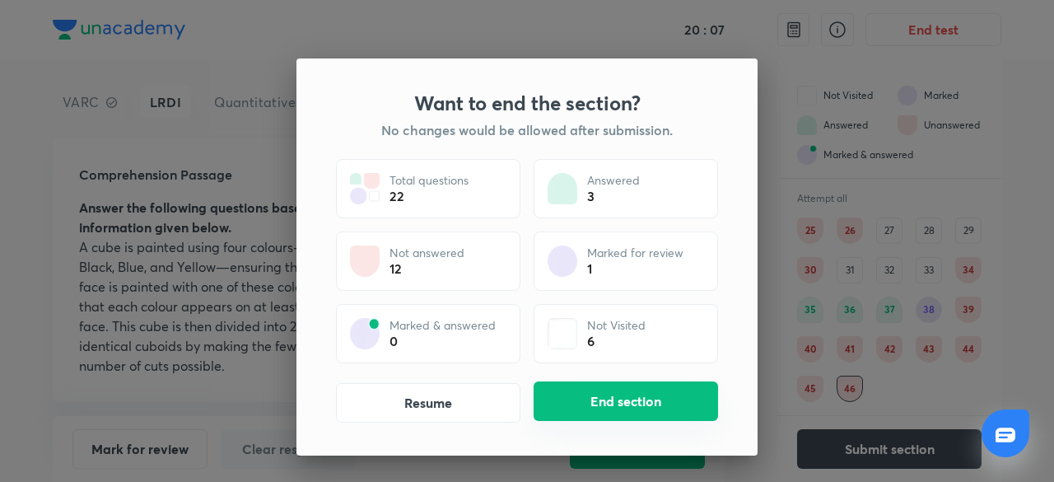
click at [629, 396] on button "End section" at bounding box center [626, 401] width 184 height 40
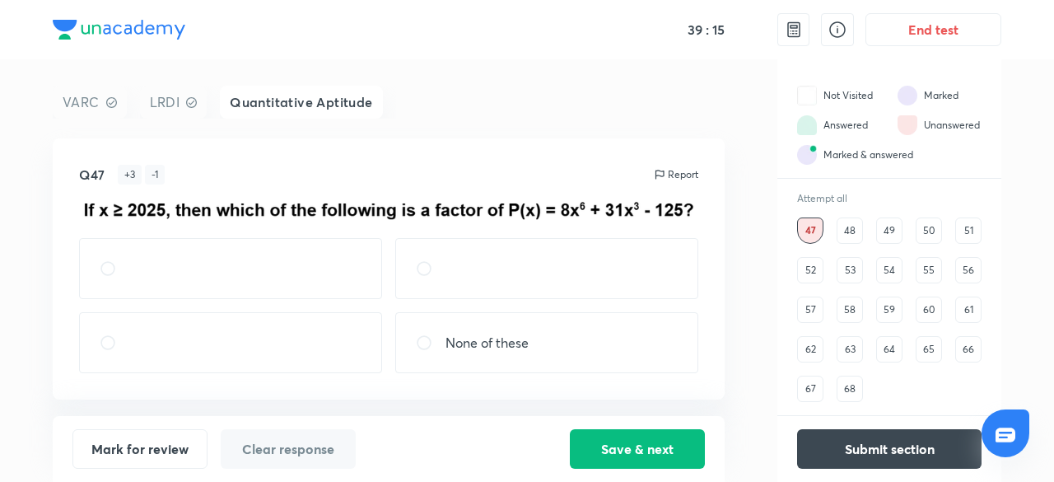
click at [250, 247] on div at bounding box center [230, 268] width 303 height 61
radio input "true"
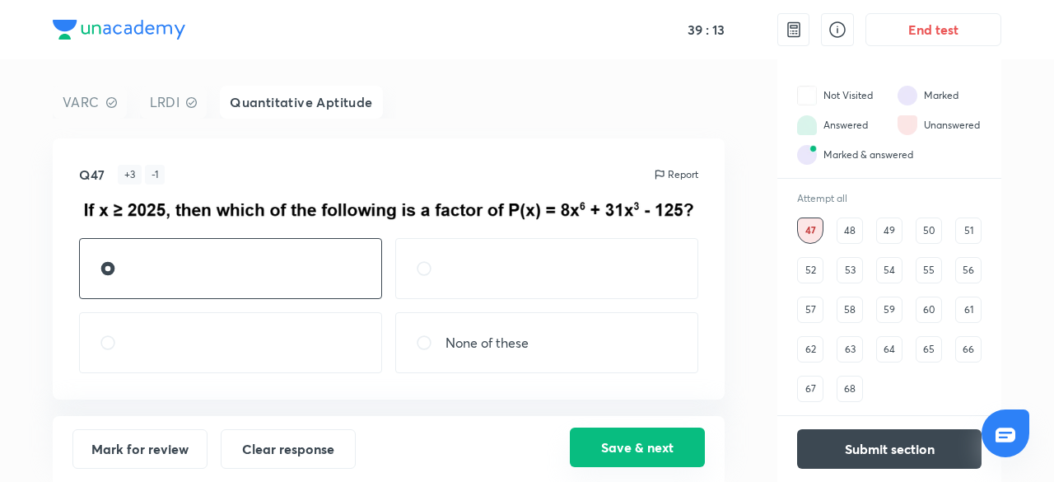
click at [646, 443] on button "Save & next" at bounding box center [637, 447] width 135 height 40
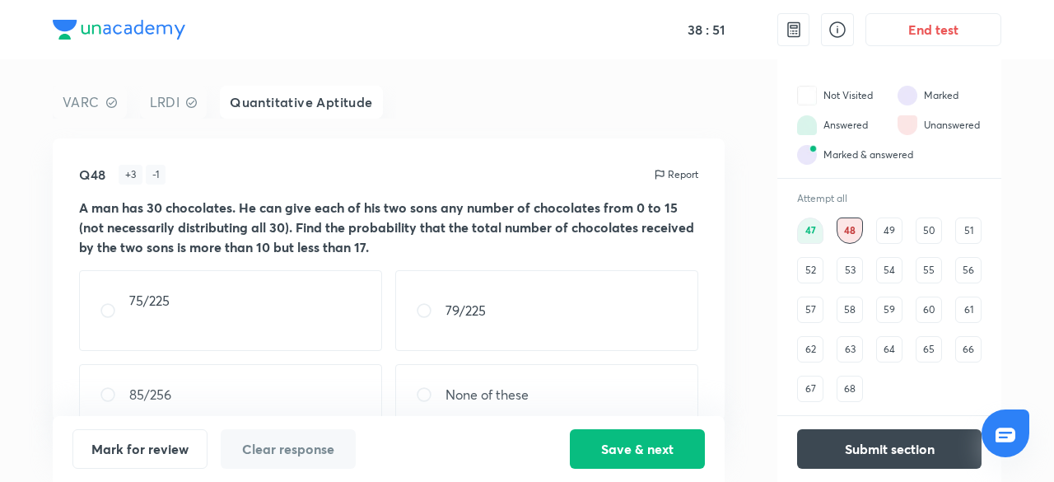
scroll to position [29, 0]
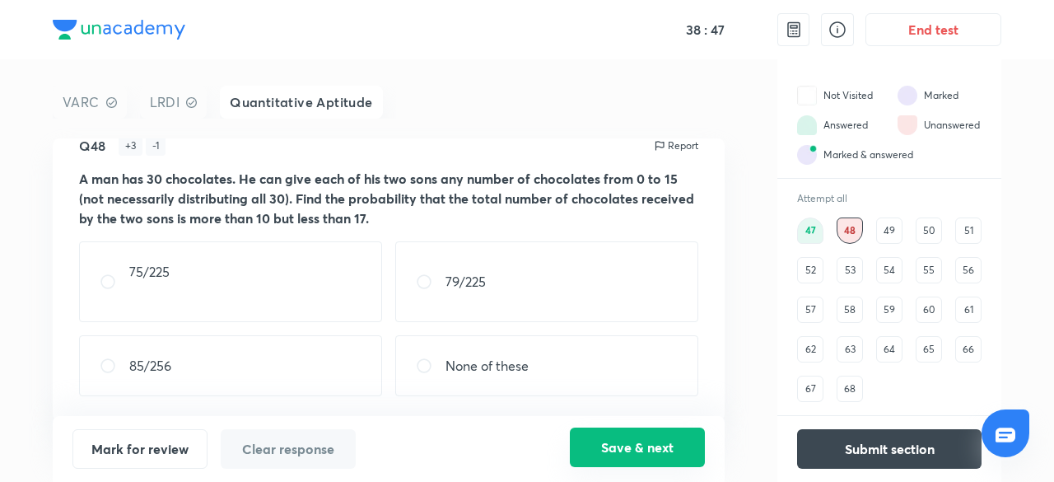
click at [614, 445] on button "Save & next" at bounding box center [637, 447] width 135 height 40
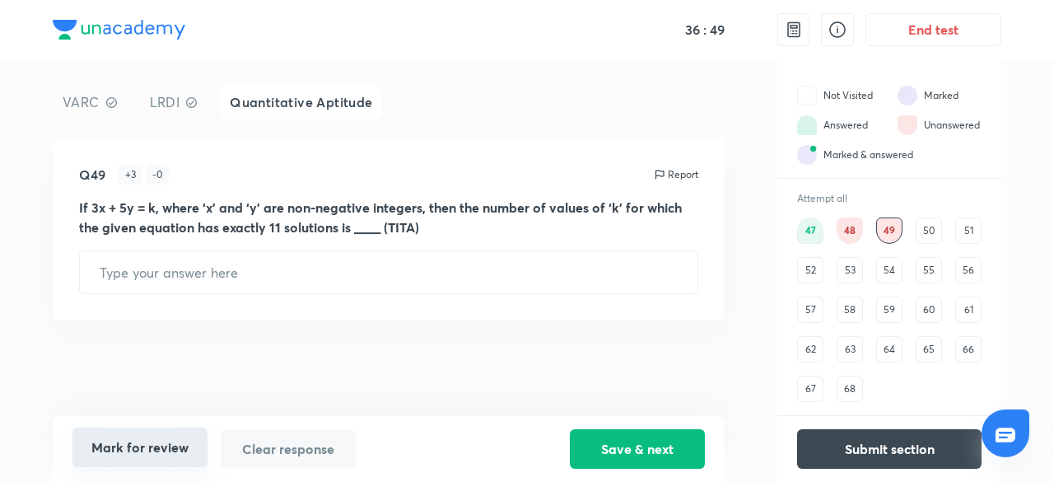
click at [138, 436] on button "Mark for review" at bounding box center [139, 447] width 135 height 40
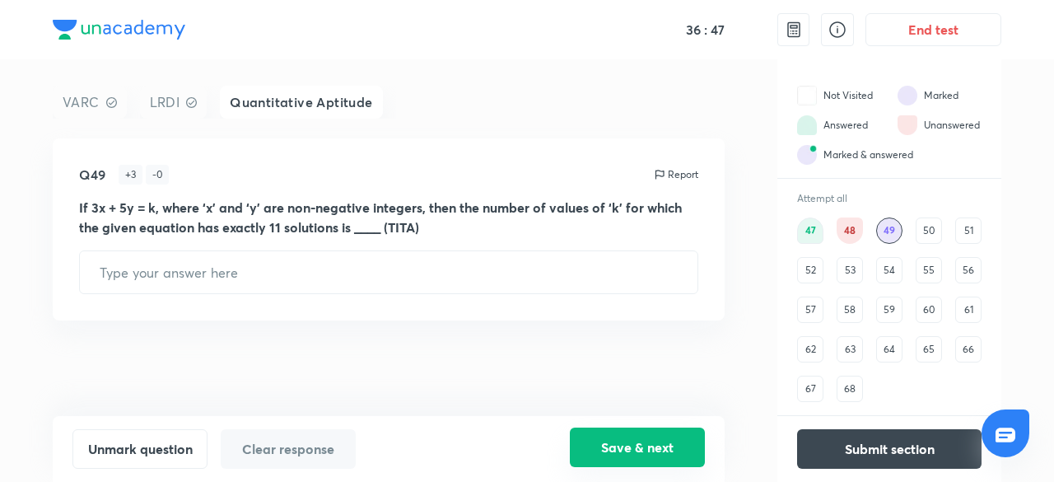
click at [617, 441] on button "Save & next" at bounding box center [637, 447] width 135 height 40
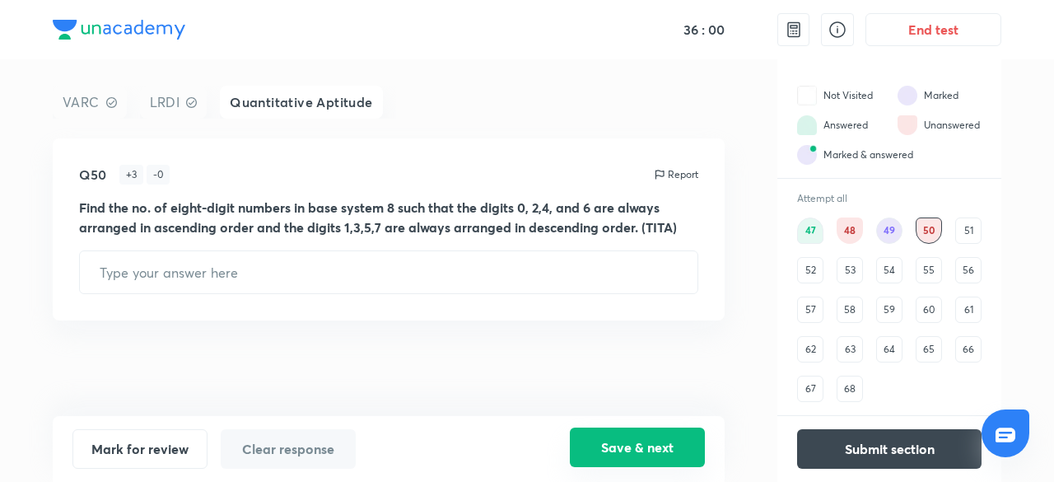
click at [651, 446] on button "Save & next" at bounding box center [637, 447] width 135 height 40
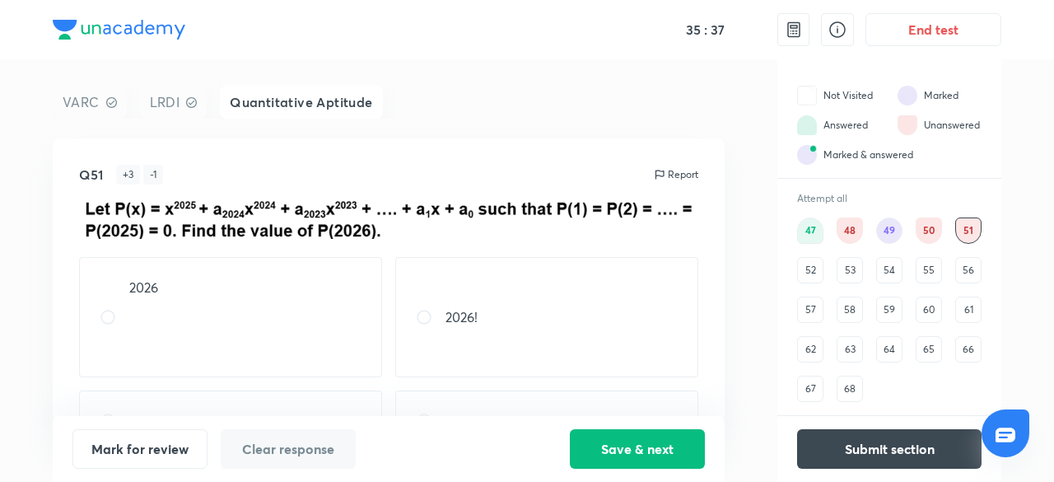
scroll to position [55, 0]
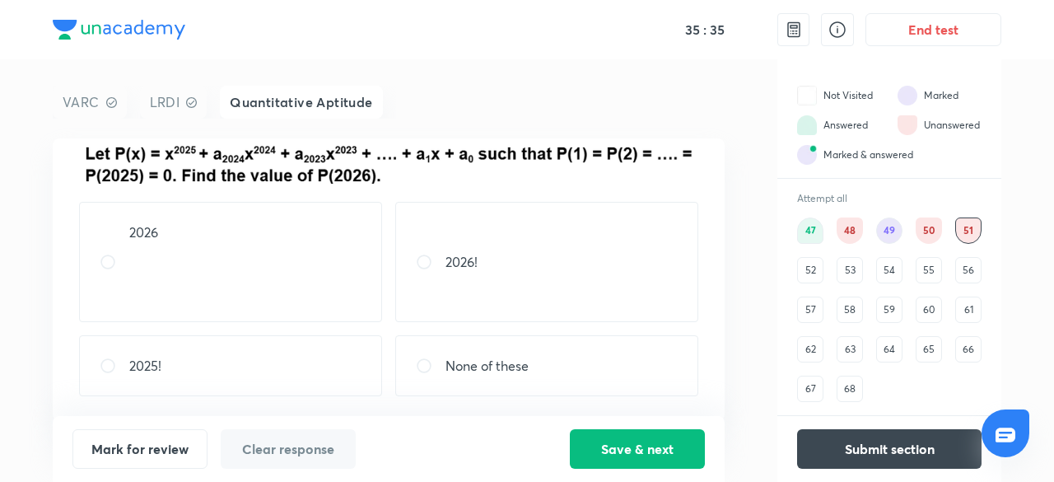
click at [503, 359] on p "None of these" at bounding box center [487, 366] width 83 height 20
radio input "true"
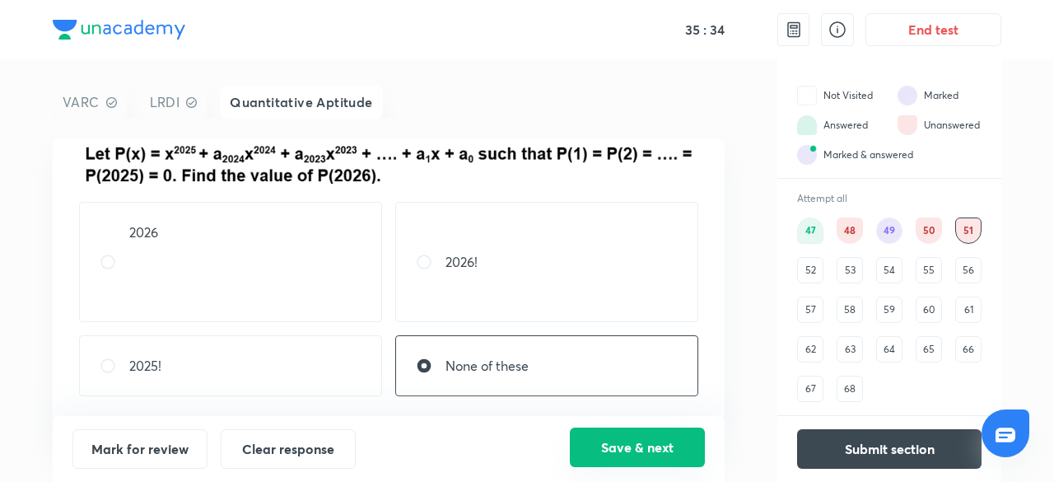
click at [616, 439] on button "Save & next" at bounding box center [637, 447] width 135 height 40
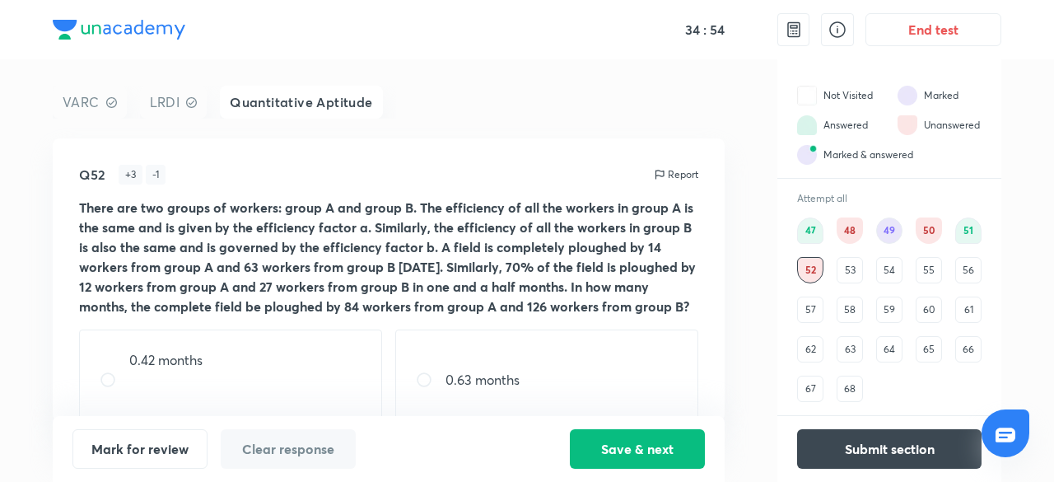
scroll to position [108, 0]
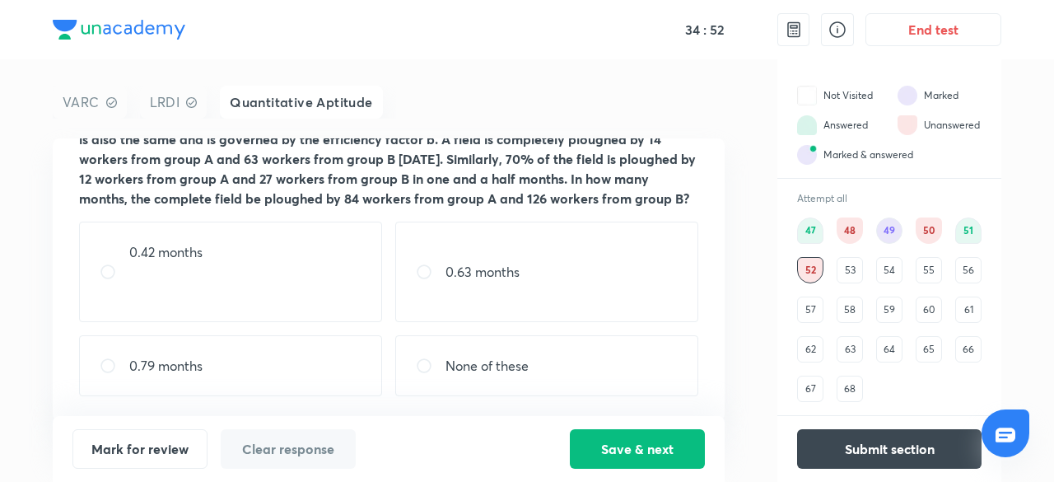
click at [522, 260] on div "0.63 months" at bounding box center [546, 272] width 303 height 100
radio input "true"
click at [105, 265] on input "radio" at bounding box center [115, 272] width 30 height 16
radio input "true"
radio input "false"
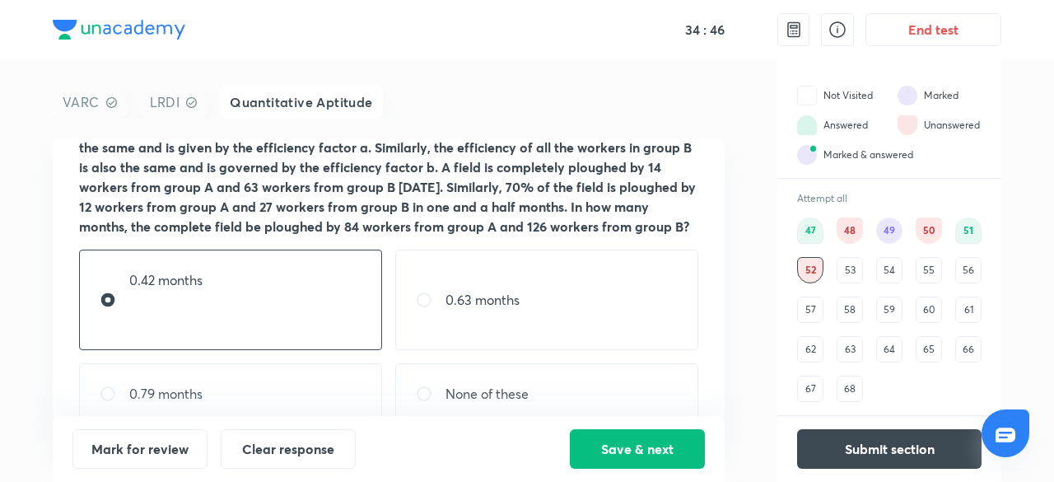
scroll to position [75, 0]
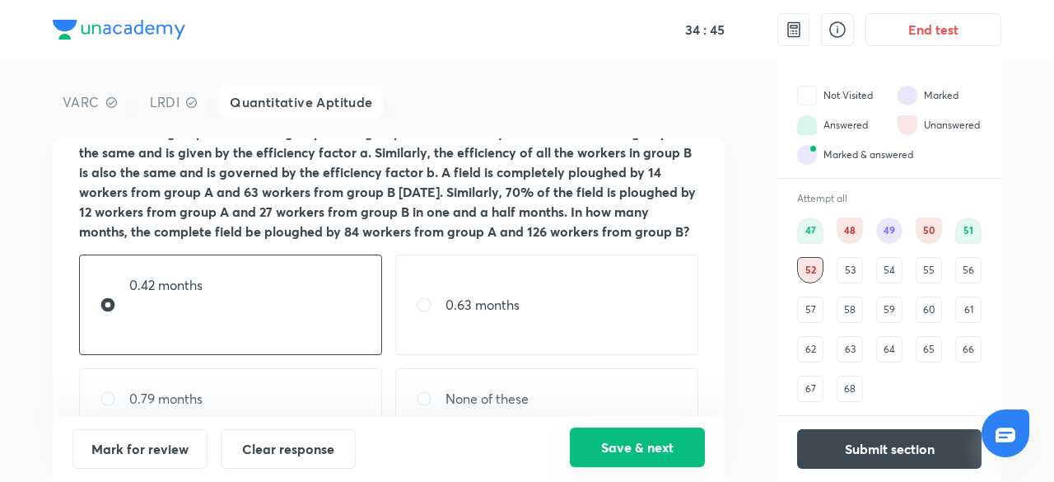
click at [621, 456] on button "Save & next" at bounding box center [637, 447] width 135 height 40
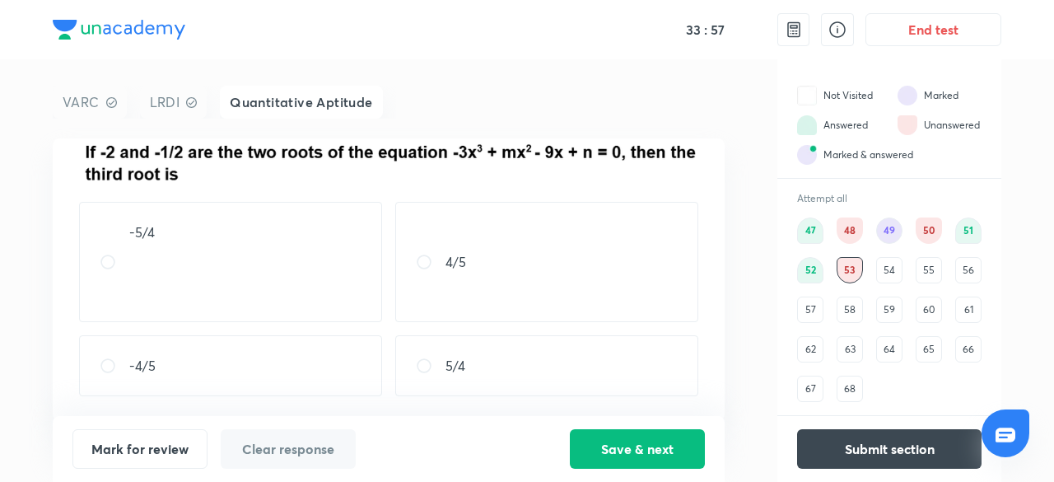
scroll to position [0, 0]
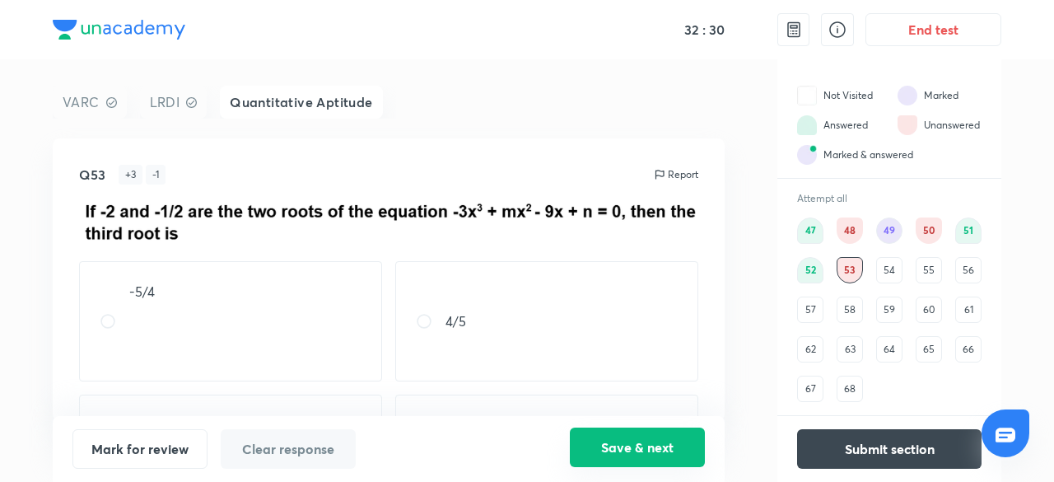
click at [639, 452] on button "Save & next" at bounding box center [637, 447] width 135 height 40
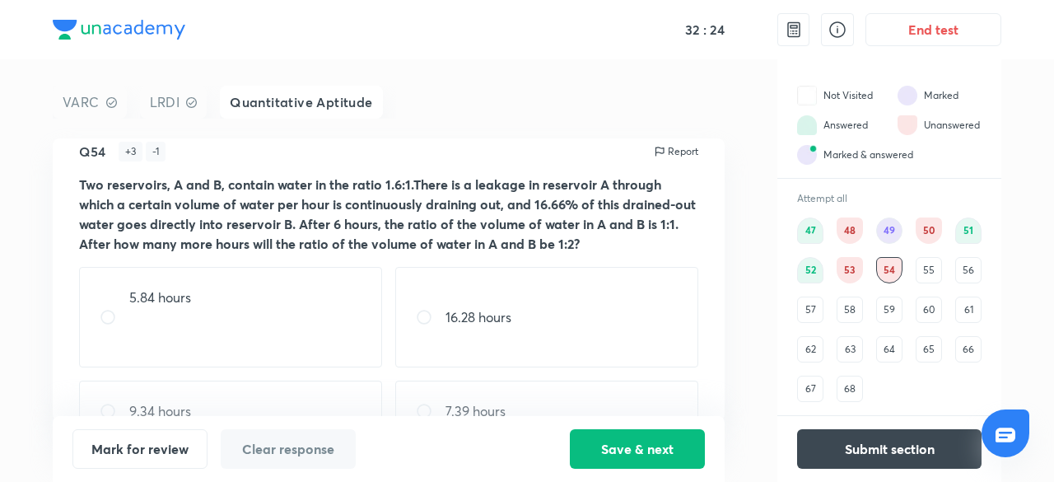
scroll to position [68, 0]
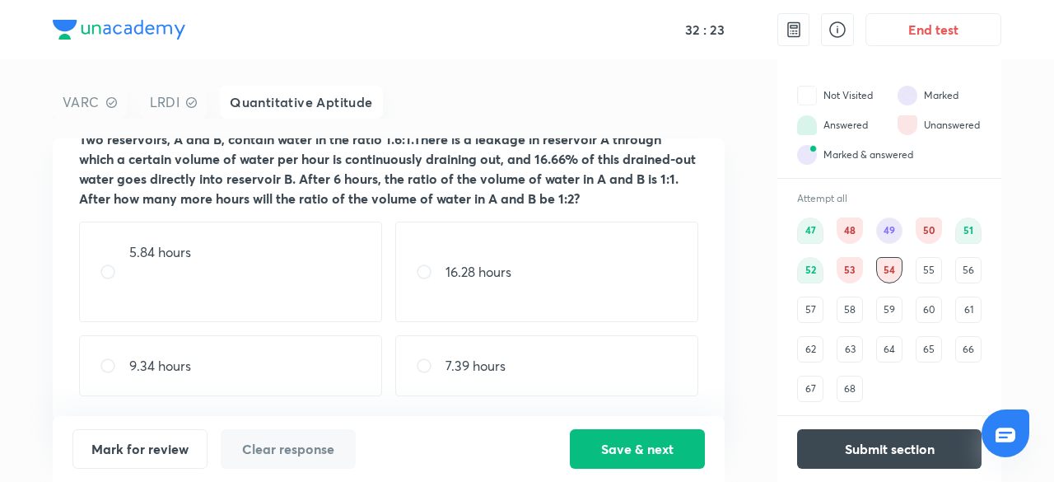
click at [853, 381] on div "68" at bounding box center [850, 389] width 26 height 26
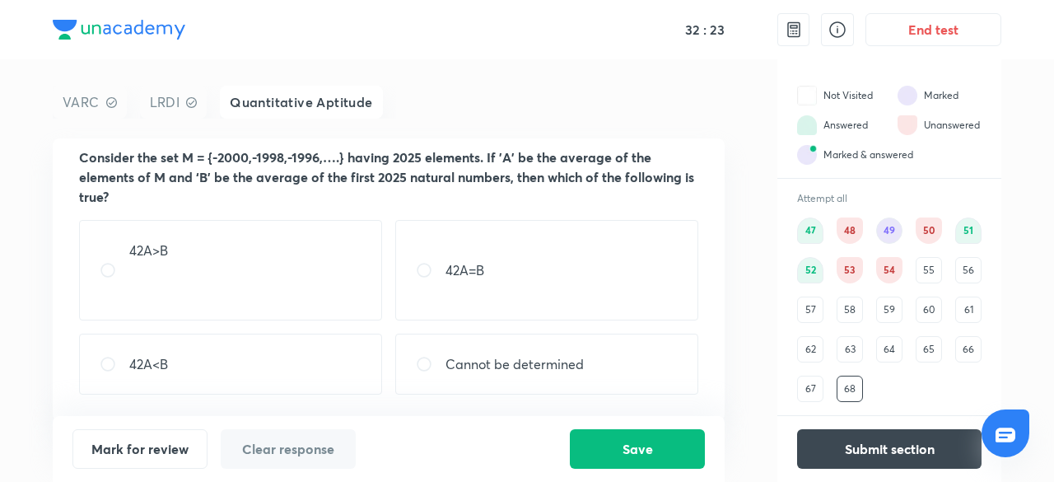
scroll to position [49, 0]
click at [814, 387] on div "67" at bounding box center [810, 389] width 26 height 26
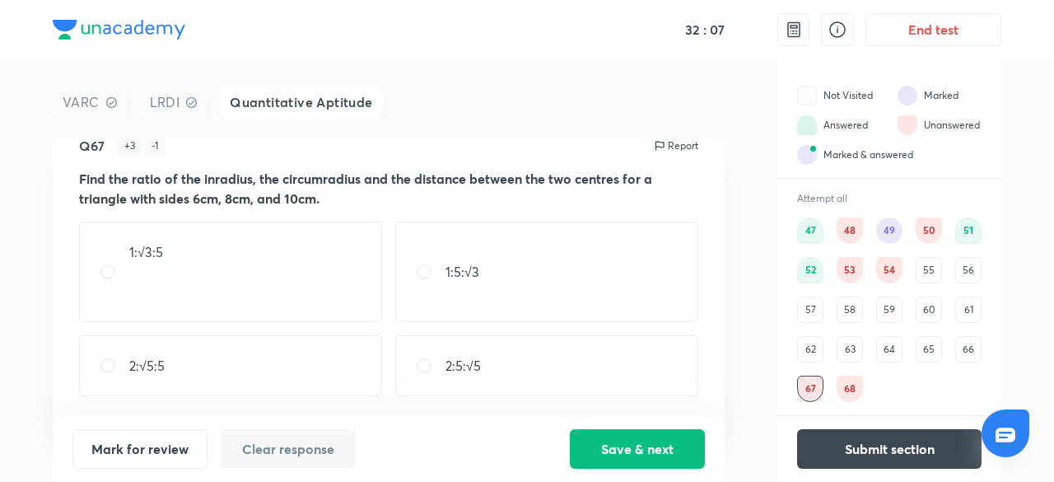
click at [811, 352] on div "62" at bounding box center [810, 349] width 26 height 26
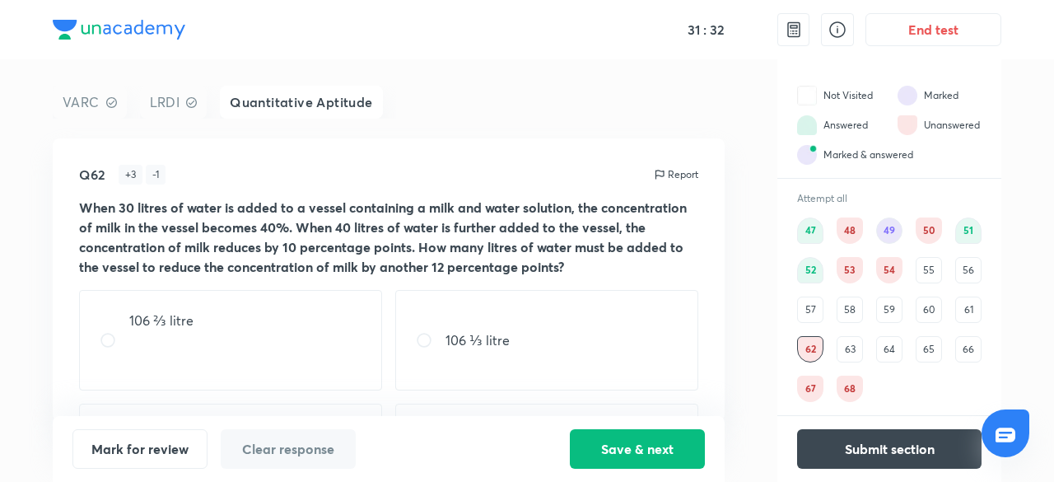
scroll to position [68, 0]
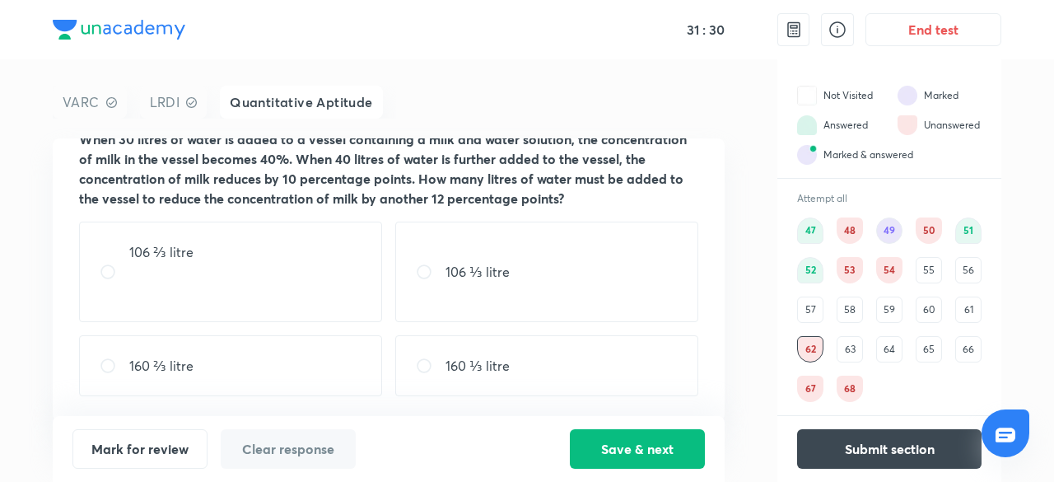
click at [423, 268] on input "radio" at bounding box center [431, 272] width 30 height 16
radio input "true"
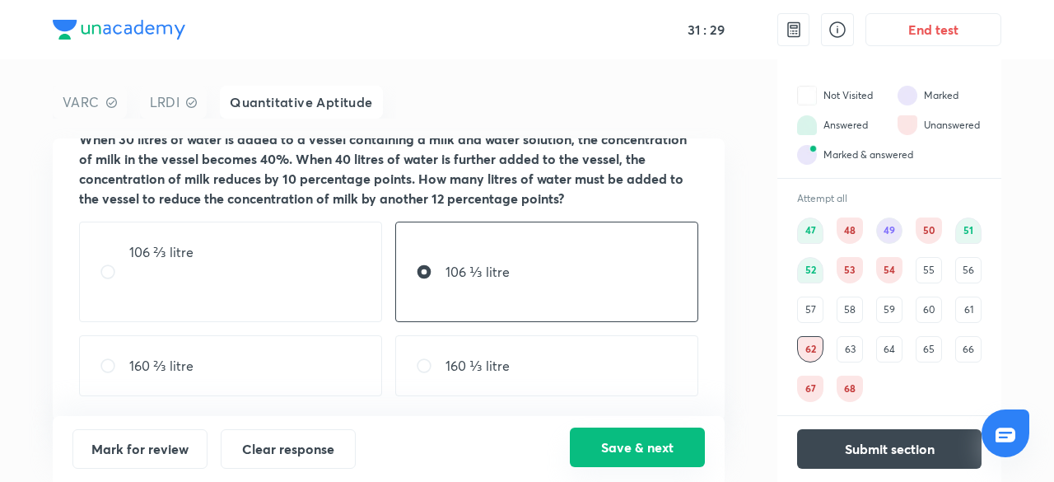
click at [619, 444] on button "Save & next" at bounding box center [637, 447] width 135 height 40
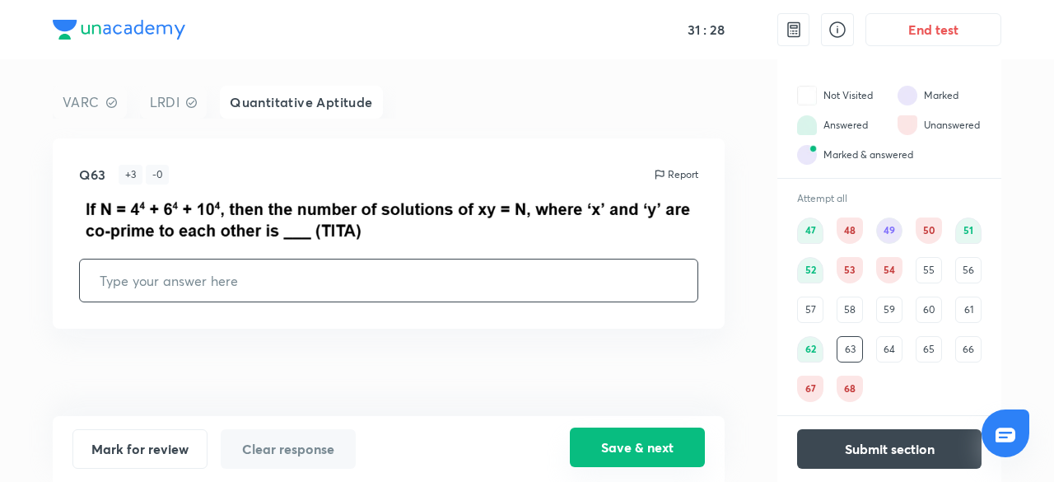
scroll to position [0, 0]
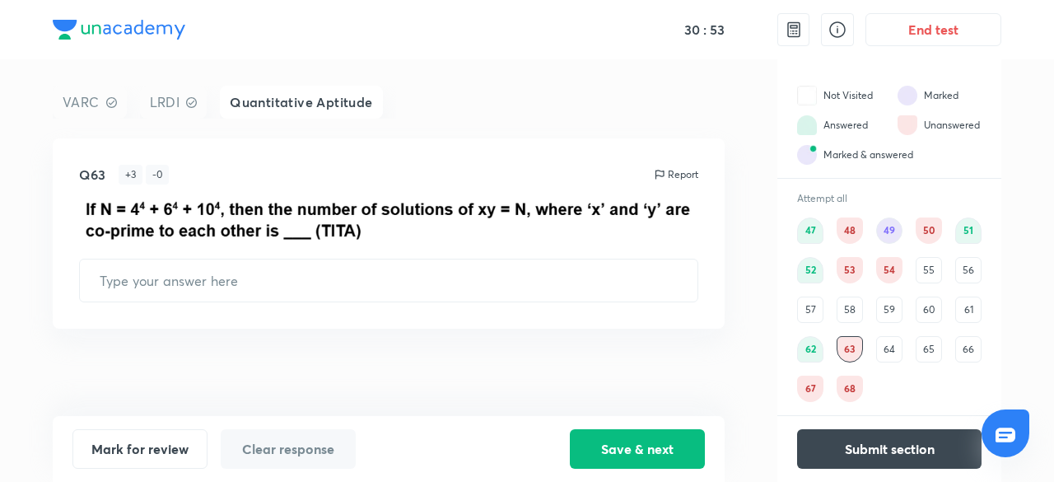
click at [815, 302] on div "57" at bounding box center [810, 309] width 26 height 26
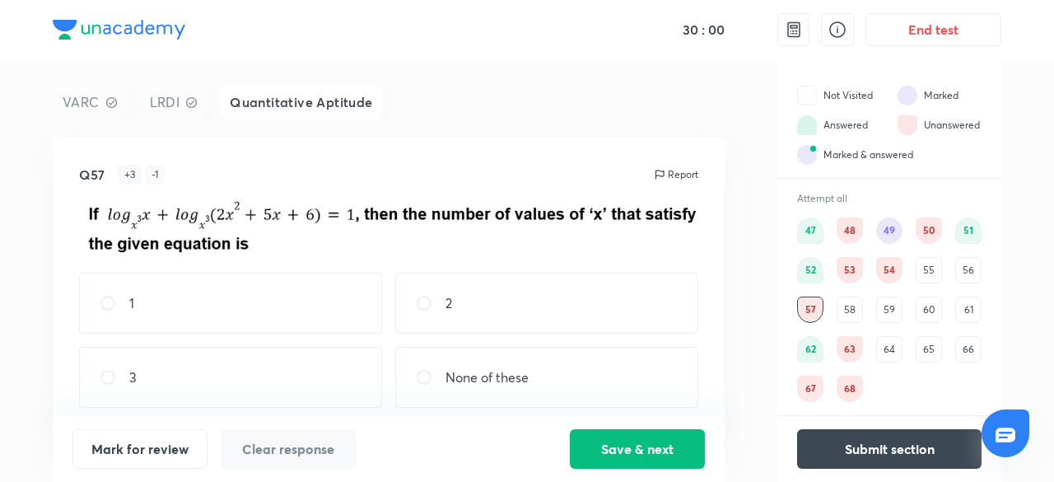
click at [535, 322] on div "2" at bounding box center [546, 303] width 303 height 61
radio input "true"
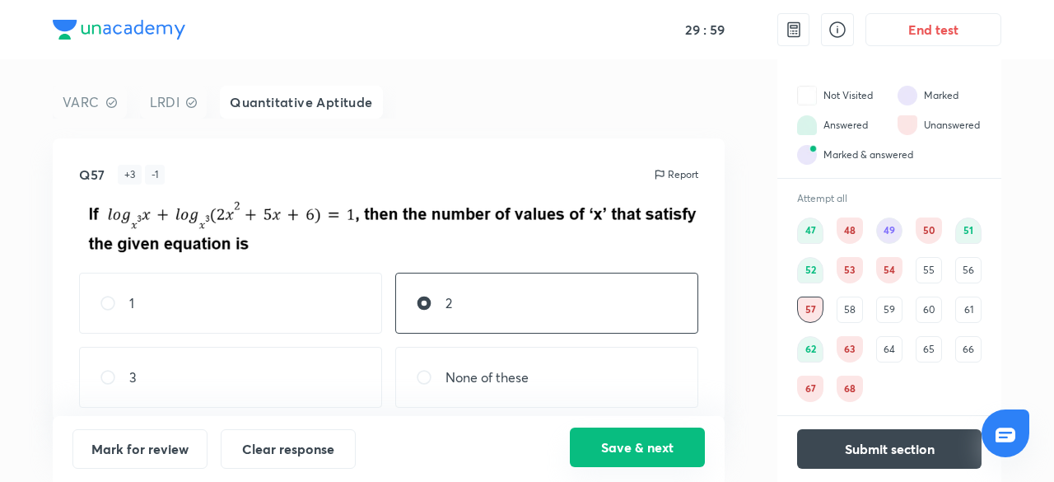
click at [600, 441] on button "Save & next" at bounding box center [637, 447] width 135 height 40
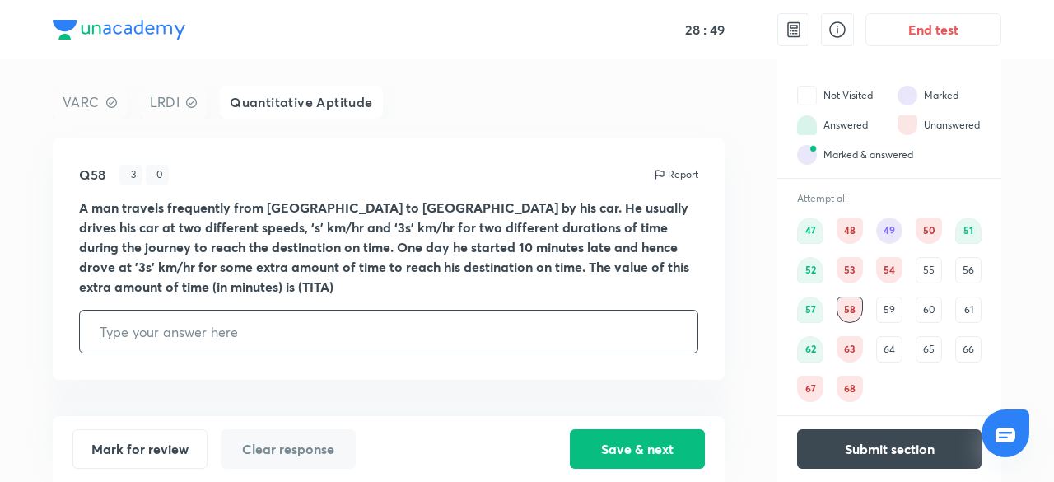
click at [923, 272] on div "55" at bounding box center [929, 270] width 26 height 26
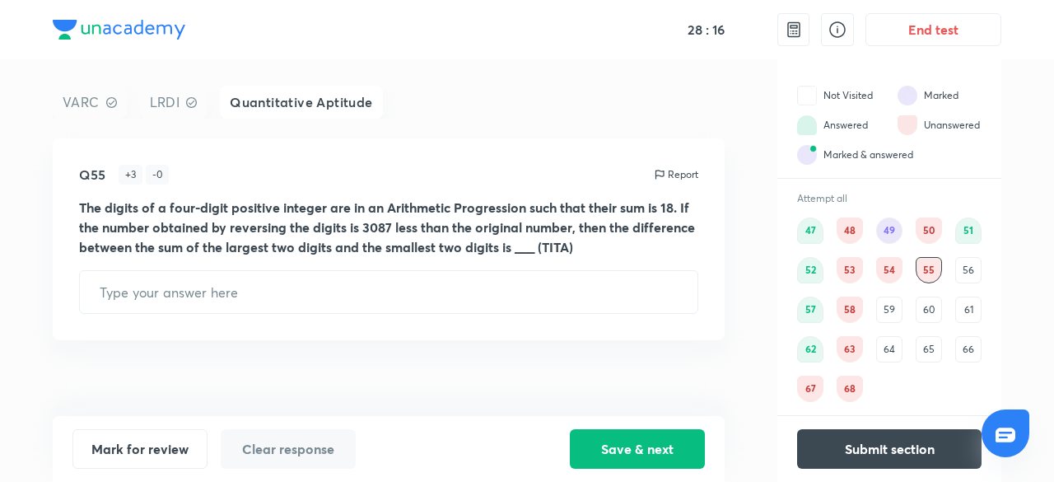
click at [965, 268] on div "56" at bounding box center [968, 270] width 26 height 26
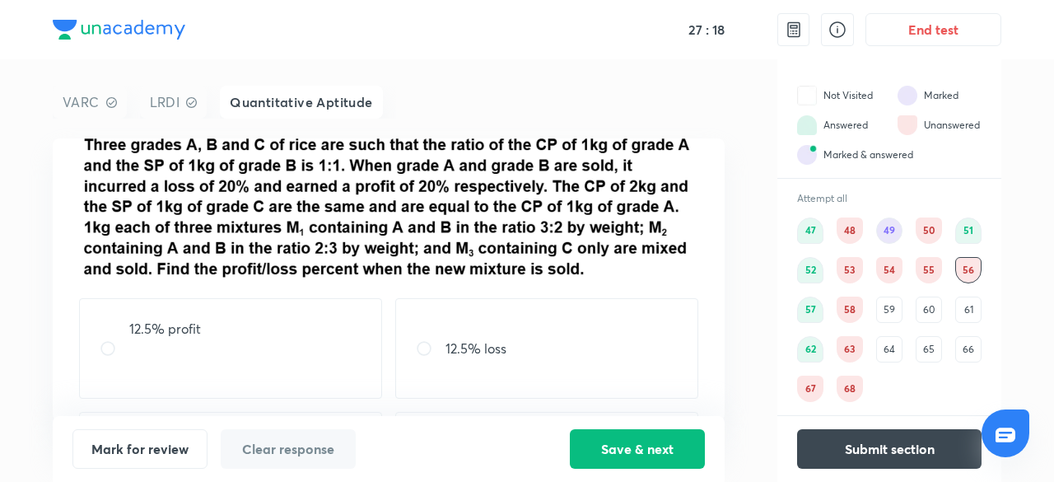
scroll to position [29, 0]
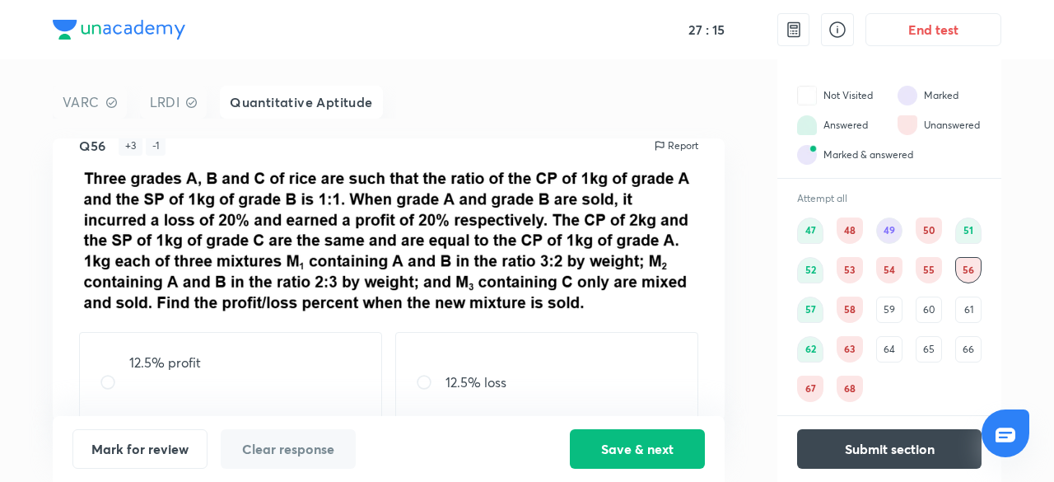
click at [883, 312] on div "59" at bounding box center [889, 309] width 26 height 26
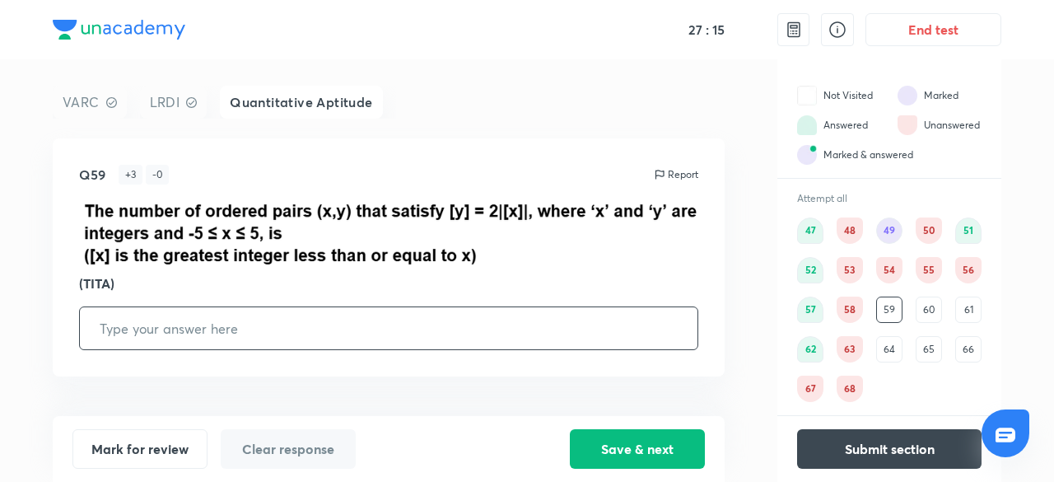
scroll to position [0, 0]
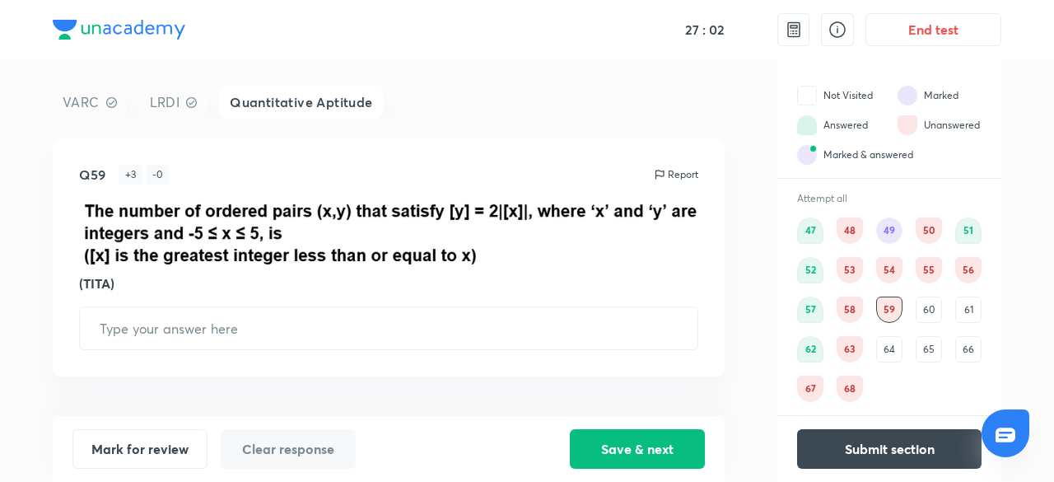
click at [926, 306] on div "60" at bounding box center [929, 309] width 26 height 26
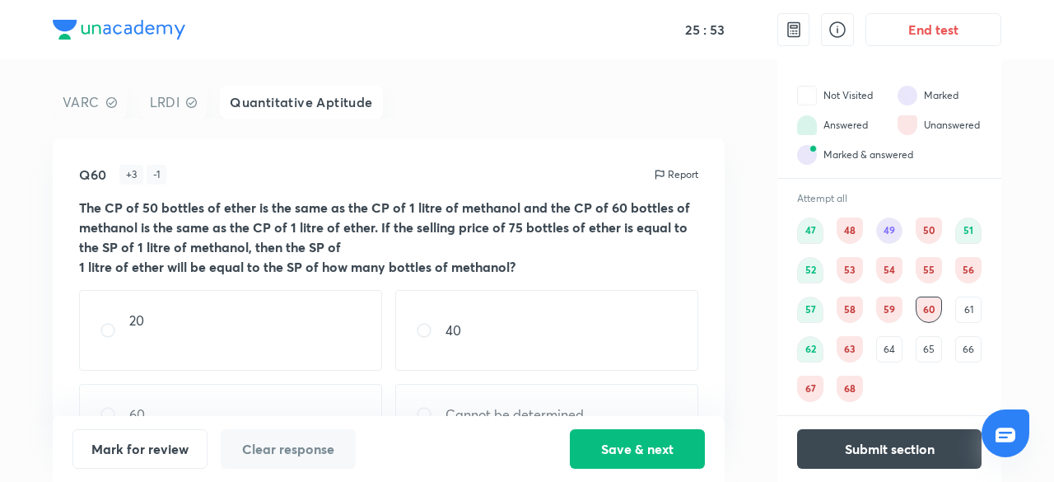
click at [964, 309] on div "61" at bounding box center [968, 309] width 26 height 26
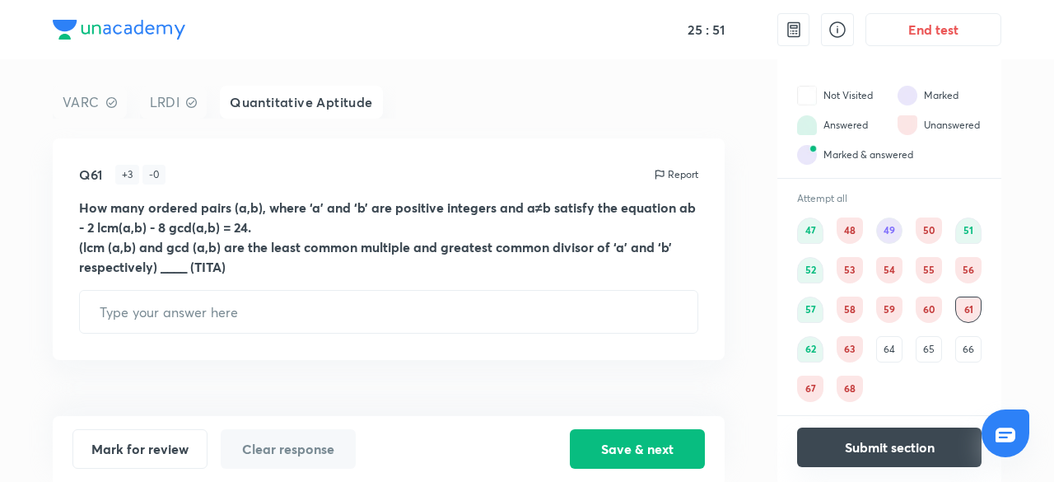
click at [910, 436] on button "Submit section" at bounding box center [889, 447] width 184 height 40
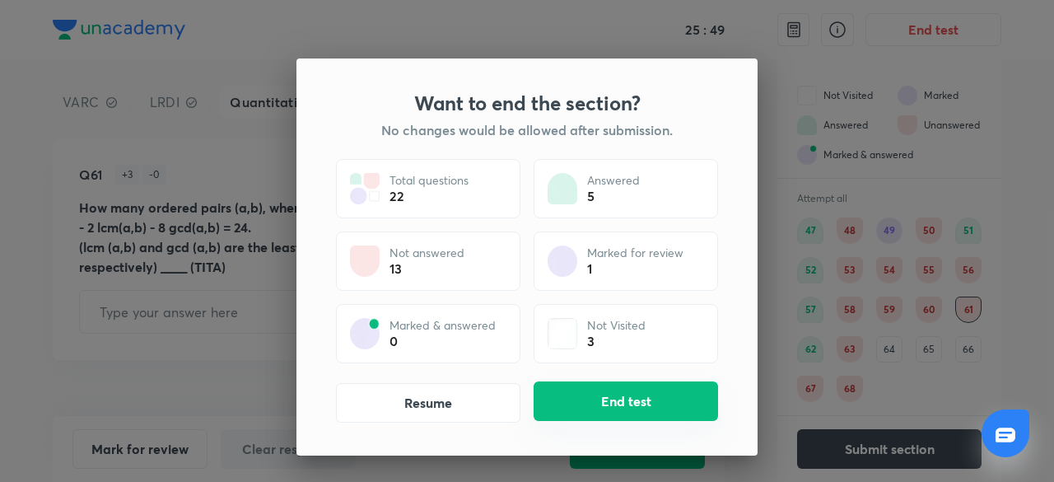
click at [647, 392] on button "End test" at bounding box center [626, 401] width 184 height 40
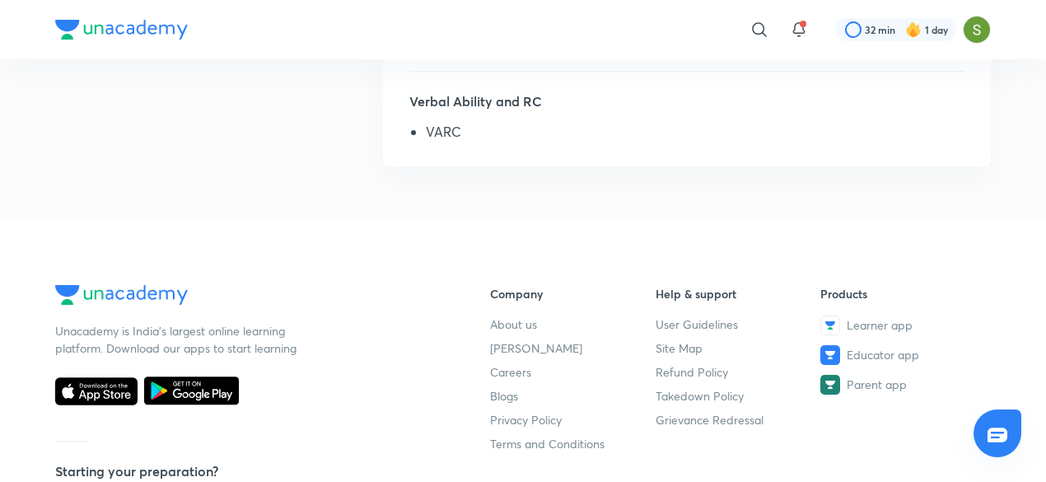
scroll to position [774, 0]
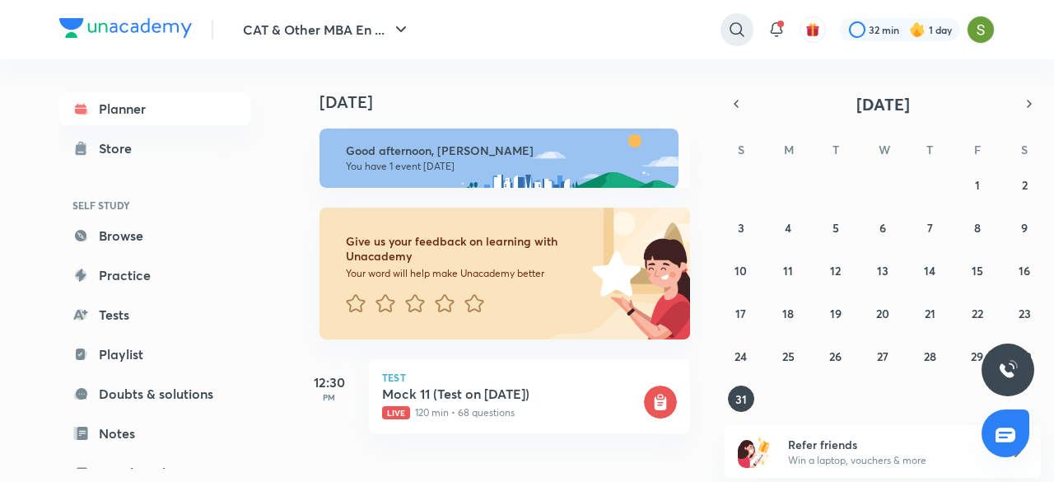
click at [743, 31] on icon at bounding box center [737, 30] width 20 height 20
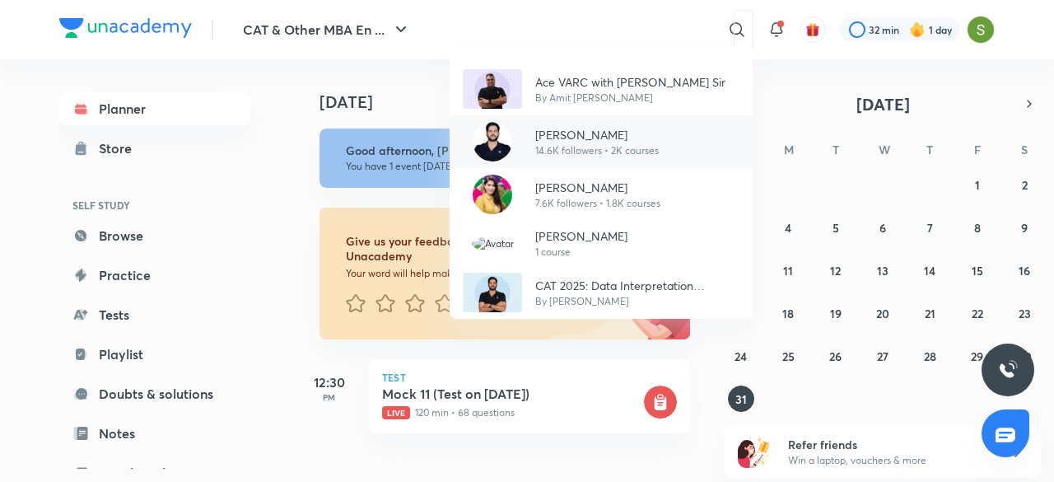
click at [588, 138] on p "[PERSON_NAME]" at bounding box center [597, 134] width 124 height 17
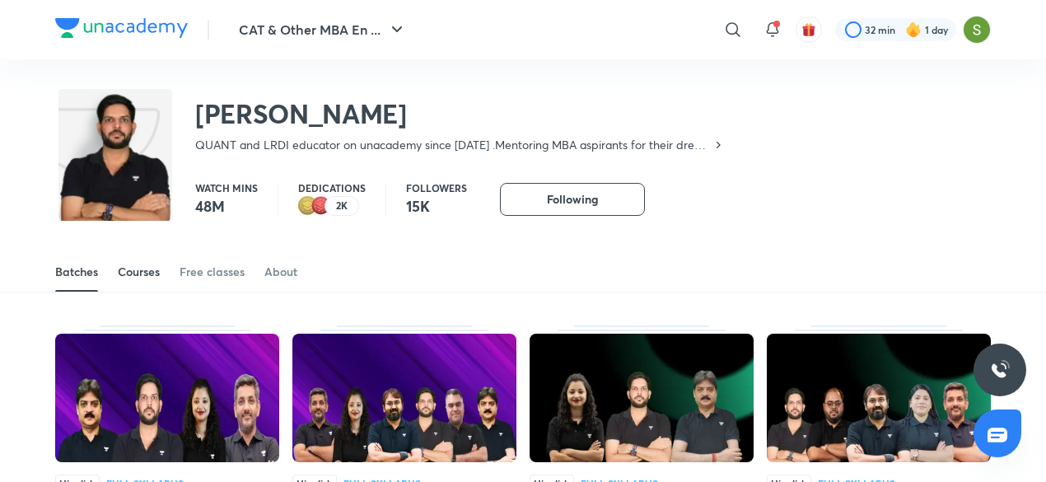
click at [142, 272] on div "Courses" at bounding box center [139, 272] width 42 height 16
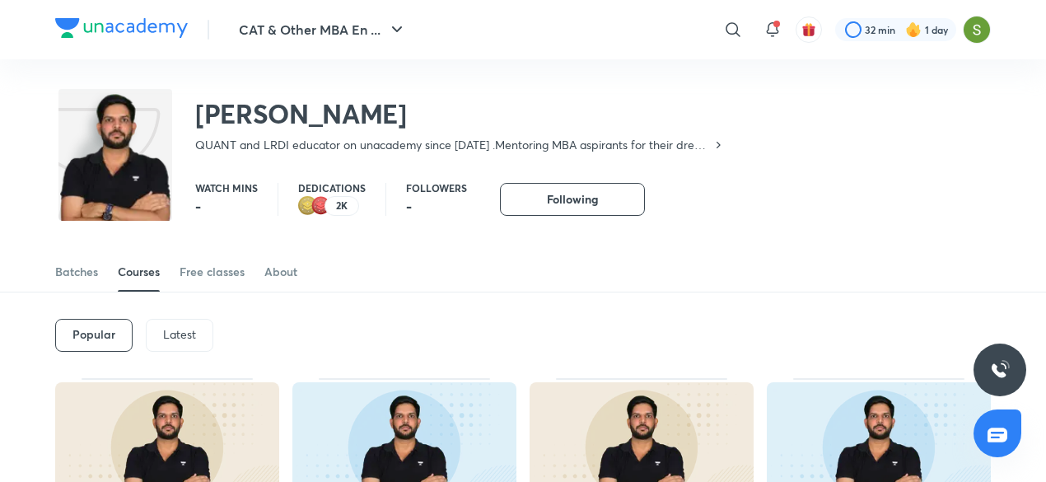
click at [194, 325] on div "Latest" at bounding box center [180, 335] width 68 height 33
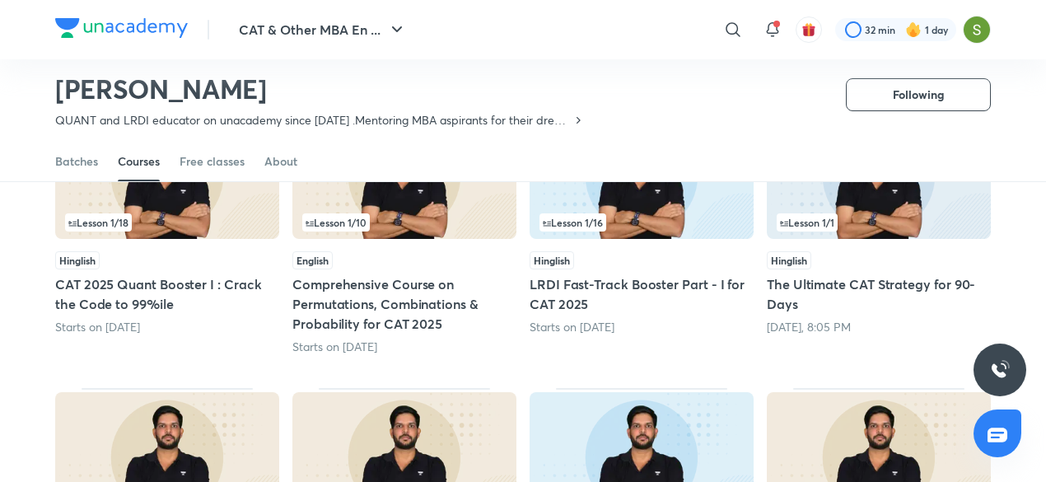
scroll to position [224, 0]
